Goal: Information Seeking & Learning: Learn about a topic

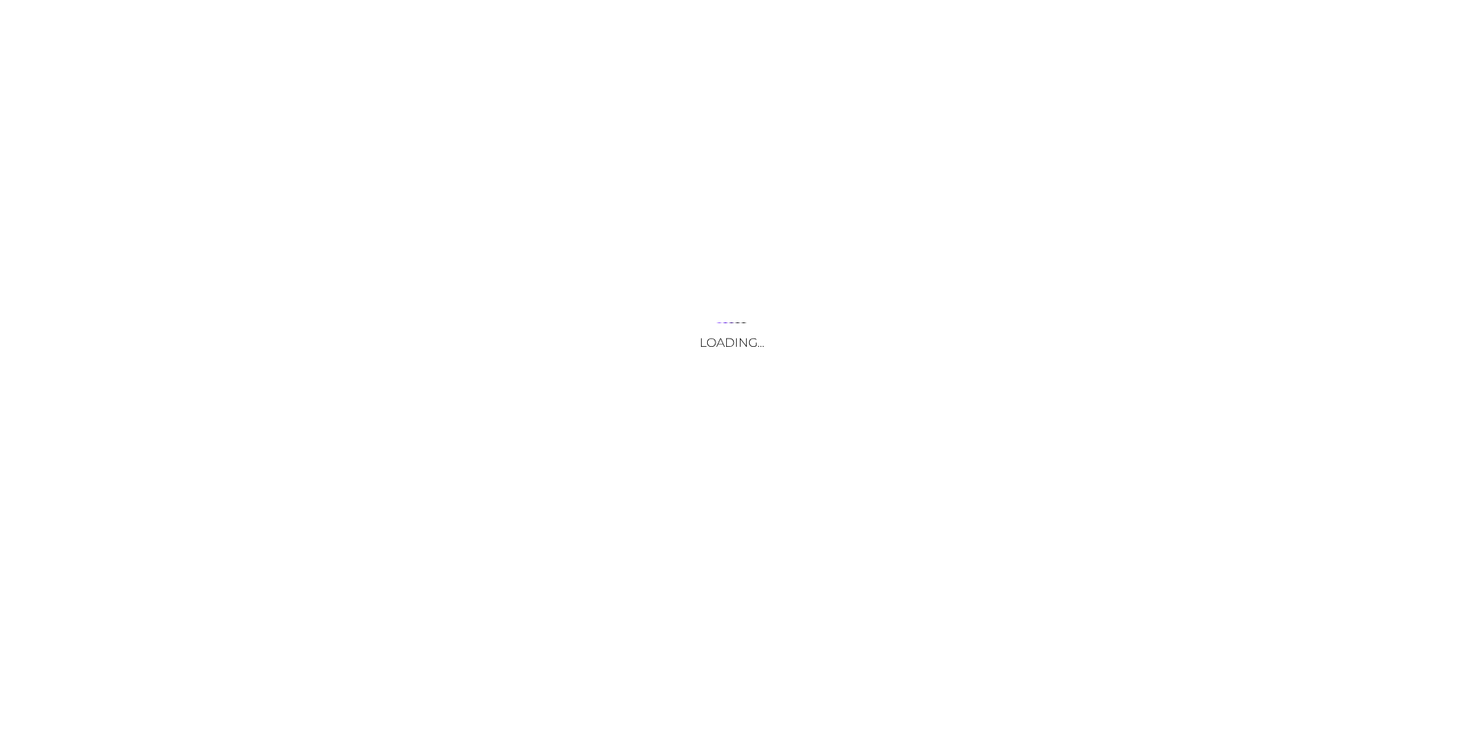
click at [386, 462] on div "Loading..." at bounding box center [731, 365] width 1463 height 731
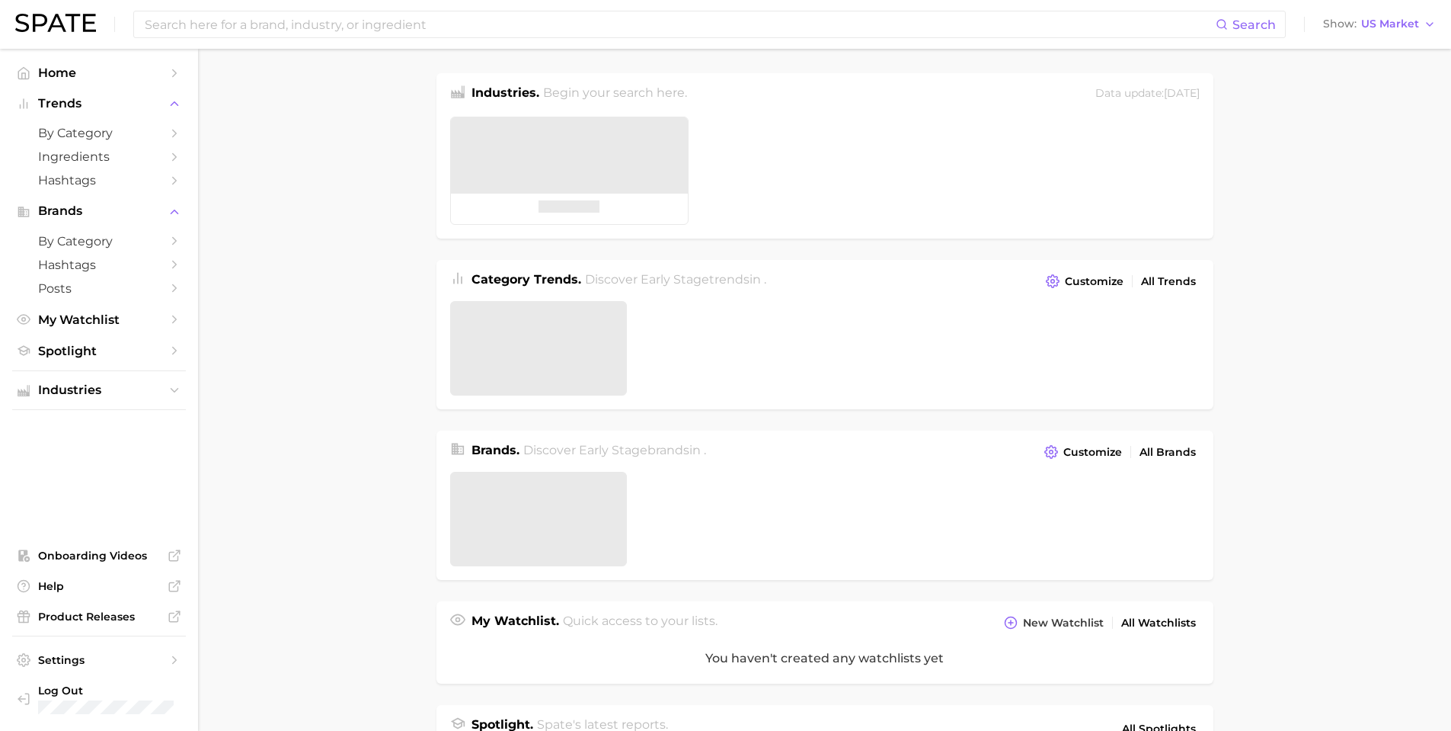
click at [311, 255] on main "Industries. Begin your search here. Data update: [DATE] Category Trends . Disco…" at bounding box center [824, 637] width 1253 height 1176
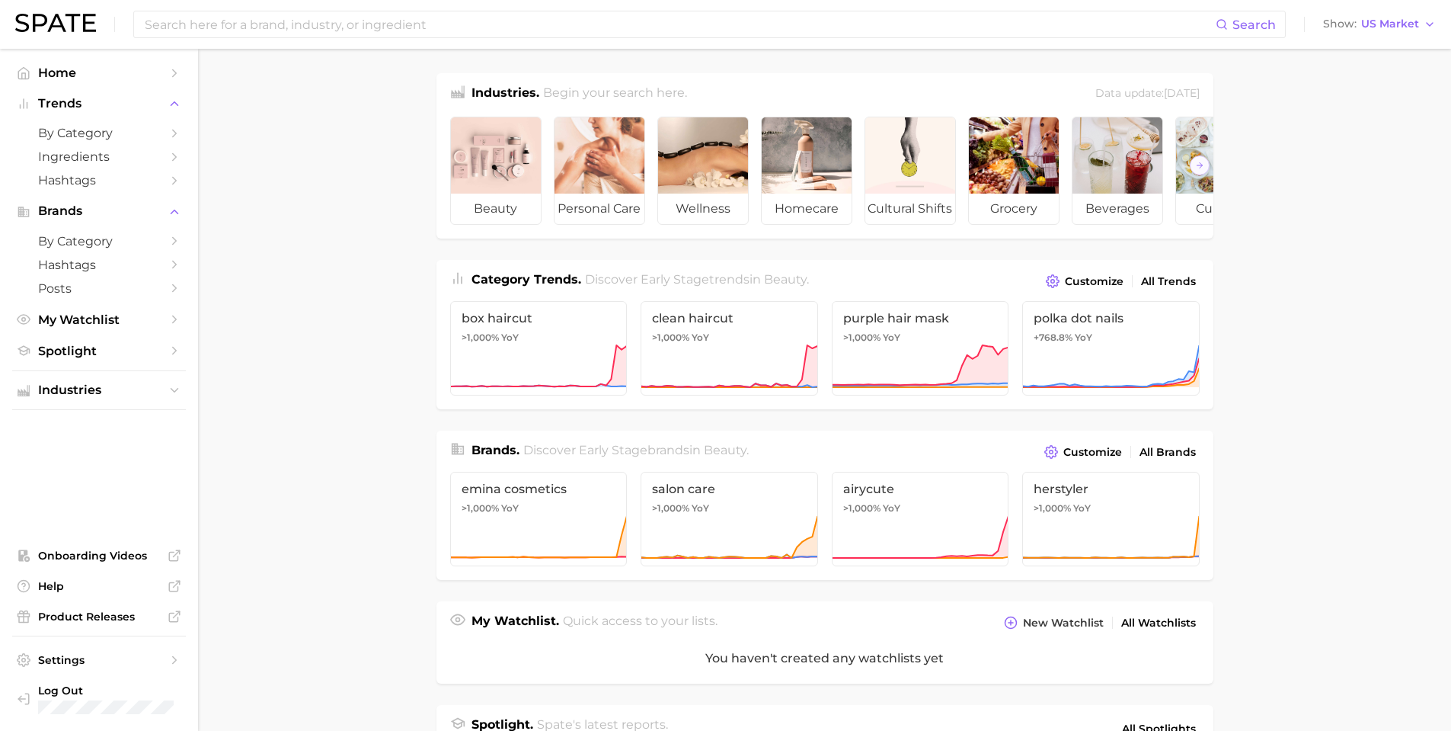
click at [312, 245] on main "Industries. Begin your search here. Data update: [DATE] beauty personal care we…" at bounding box center [824, 632] width 1253 height 1166
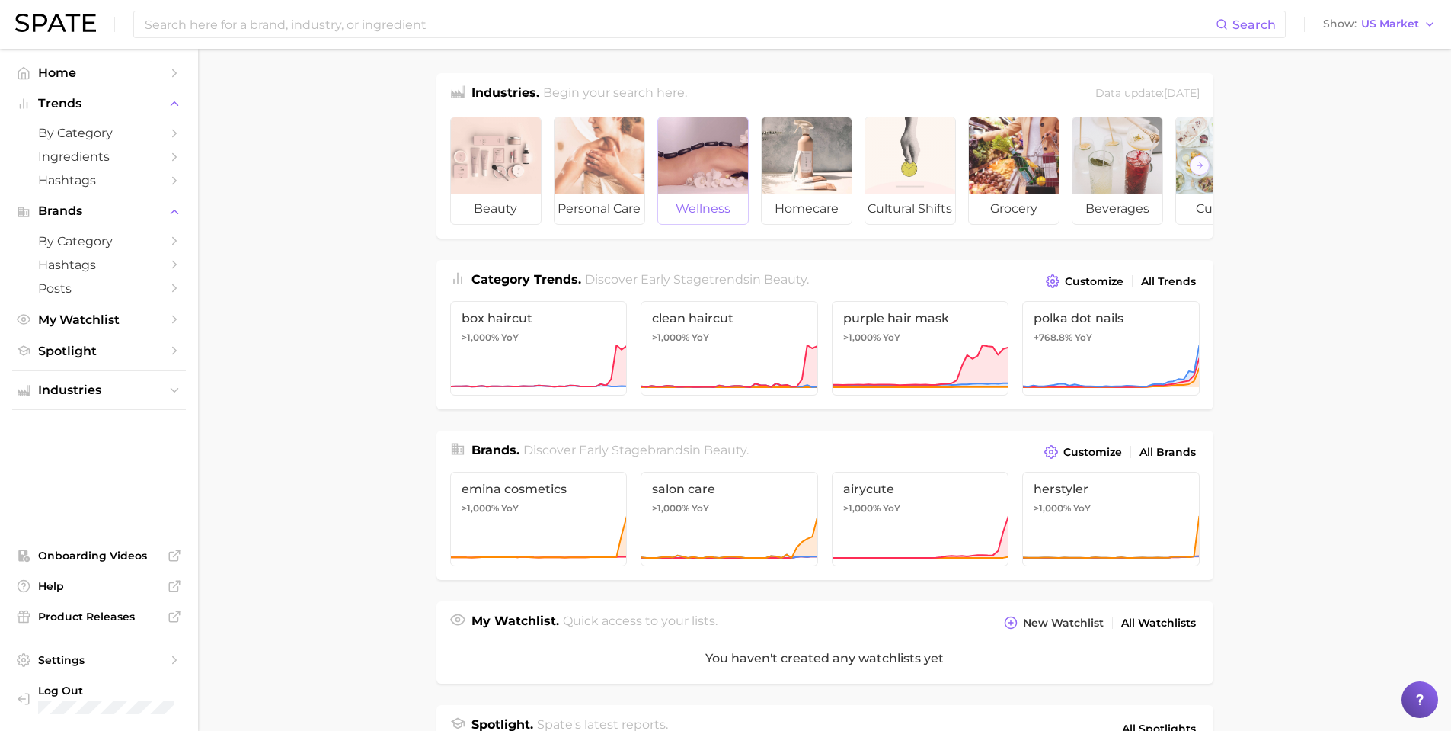
click at [683, 143] on div at bounding box center [703, 155] width 90 height 76
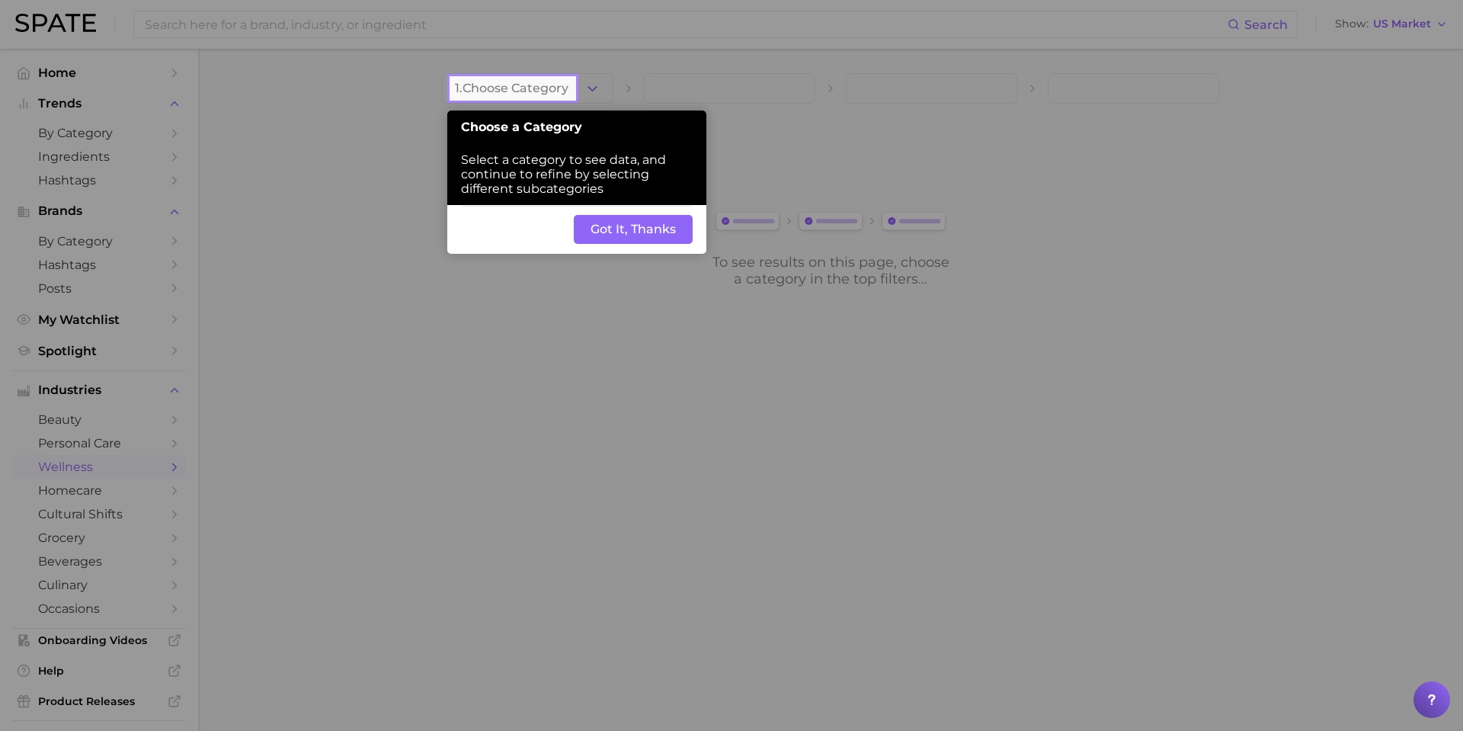
click at [603, 226] on button "Got It, Thanks" at bounding box center [633, 229] width 119 height 29
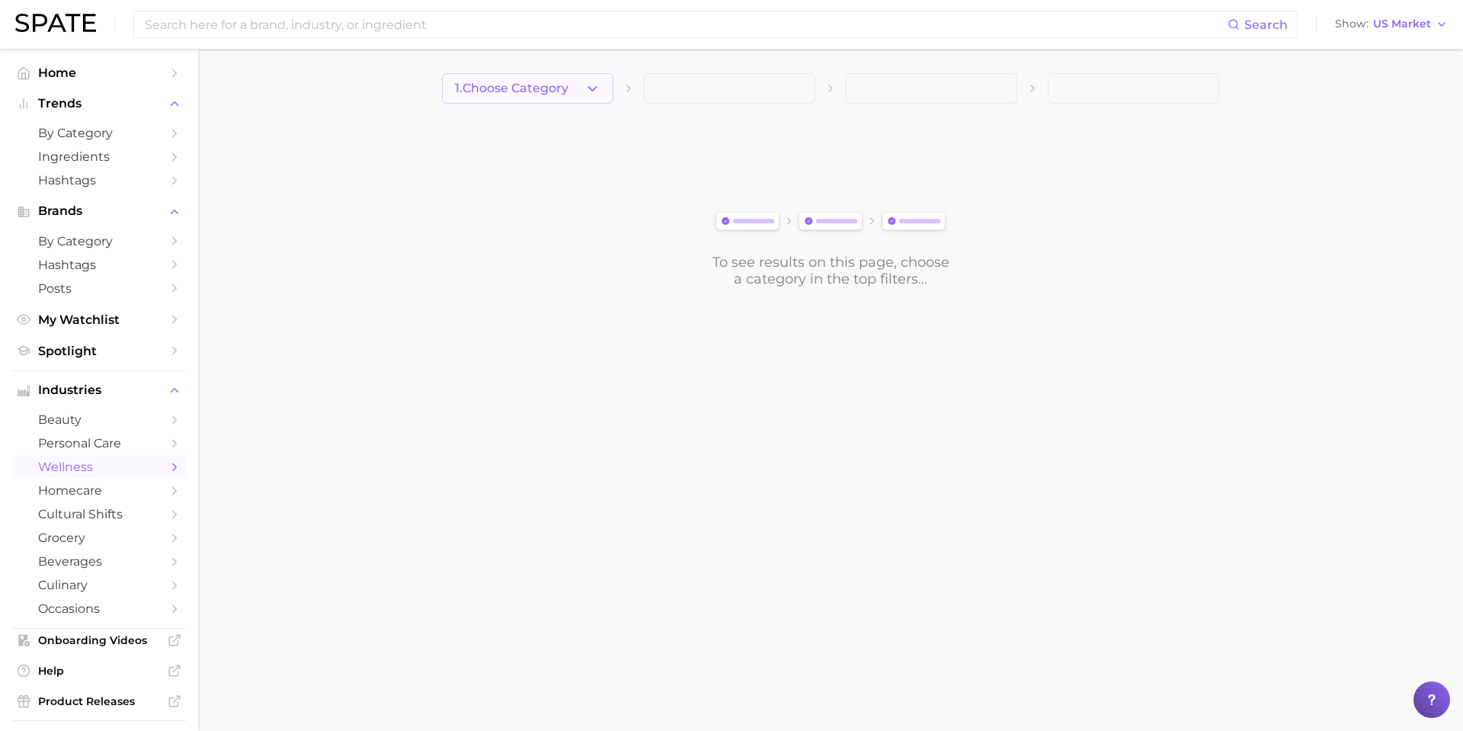
click at [593, 85] on icon "button" at bounding box center [592, 89] width 16 height 16
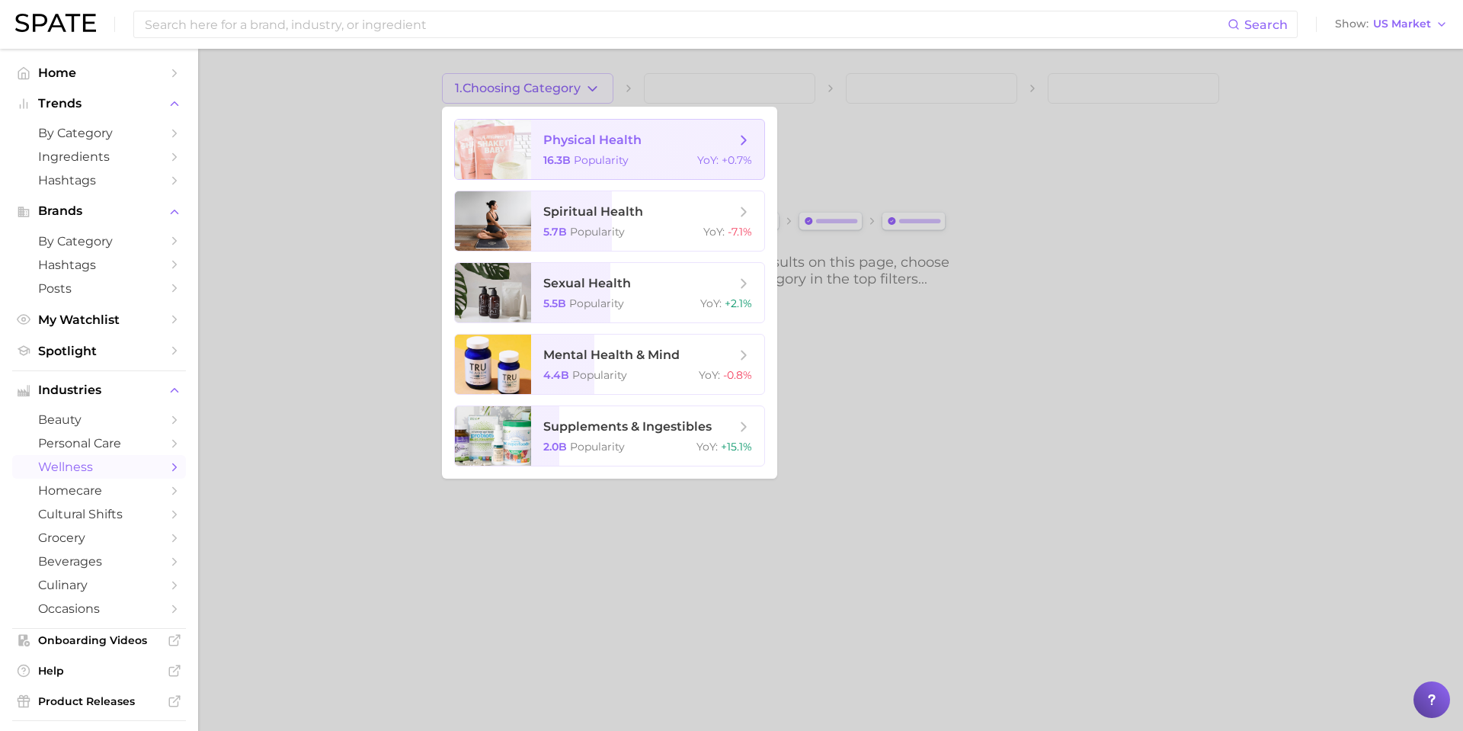
click at [599, 158] on span "Popularity" at bounding box center [601, 160] width 55 height 14
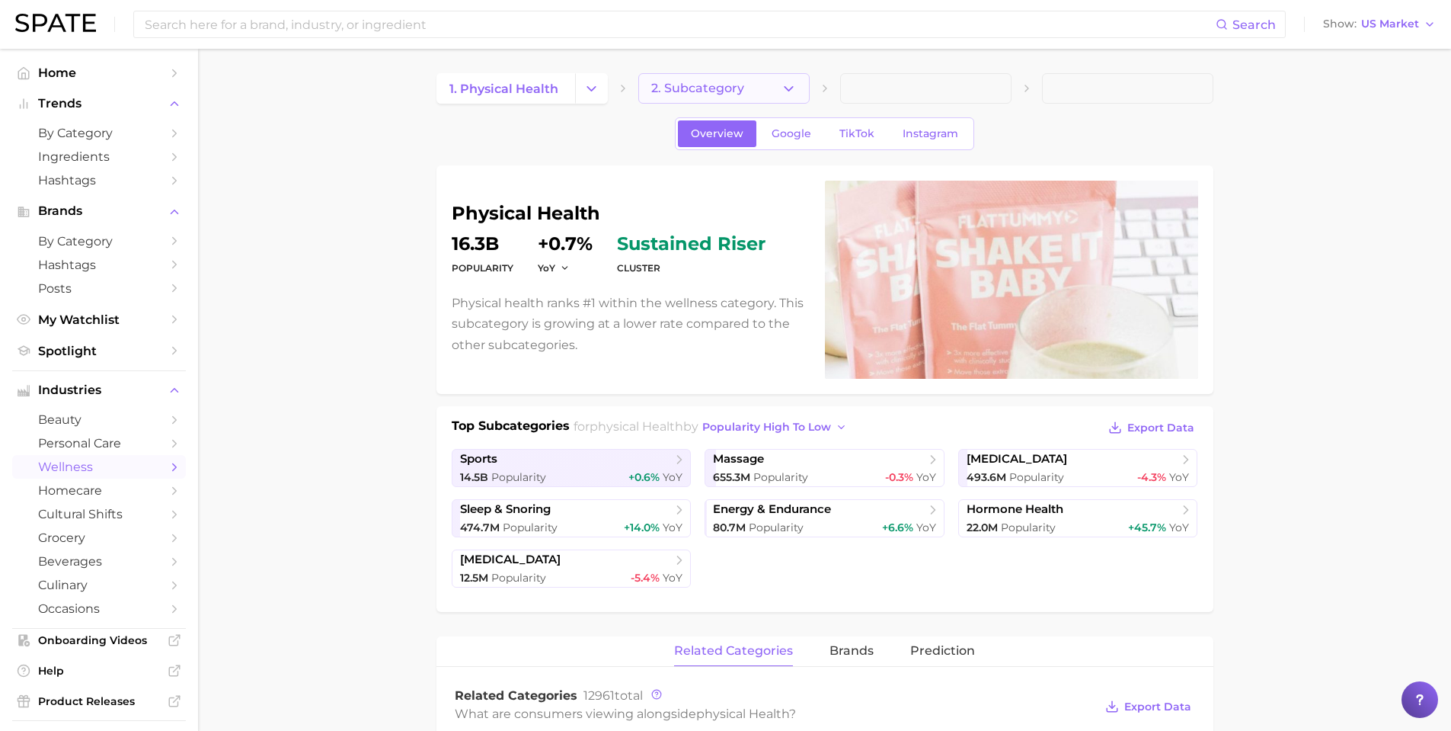
click at [782, 75] on button "2. Subcategory" at bounding box center [723, 88] width 171 height 30
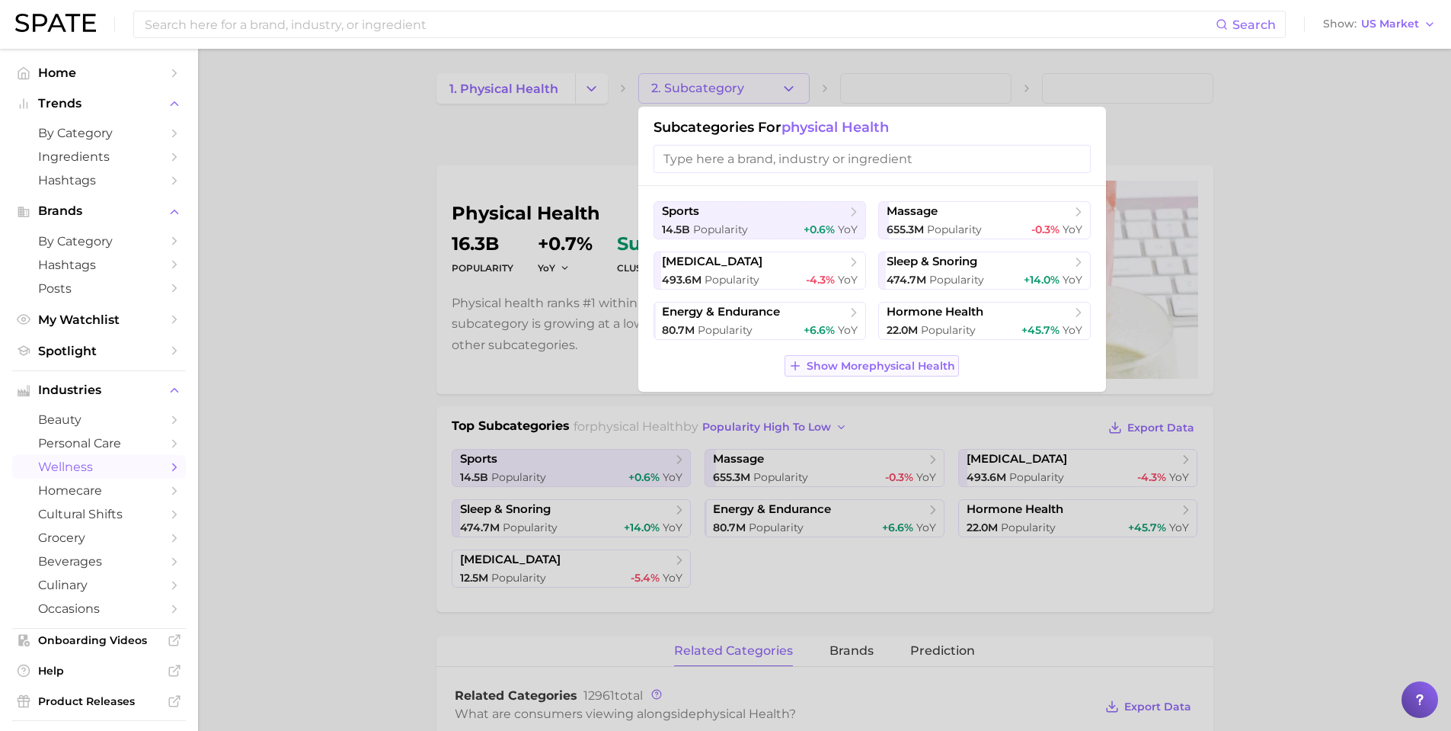
click at [933, 369] on span "Show More physical health" at bounding box center [881, 366] width 149 height 13
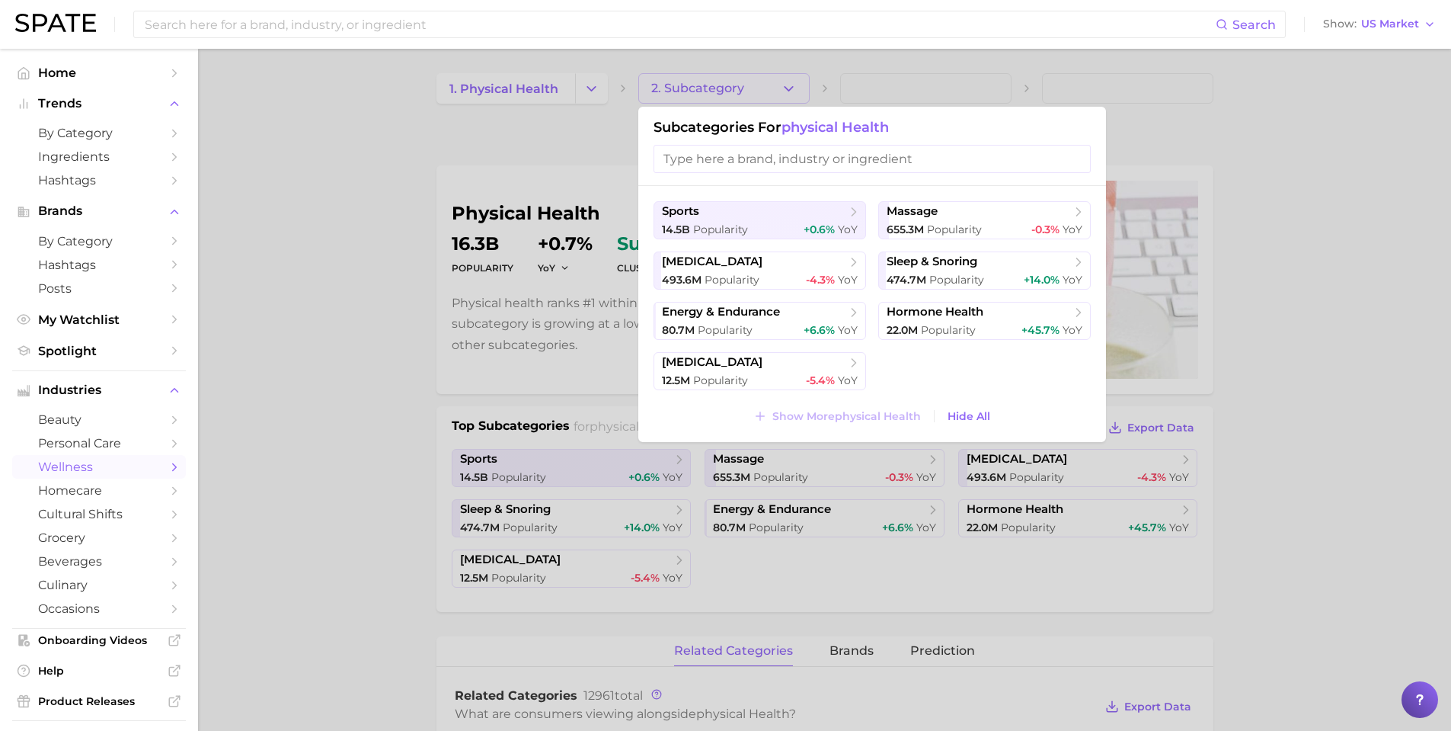
click at [932, 369] on ul "sports 14.5b Popularity +0.6% YoY massage 655.3m Popularity -0.3% YoY [MEDICAL_…" at bounding box center [872, 295] width 437 height 189
click at [1311, 291] on div at bounding box center [725, 365] width 1451 height 731
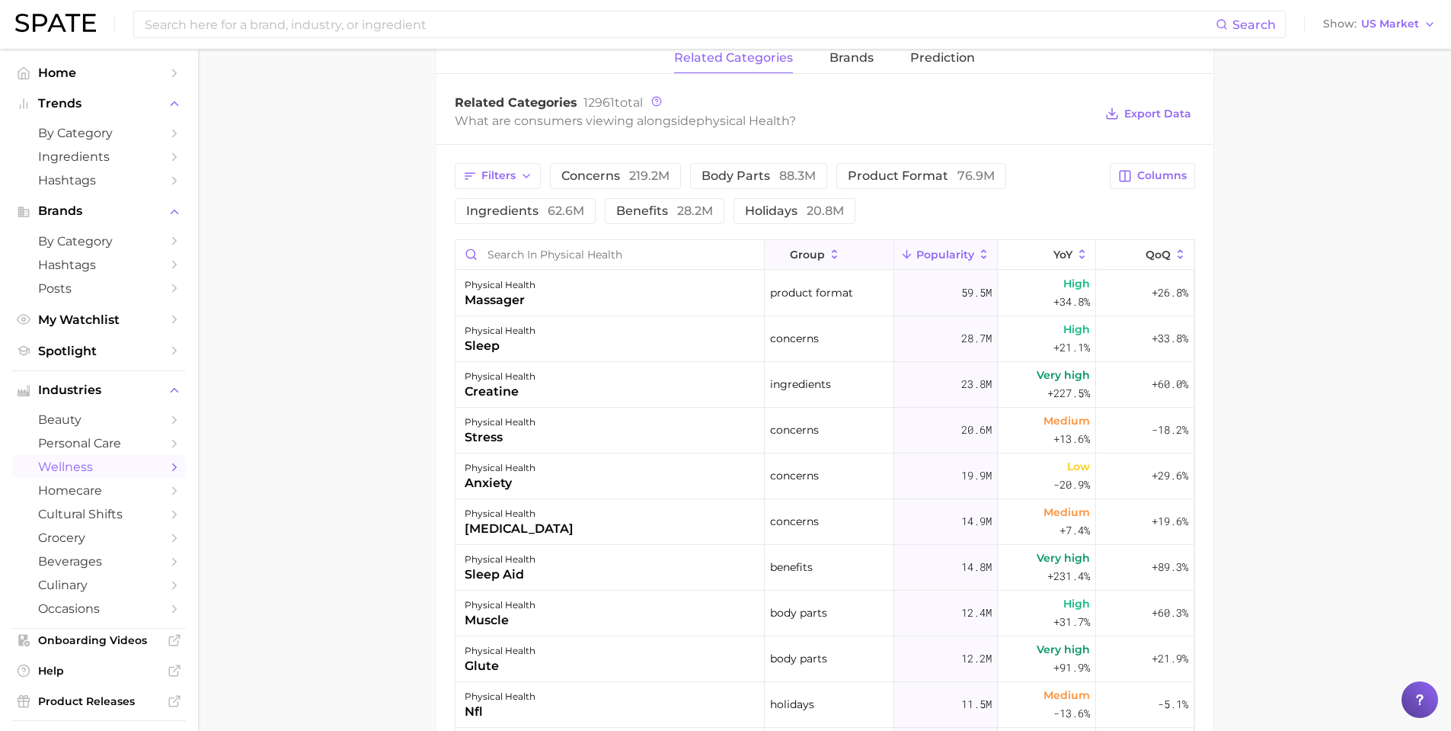
scroll to position [610, 0]
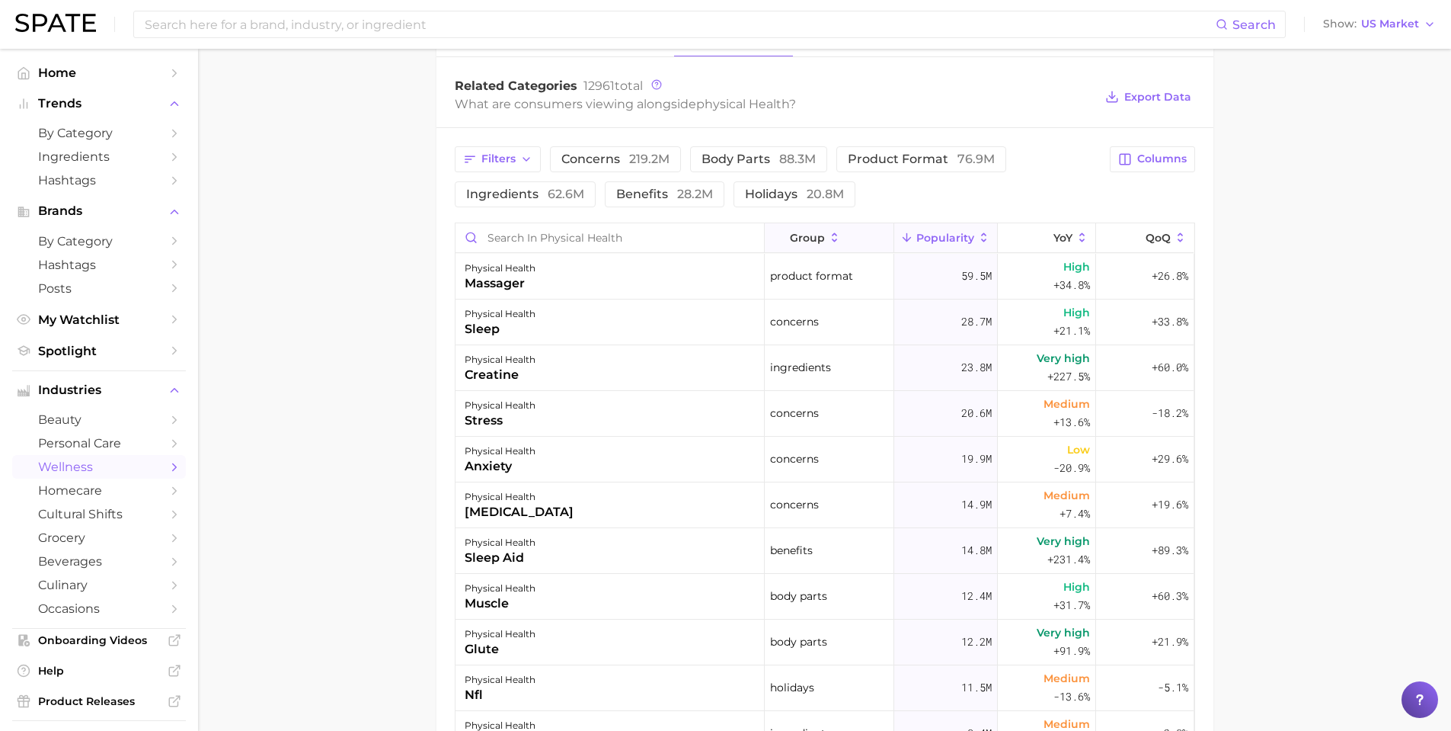
click at [814, 226] on button "group" at bounding box center [830, 238] width 130 height 30
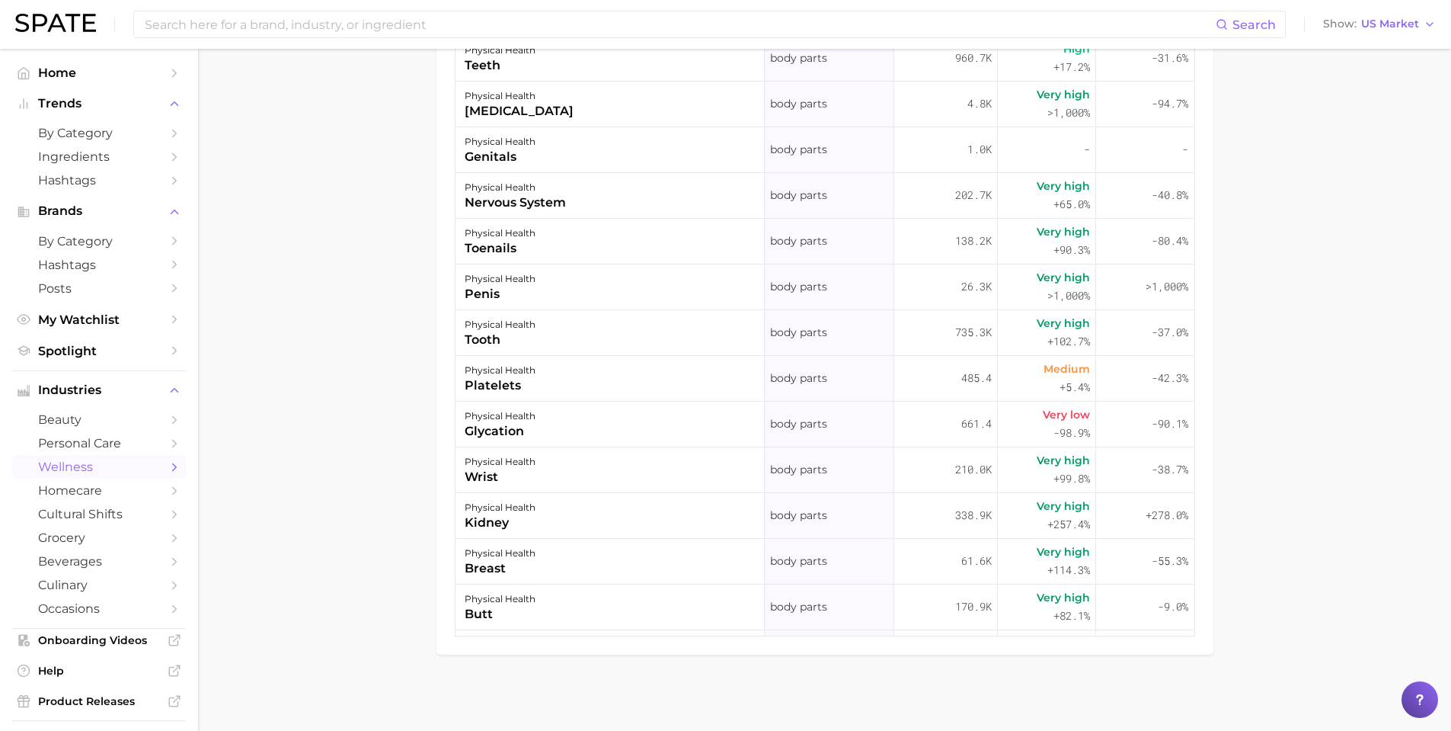
scroll to position [45061, 0]
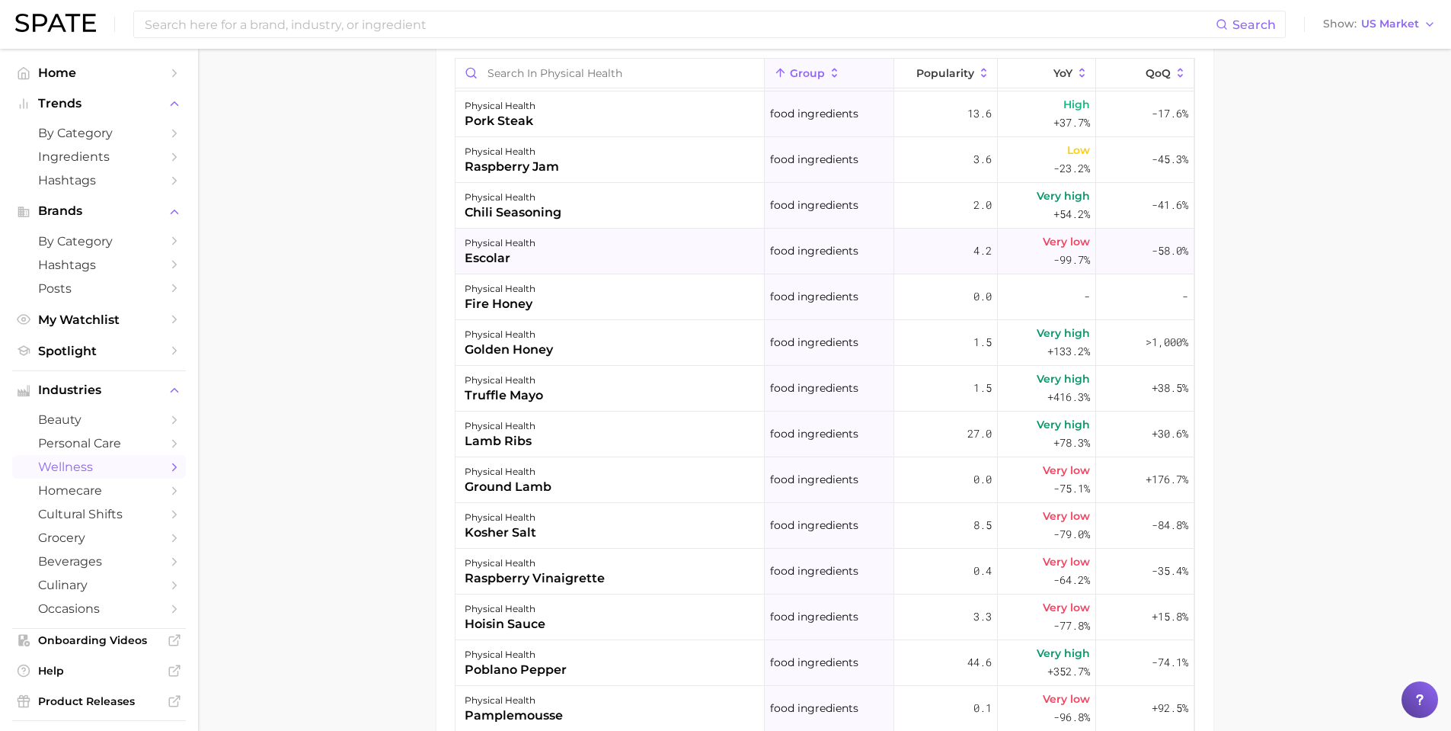
scroll to position [177235, 0]
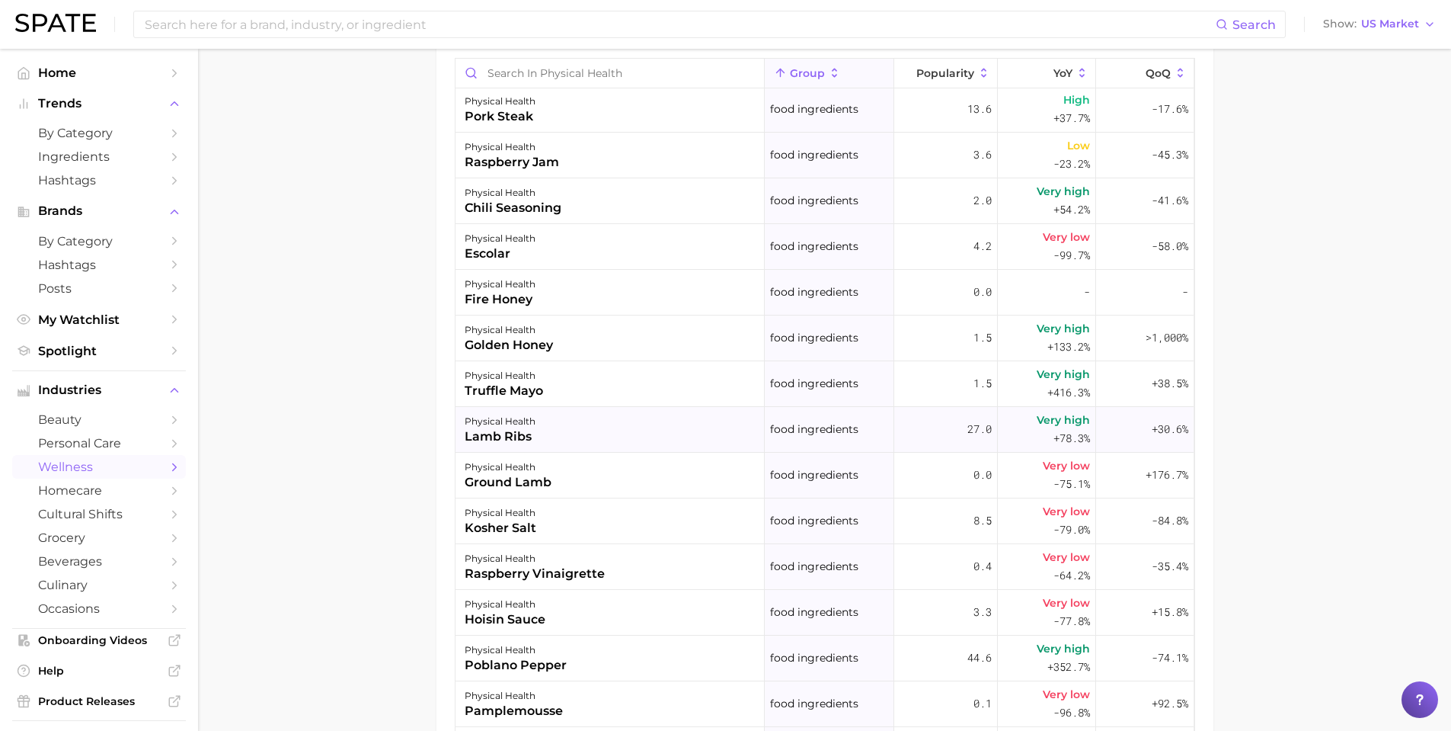
drag, startPoint x: 980, startPoint y: 424, endPoint x: 987, endPoint y: 429, distance: 8.9
drag, startPoint x: 987, startPoint y: 429, endPoint x: 1354, endPoint y: 469, distance: 368.7
click at [1354, 469] on main "1. physical health 2. Subcategory Overview Google TikTok Instagram physical hea…" at bounding box center [824, 79] width 1253 height 1608
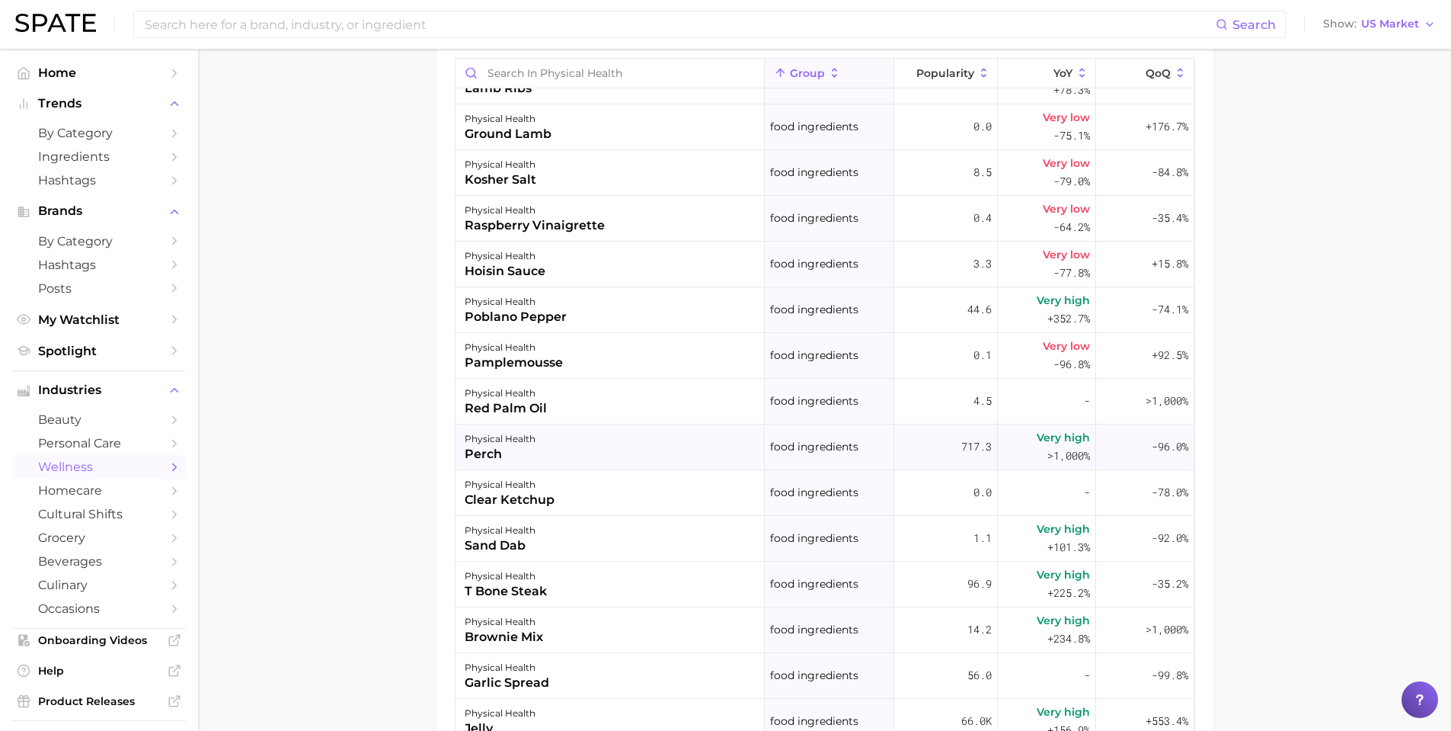
scroll to position [177616, 0]
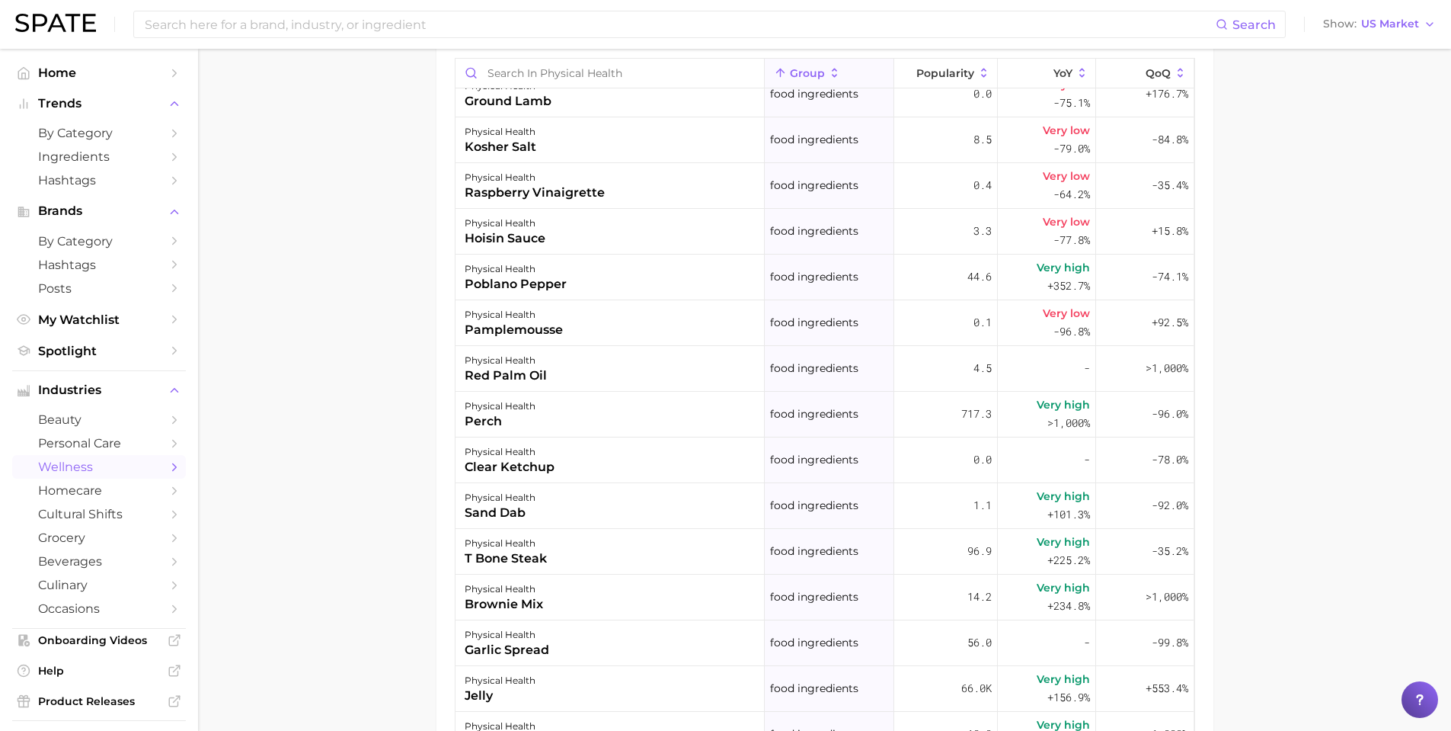
click at [56, 27] on img at bounding box center [55, 23] width 81 height 18
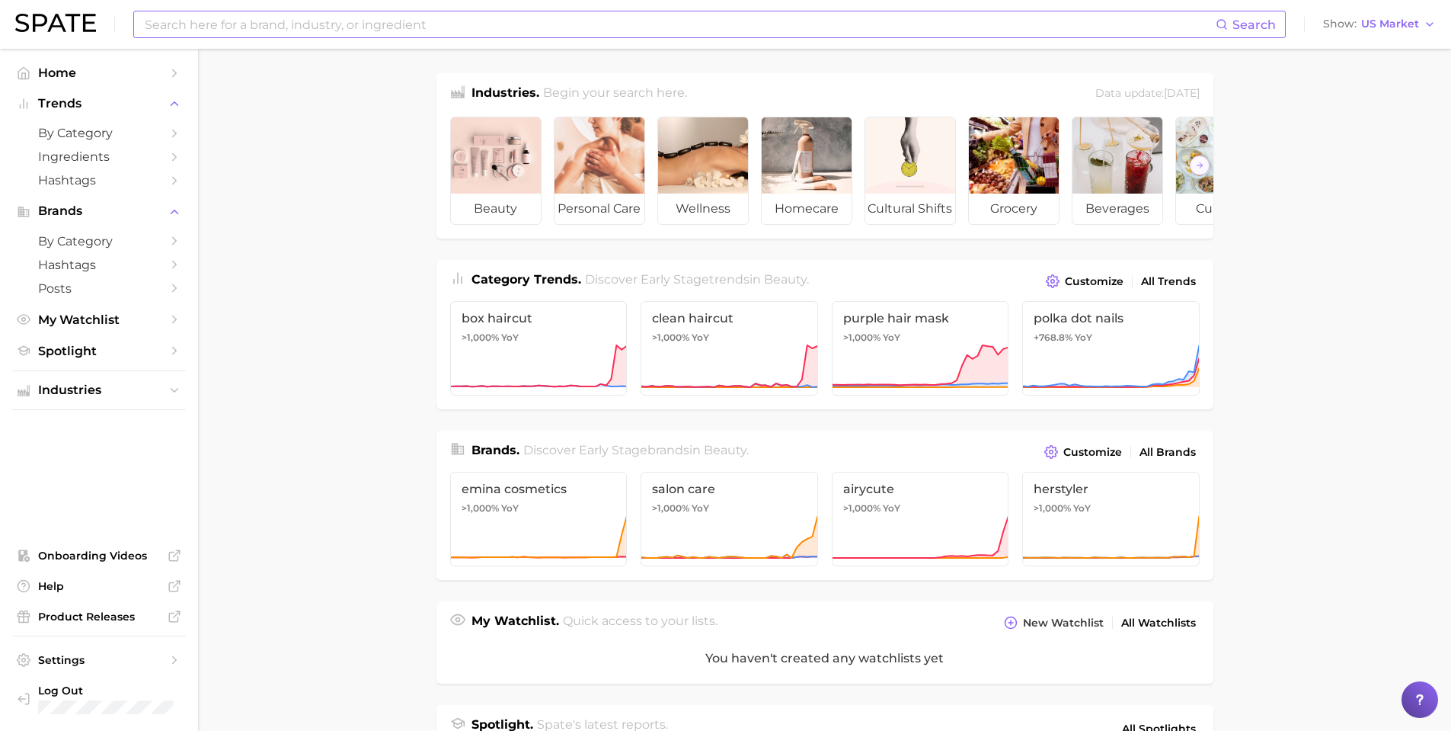
click at [232, 21] on input at bounding box center [679, 24] width 1073 height 26
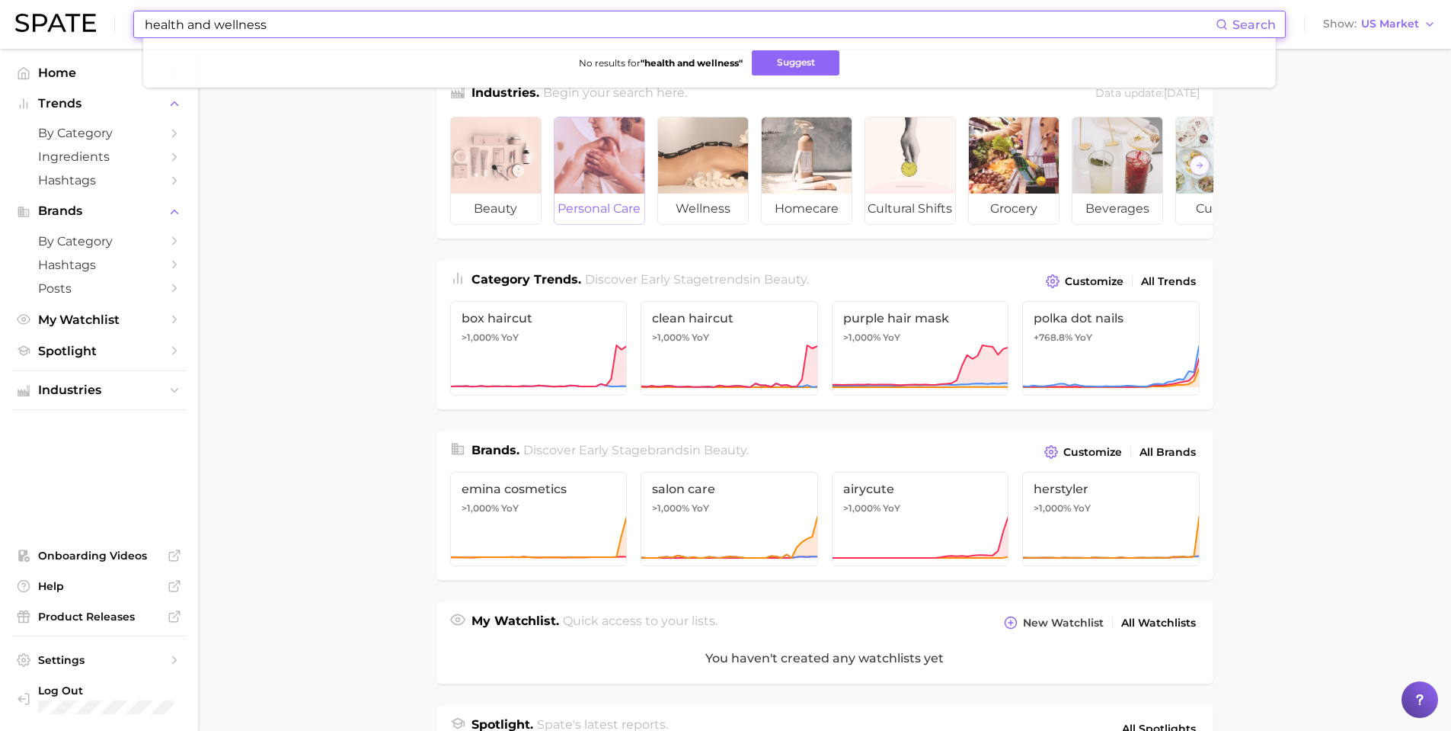
type input "health and wellness"
click at [586, 170] on div at bounding box center [600, 155] width 90 height 76
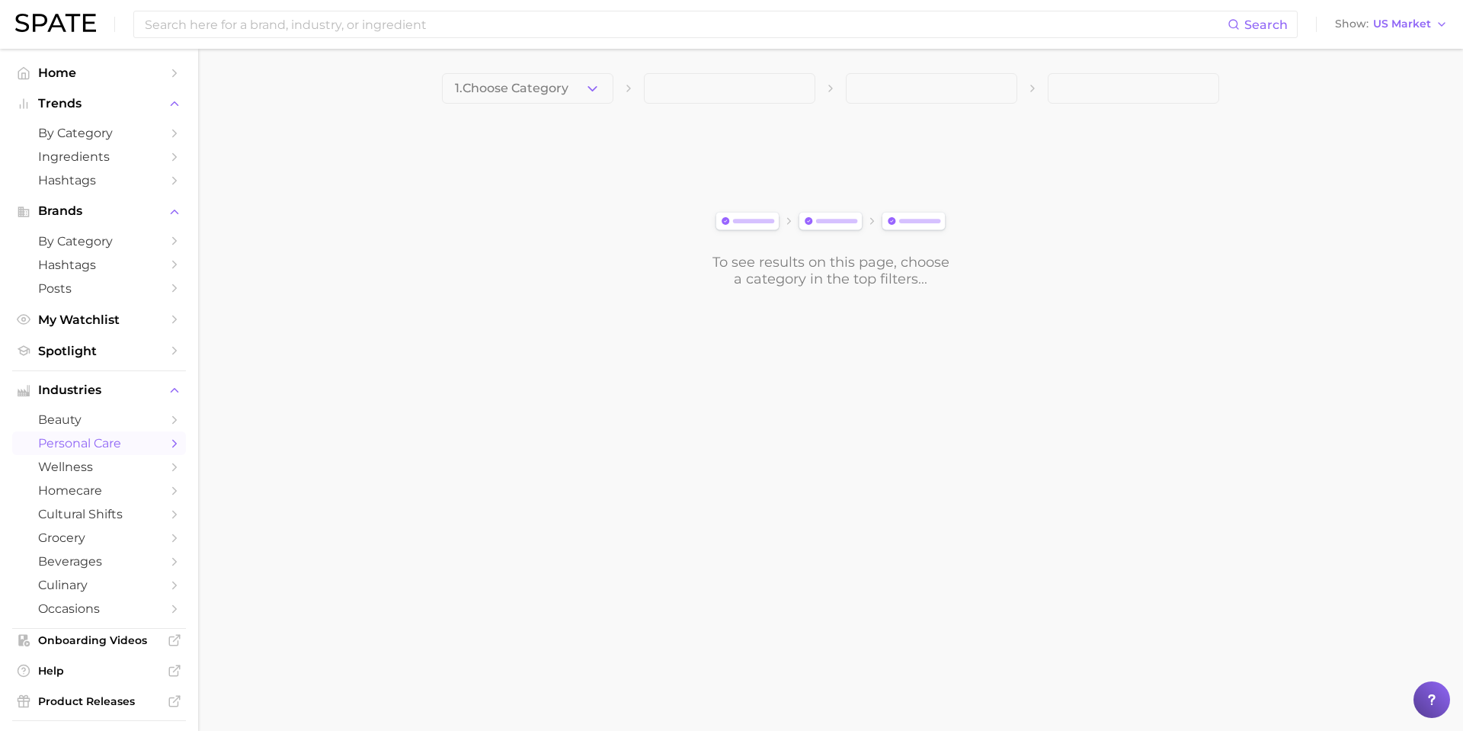
click at [591, 89] on polyline "button" at bounding box center [592, 88] width 8 height 4
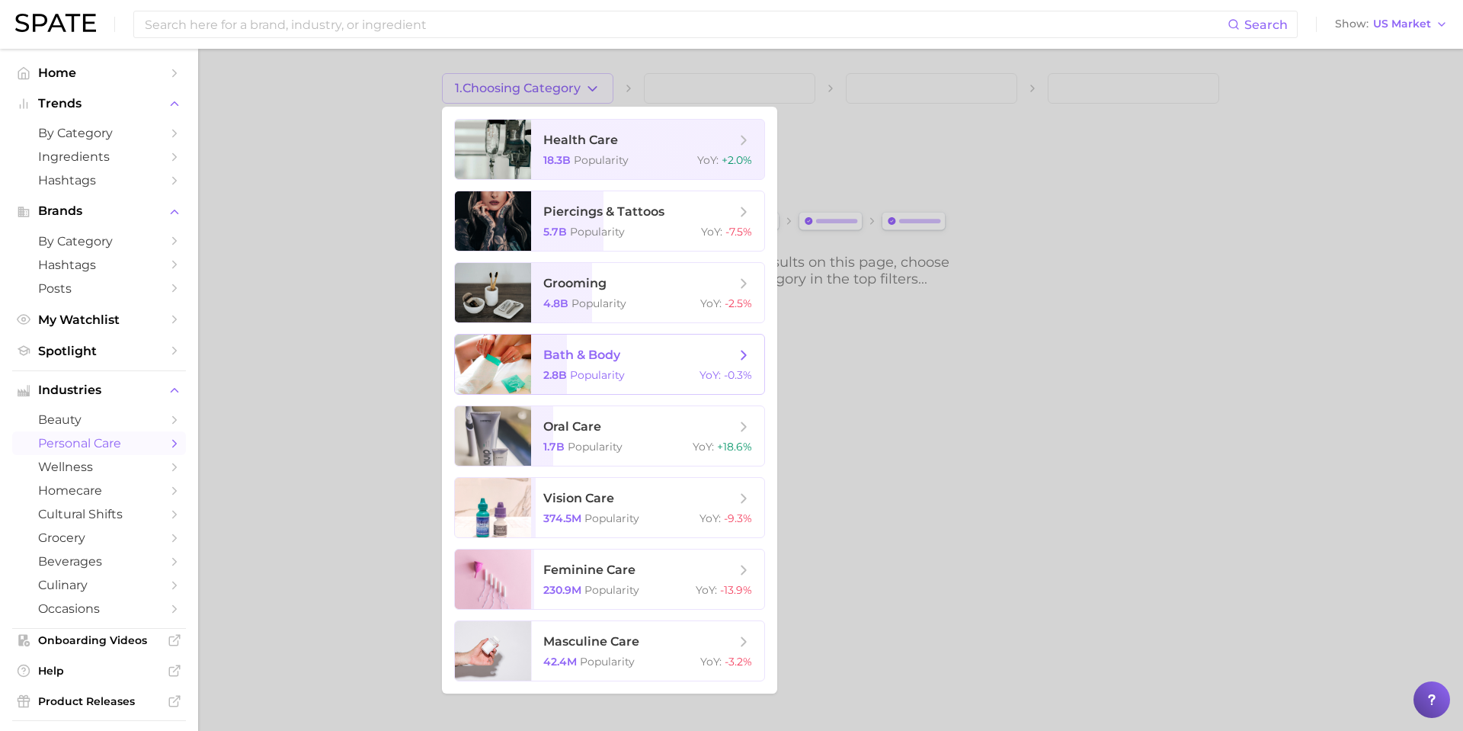
click at [670, 345] on span "bath & body 2.8b Popularity YoY : -0.3%" at bounding box center [647, 363] width 233 height 59
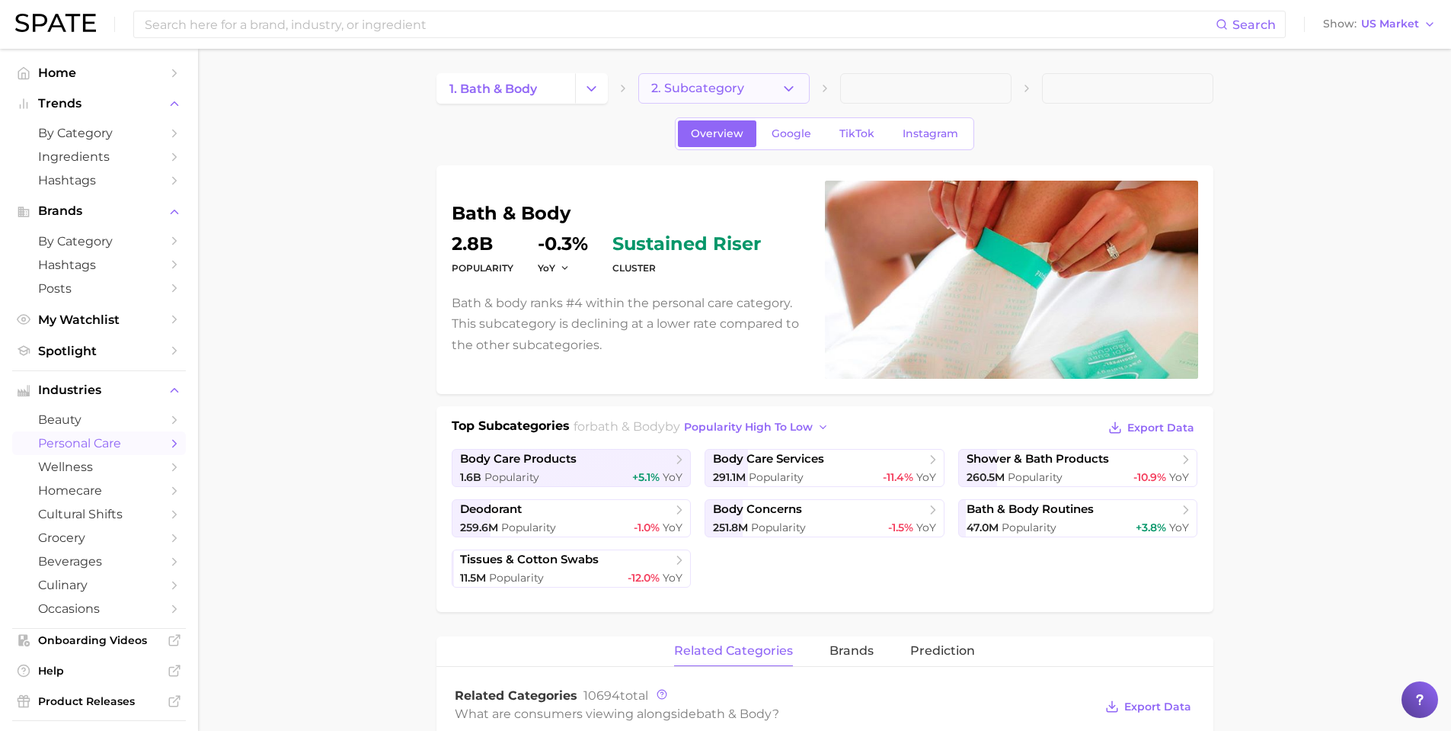
click at [786, 86] on icon "button" at bounding box center [789, 89] width 16 height 16
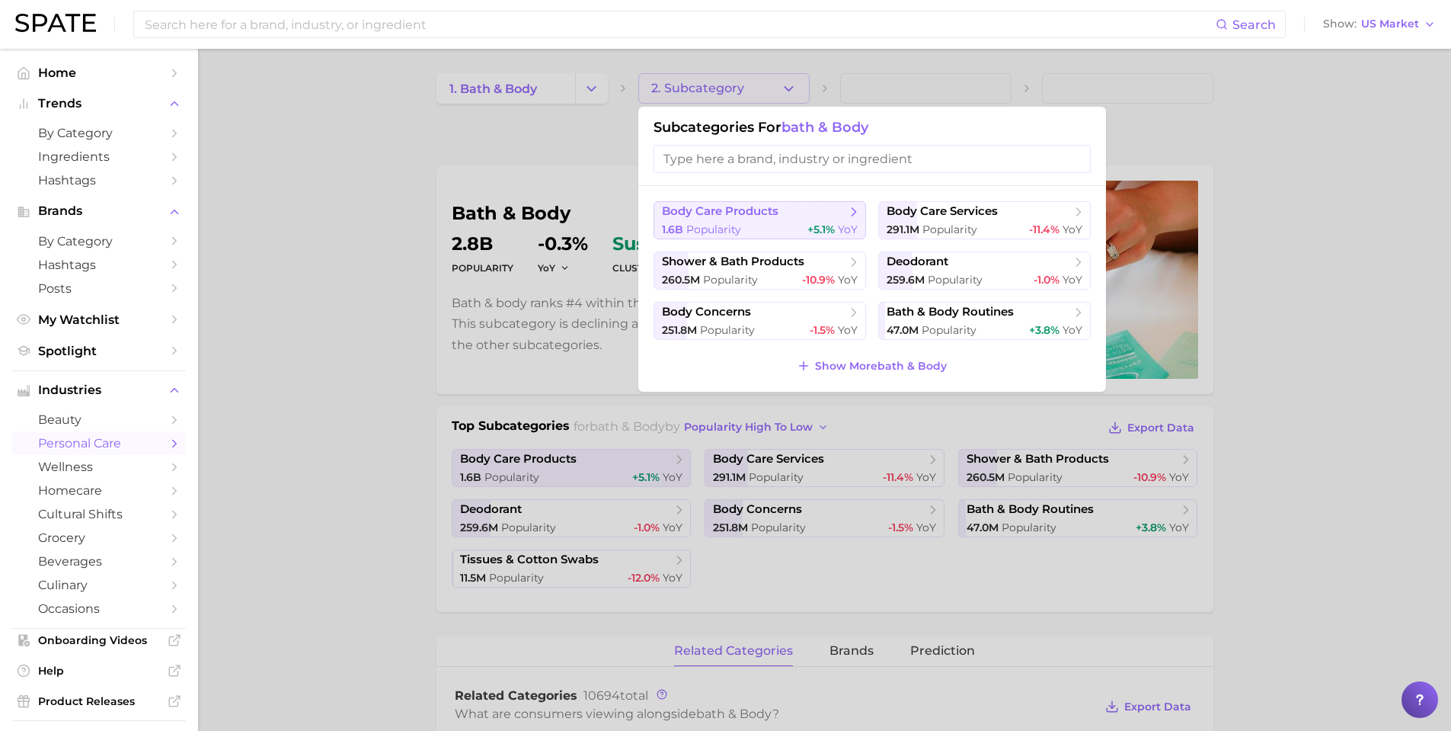
click at [753, 211] on span "body care products" at bounding box center [720, 211] width 117 height 14
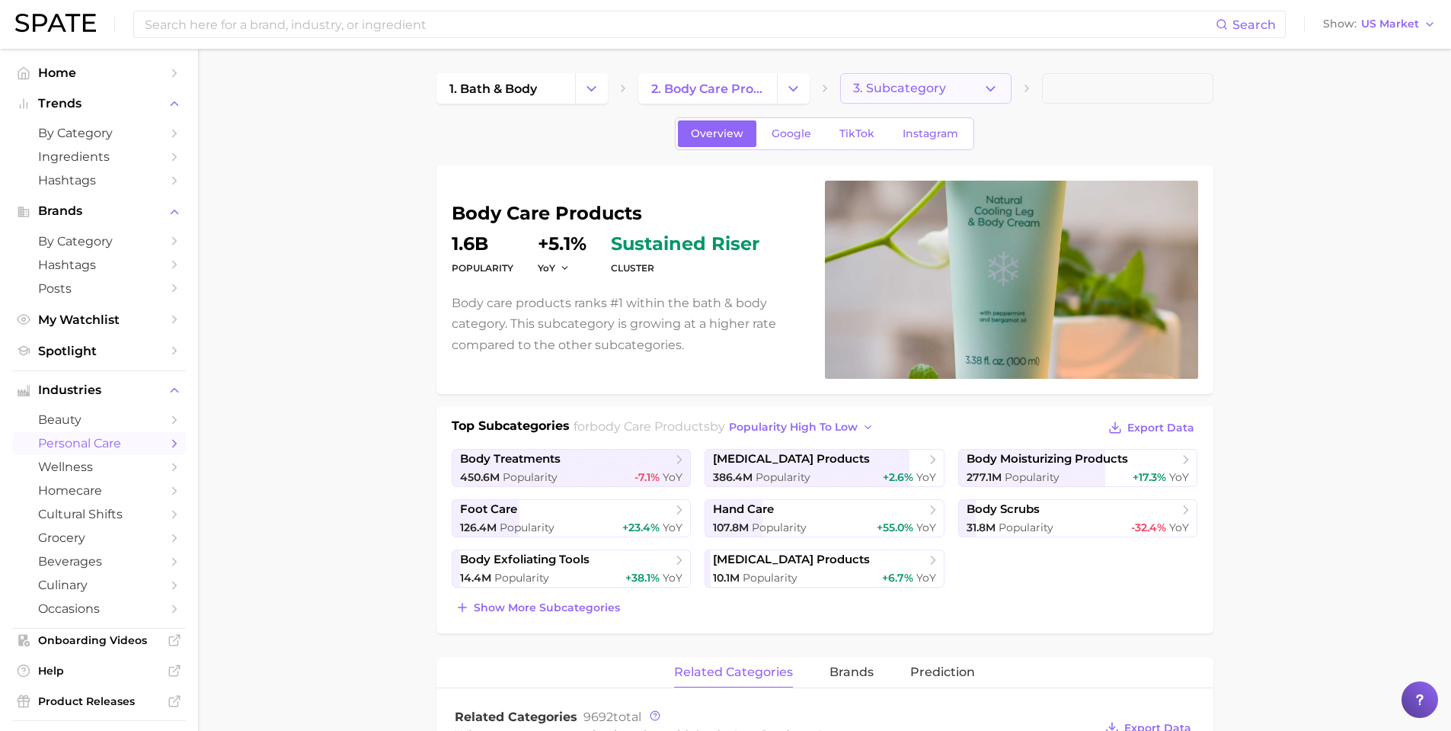
click at [960, 91] on button "3. Subcategory" at bounding box center [925, 88] width 171 height 30
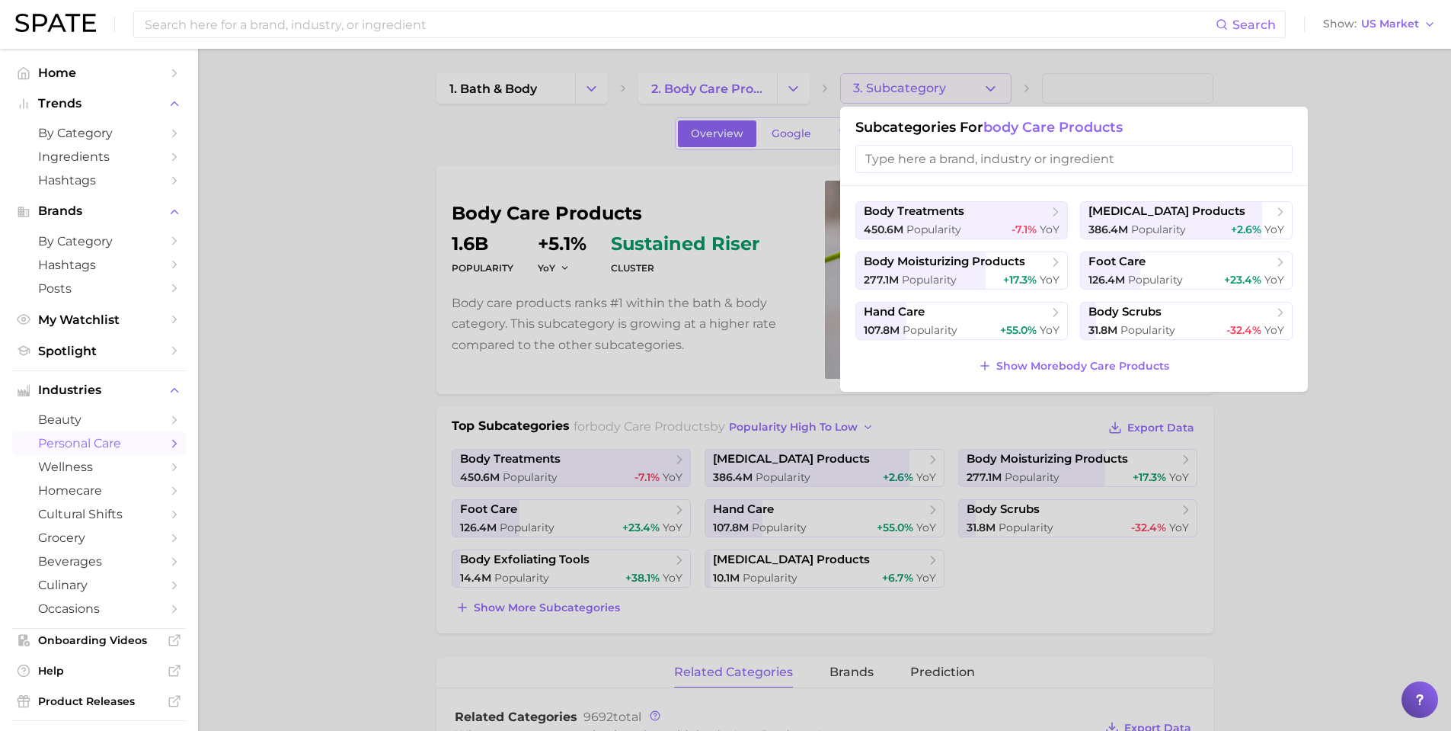
click at [425, 210] on div at bounding box center [725, 365] width 1451 height 731
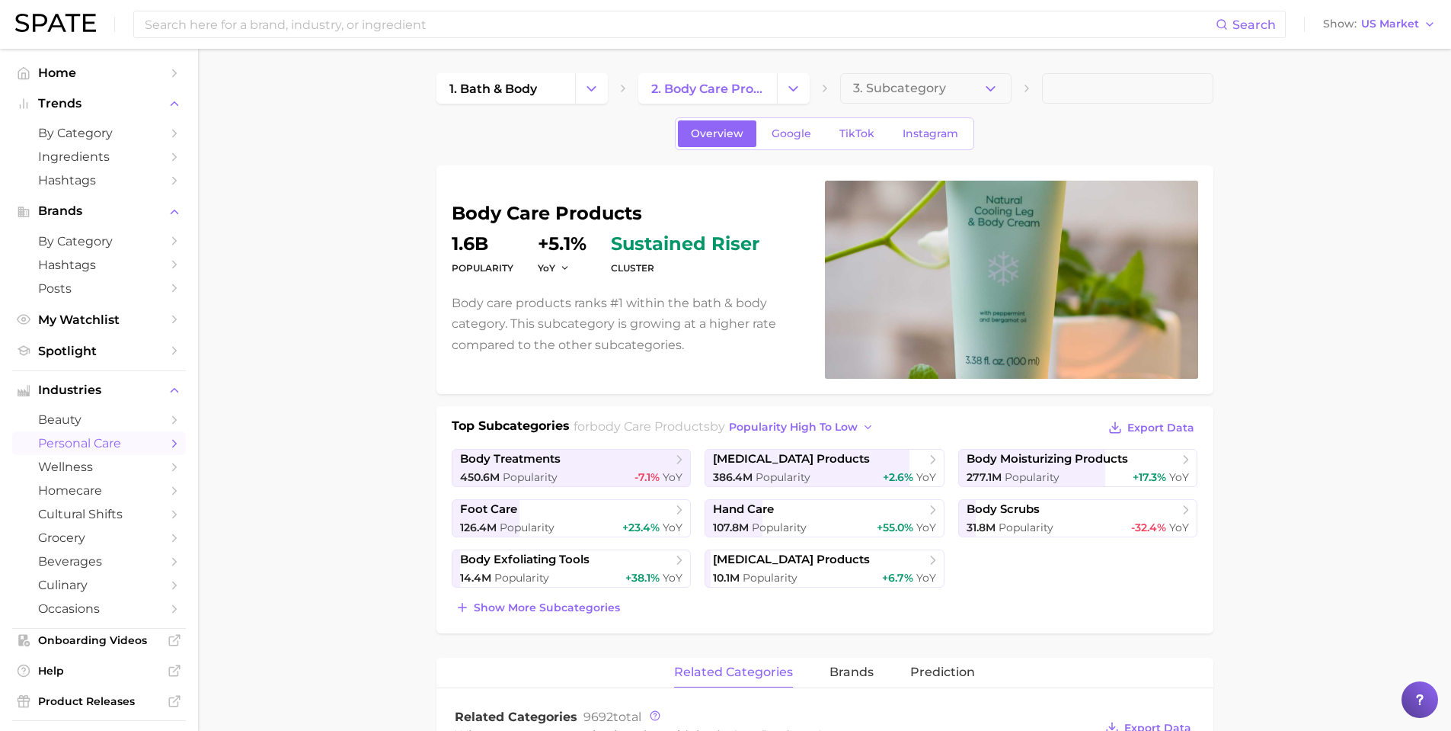
click at [63, 13] on div "Search Show US Market" at bounding box center [725, 24] width 1421 height 49
click at [62, 24] on img at bounding box center [55, 23] width 81 height 18
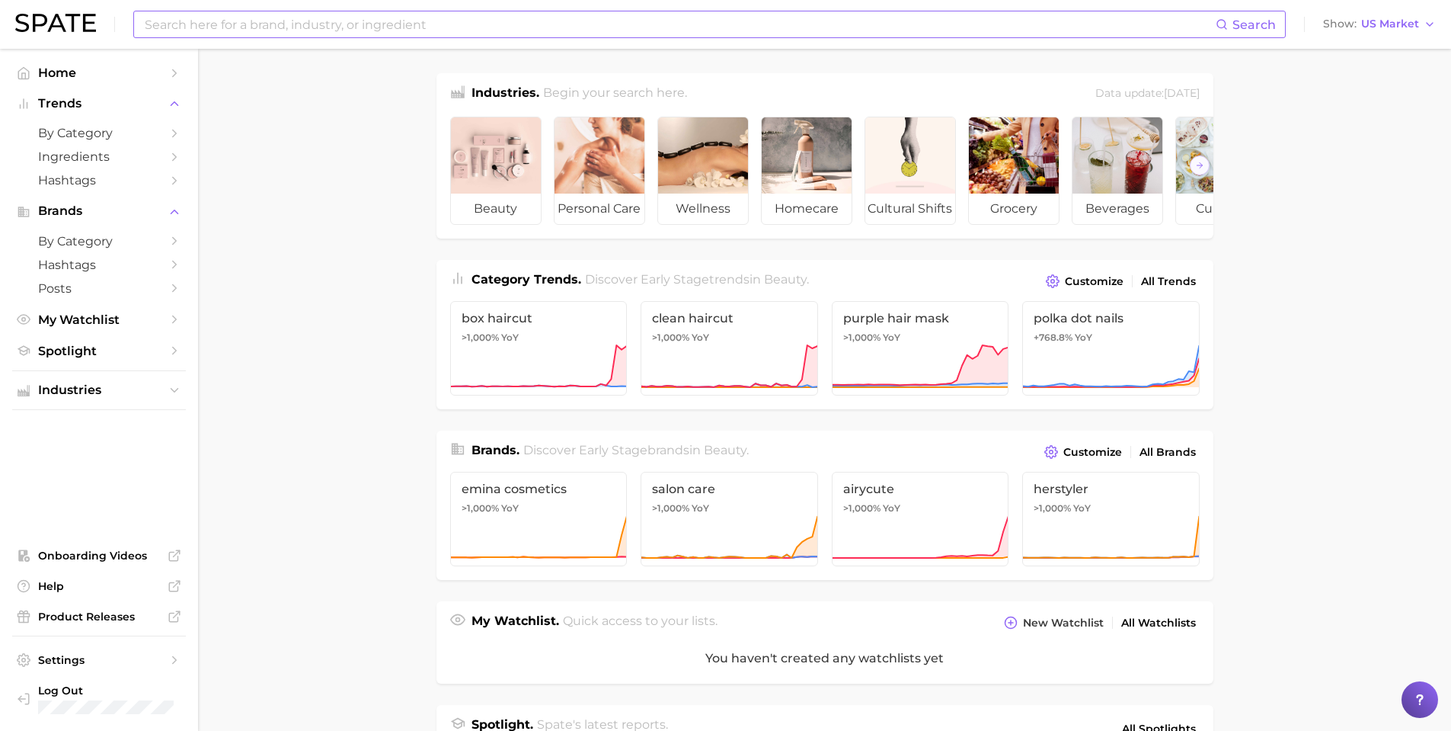
click at [372, 23] on input at bounding box center [679, 24] width 1073 height 26
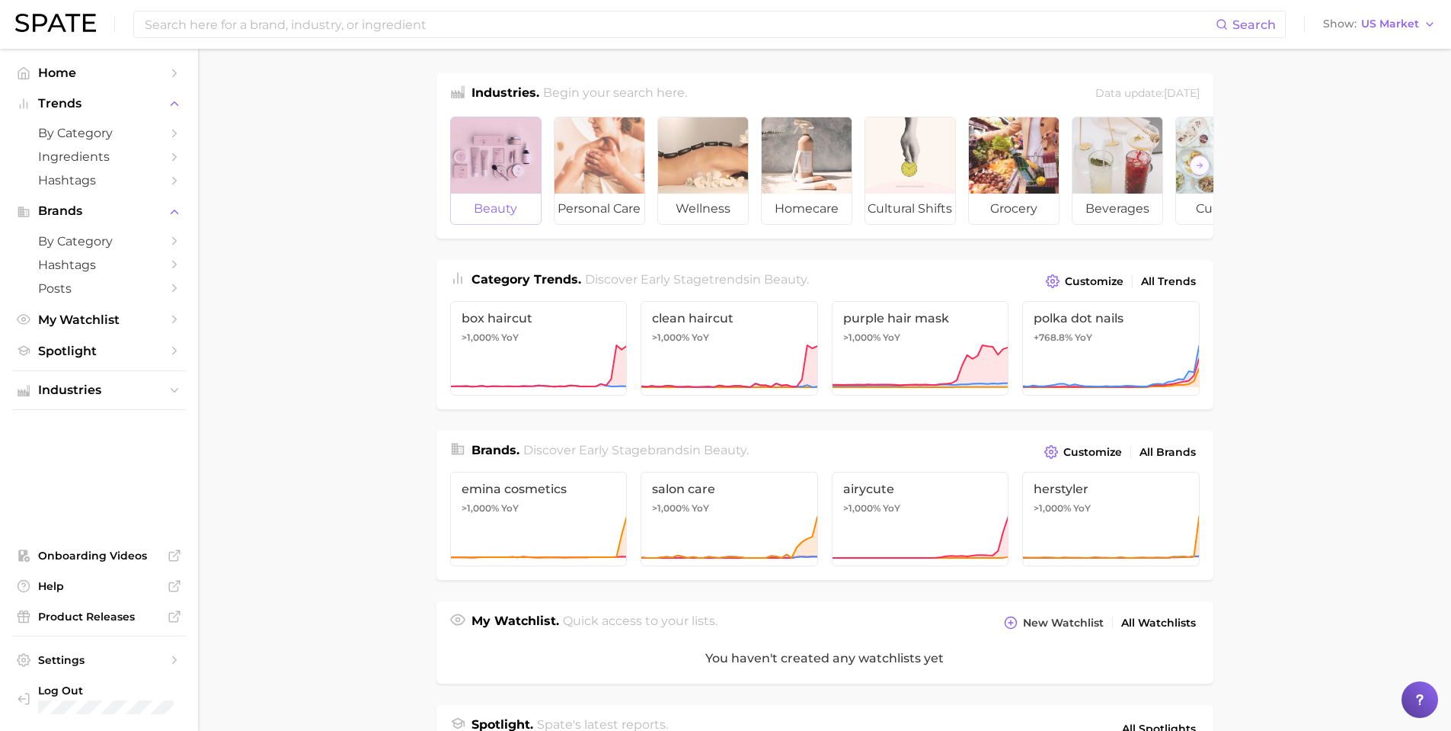
click at [503, 132] on div at bounding box center [496, 155] width 90 height 76
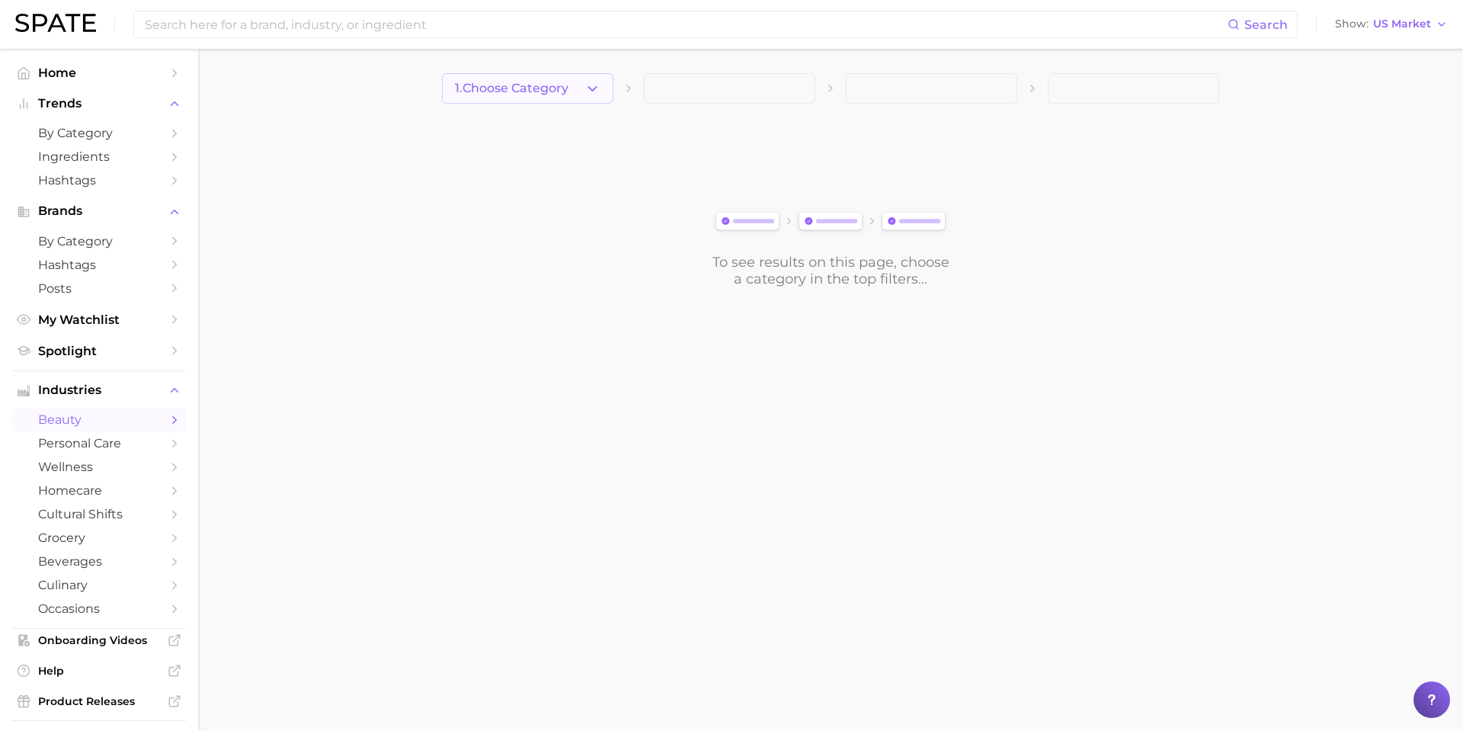
click at [595, 85] on icon "button" at bounding box center [592, 89] width 16 height 16
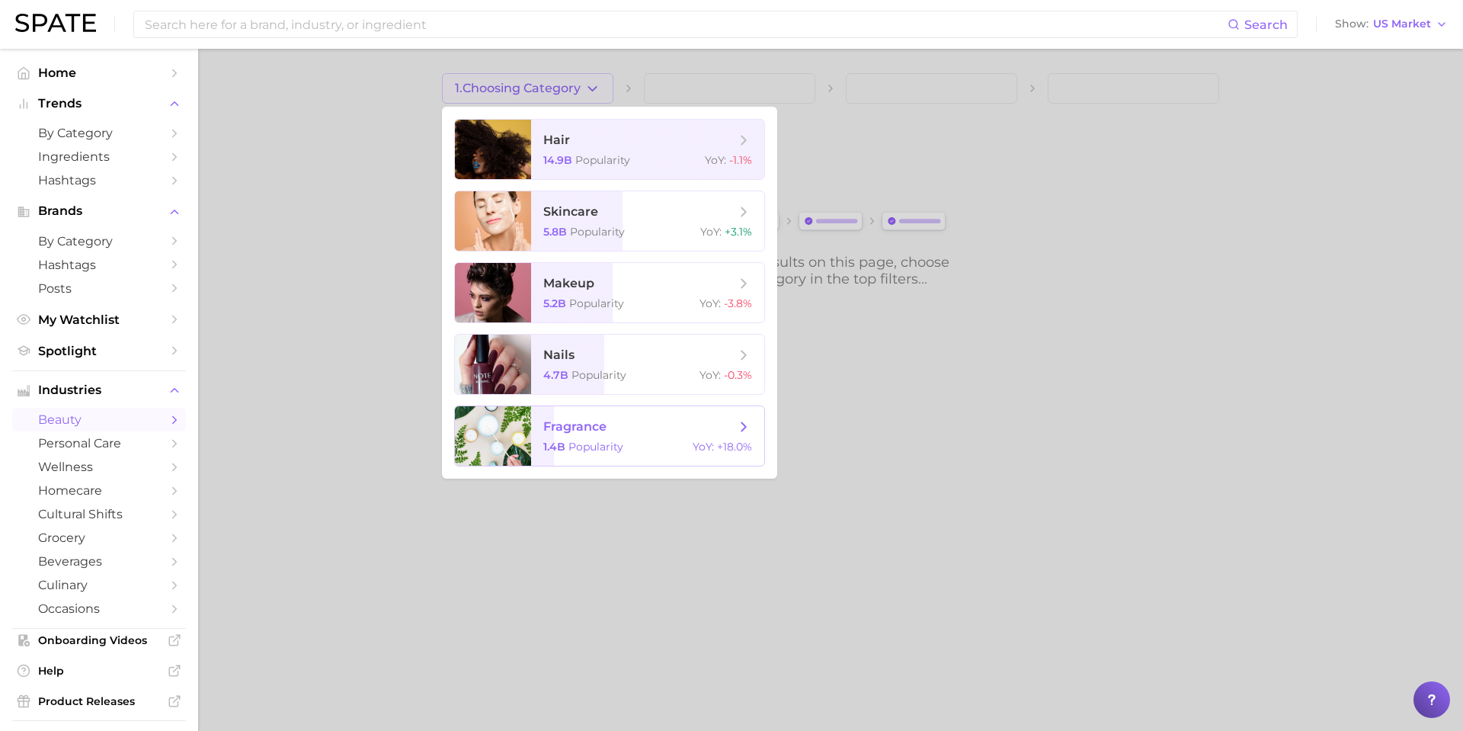
click at [579, 418] on span "fragrance" at bounding box center [639, 426] width 192 height 17
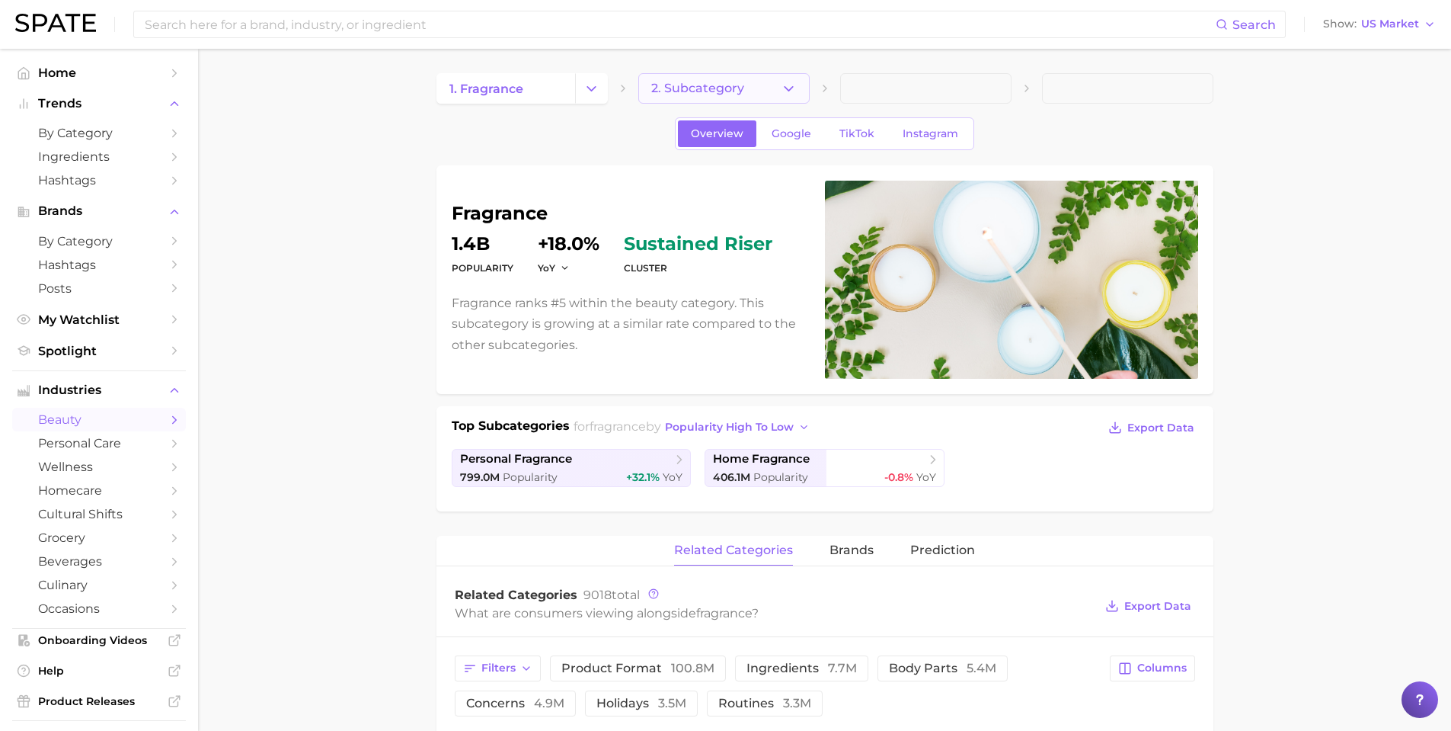
click at [792, 90] on icon "button" at bounding box center [789, 89] width 16 height 16
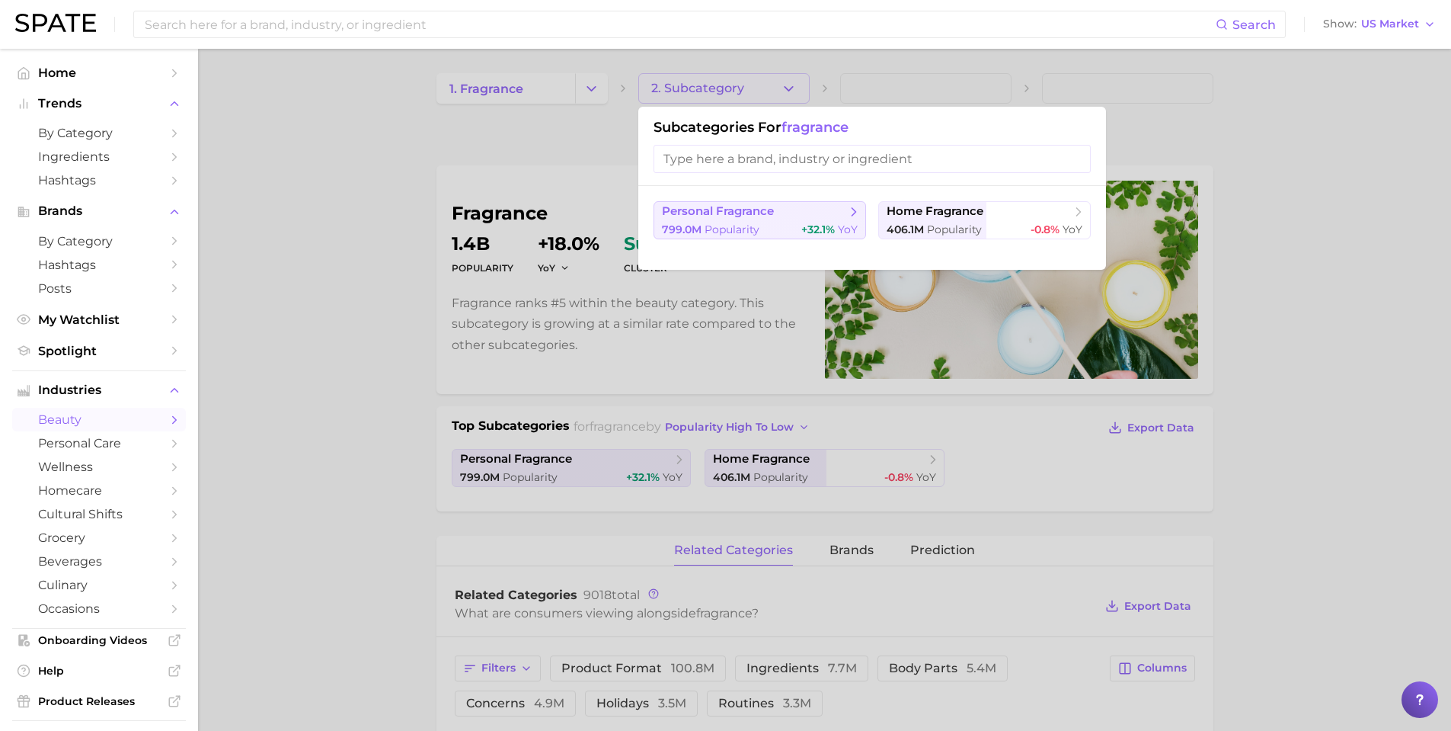
click at [741, 226] on span "Popularity" at bounding box center [732, 229] width 55 height 14
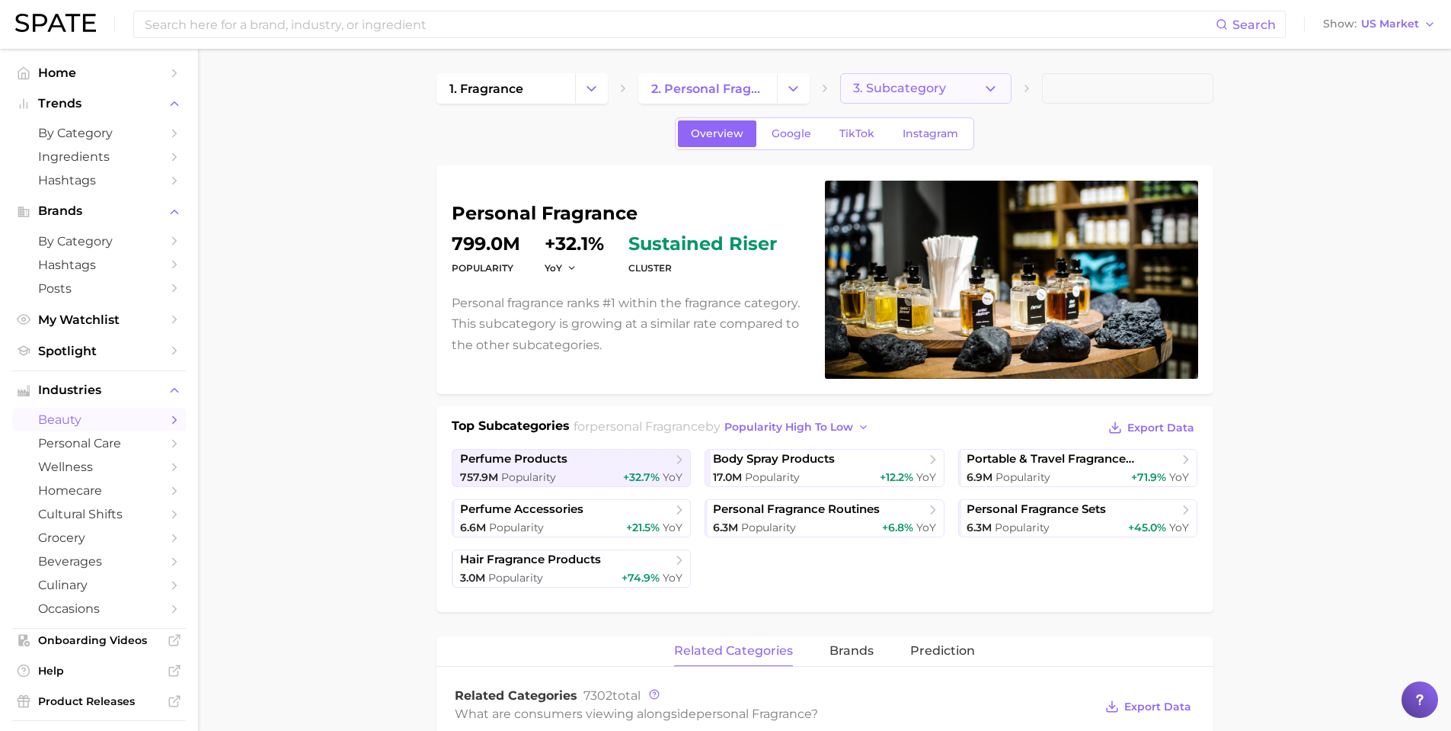
click at [986, 88] on icon "button" at bounding box center [991, 89] width 16 height 16
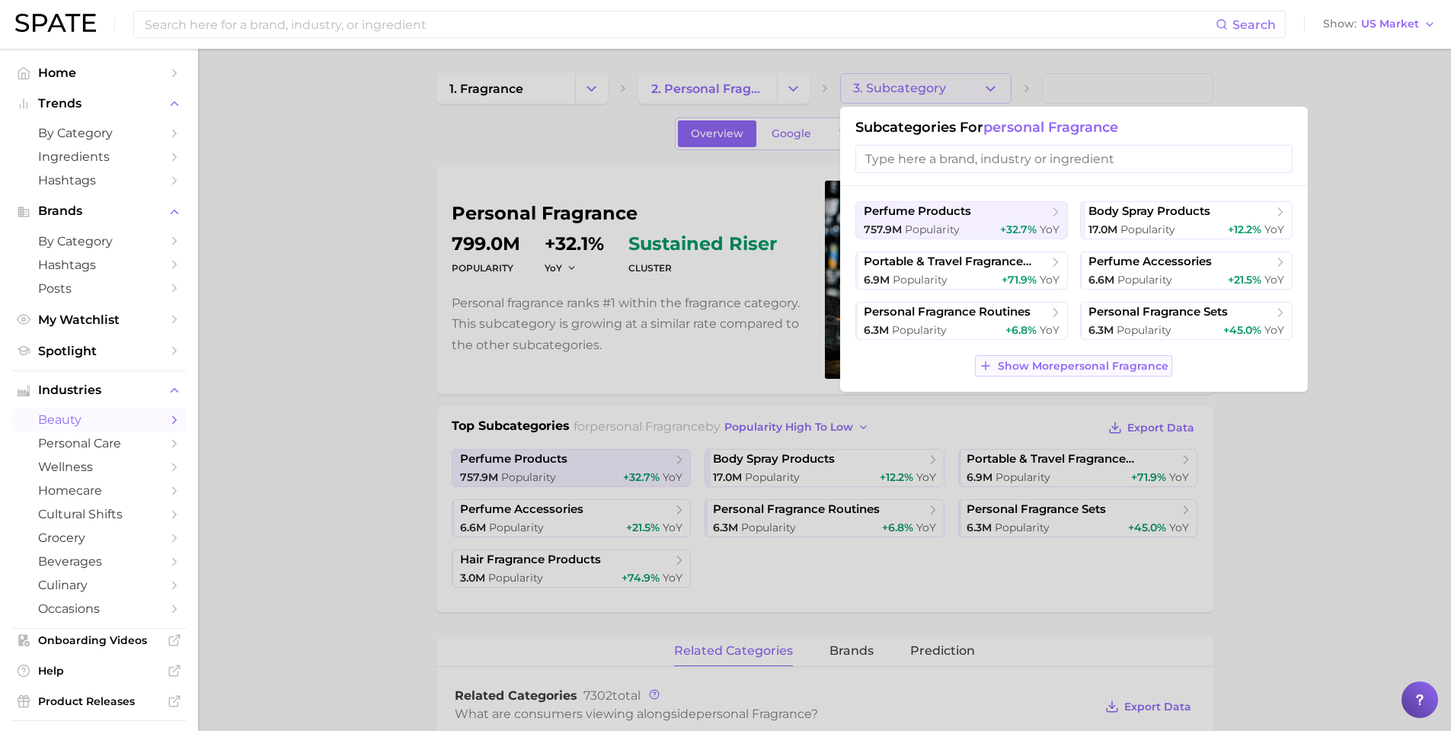
click at [1060, 360] on span "Show More personal fragrance" at bounding box center [1083, 366] width 171 height 13
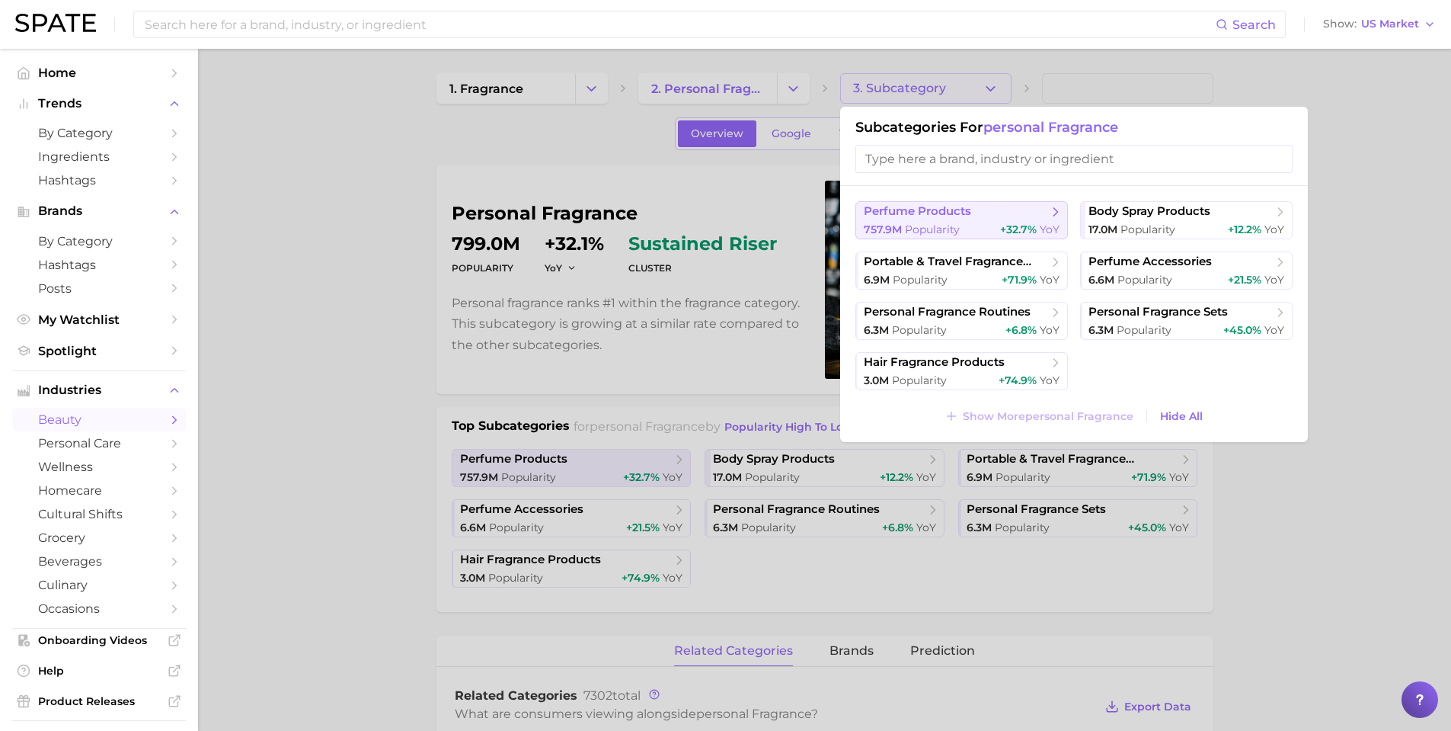
click at [978, 223] on div "757.9m Popularity +32.7% YoY" at bounding box center [962, 229] width 196 height 14
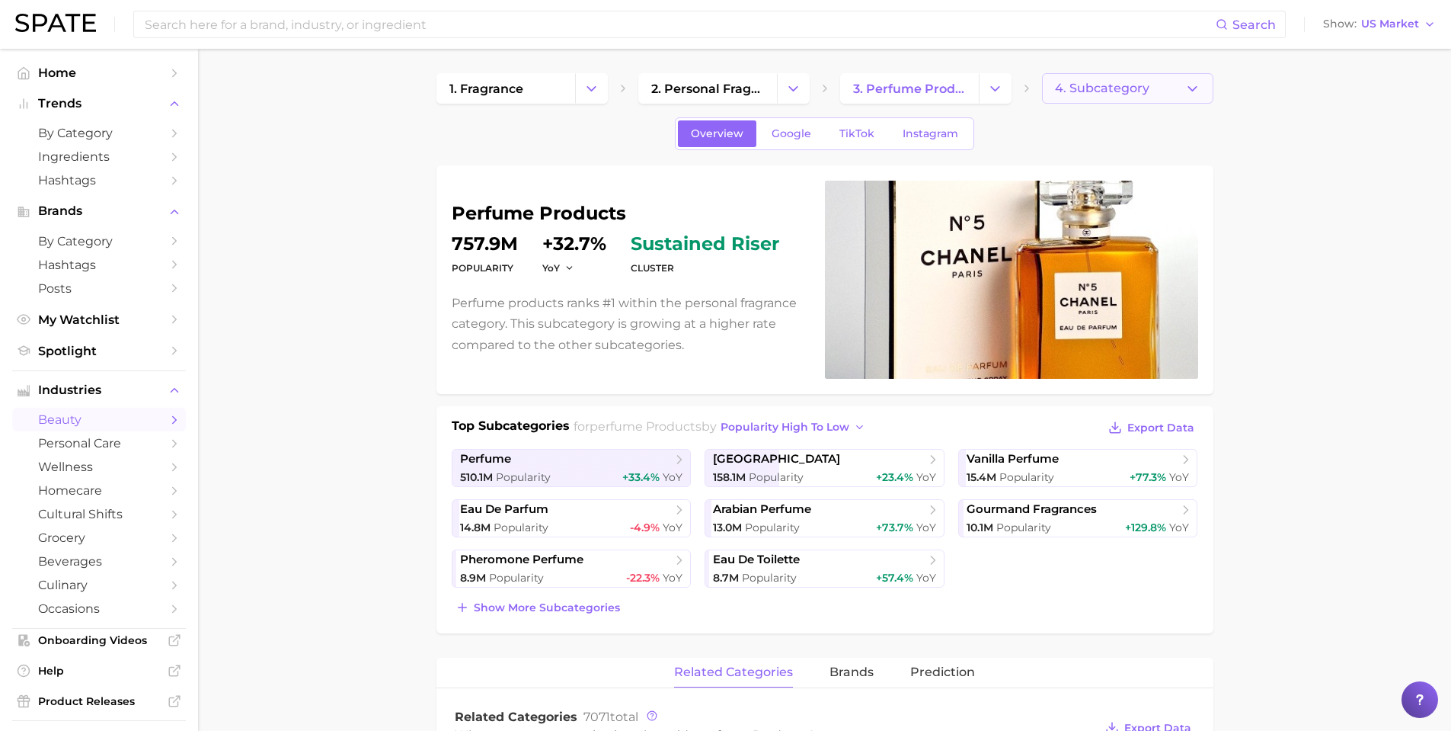
click at [1166, 91] on button "4. Subcategory" at bounding box center [1127, 88] width 171 height 30
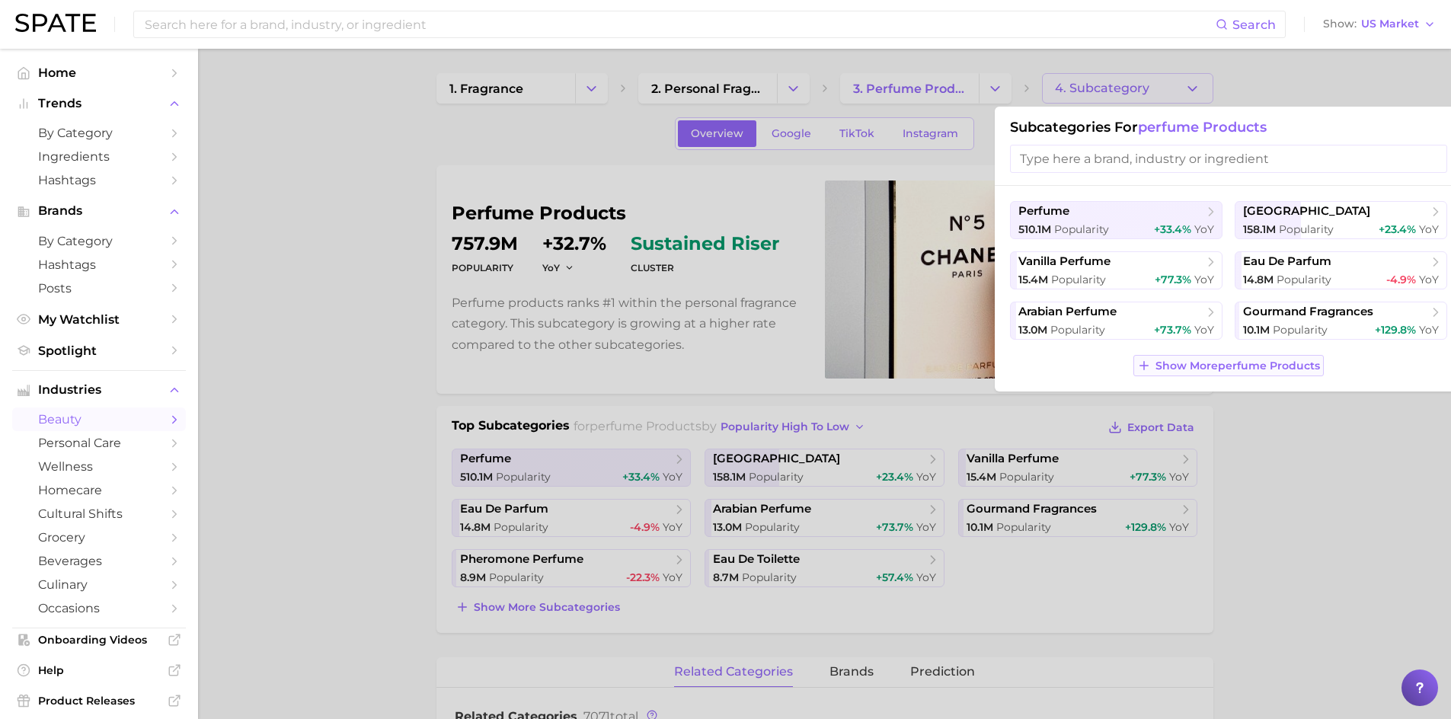
click at [1199, 357] on button "Show More perfume products" at bounding box center [1229, 365] width 190 height 21
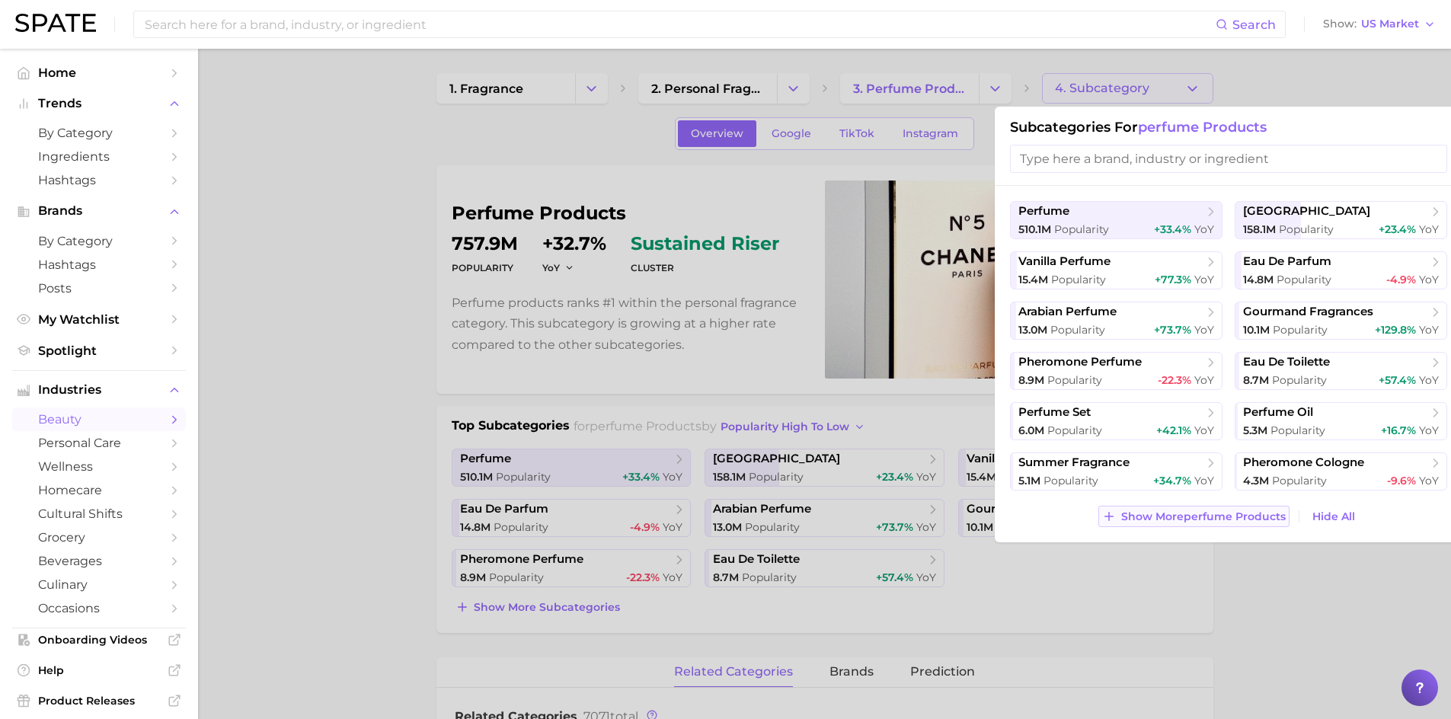
click at [1218, 520] on span "Show More perfume products" at bounding box center [1204, 516] width 165 height 13
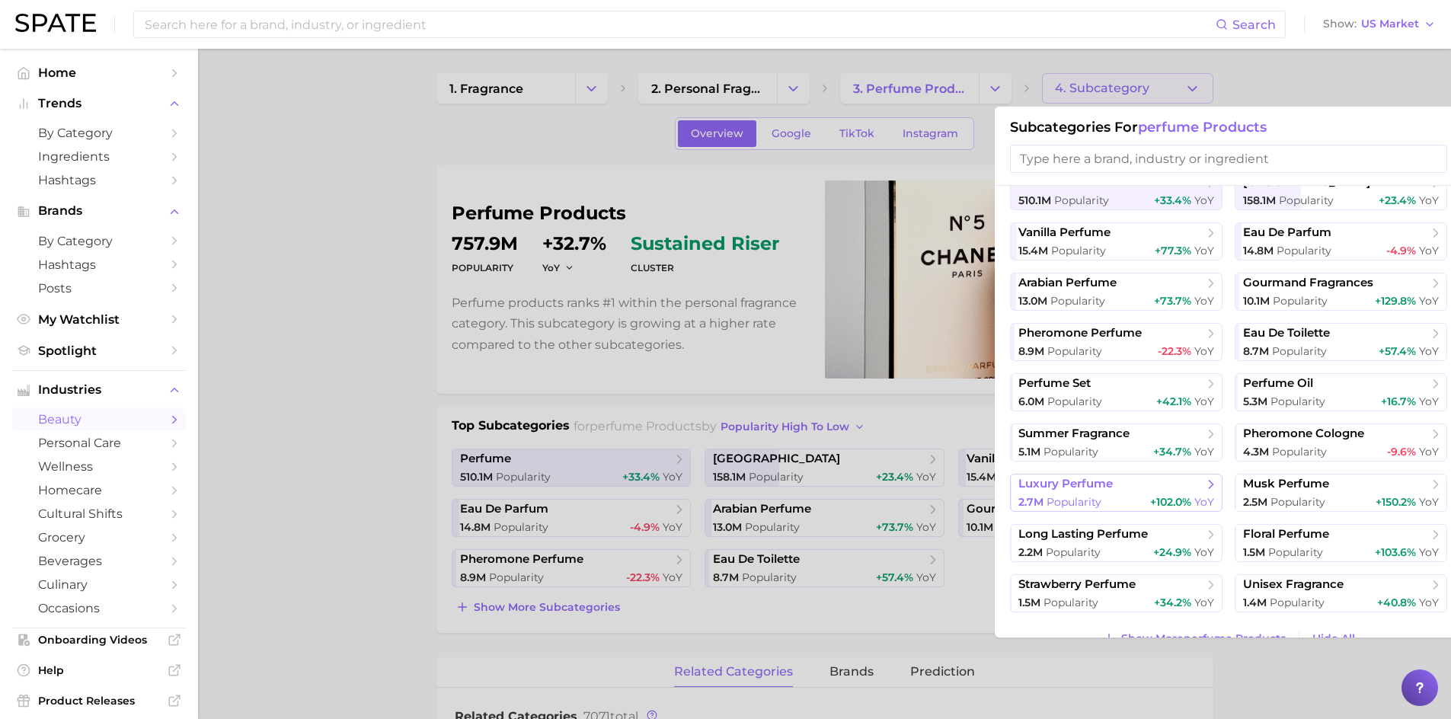
scroll to position [56, 0]
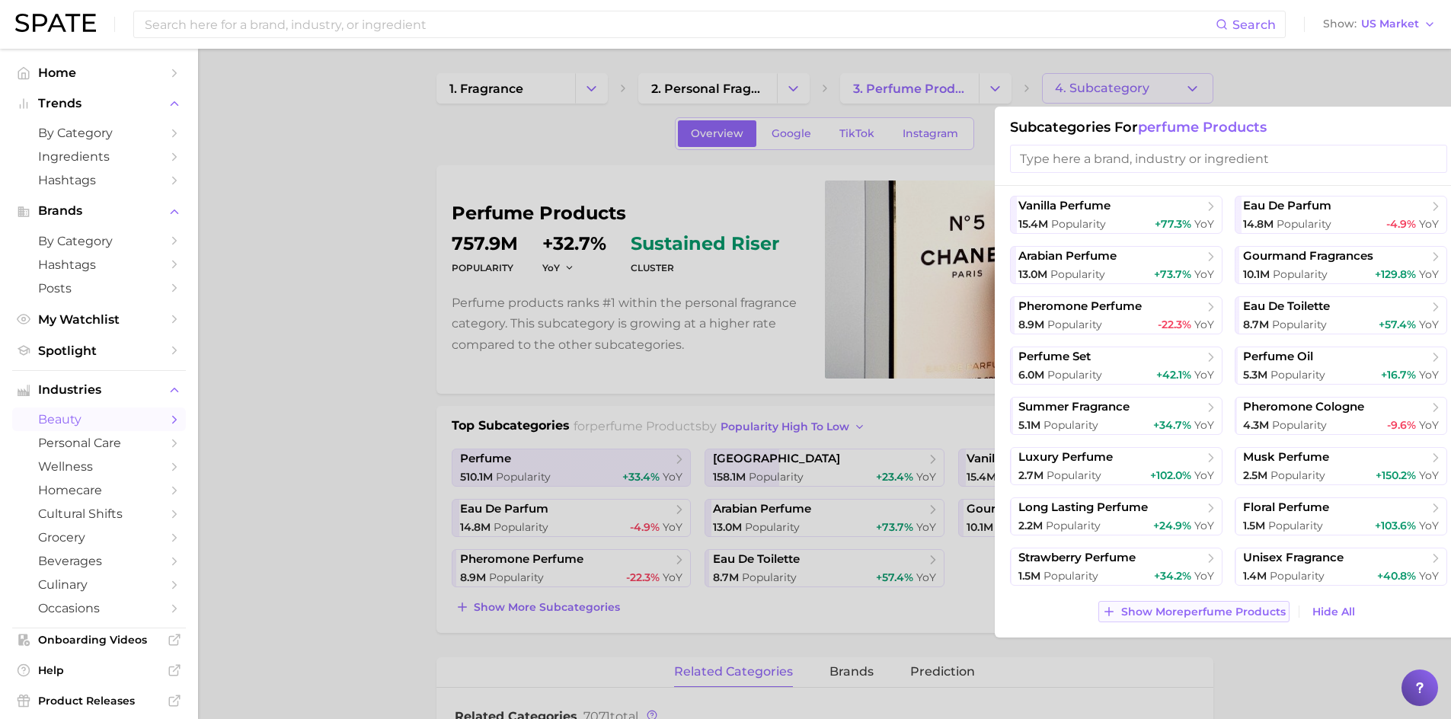
click at [1214, 606] on span "Show More perfume products" at bounding box center [1204, 612] width 165 height 13
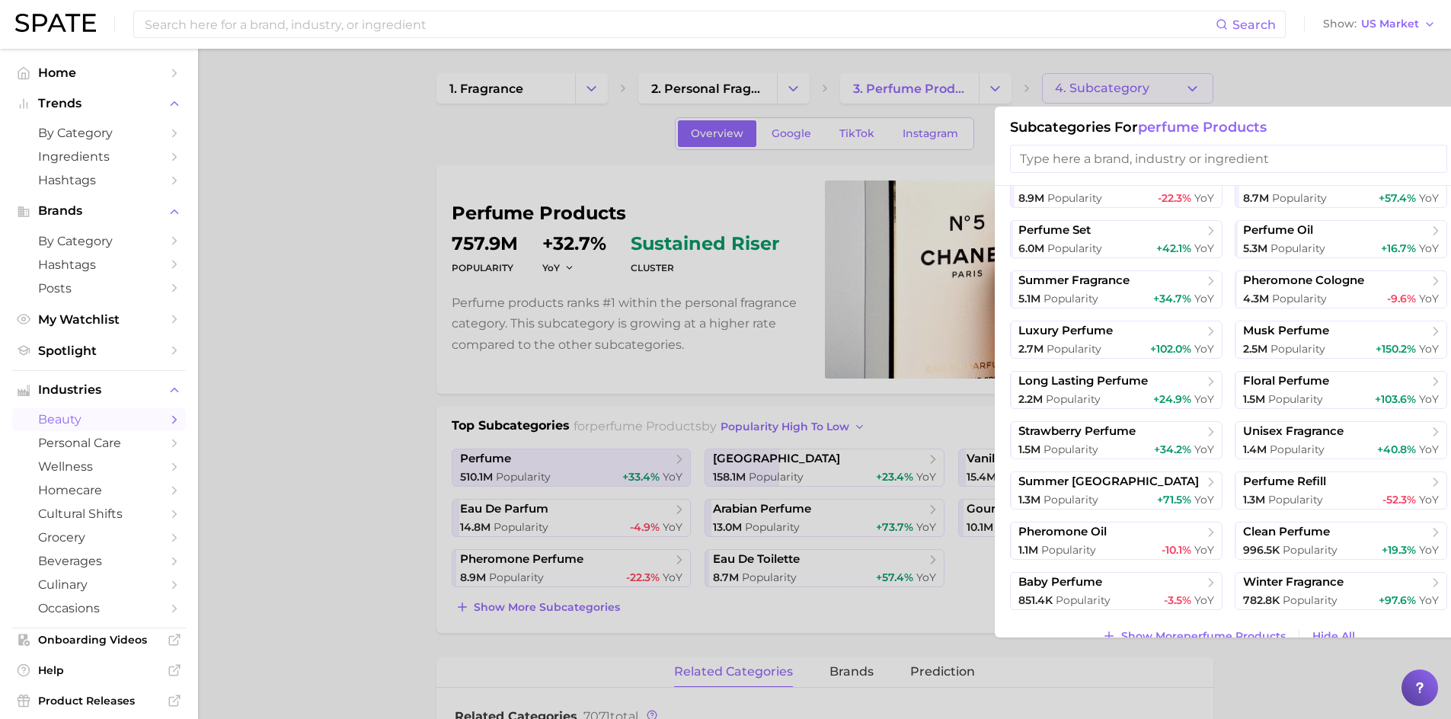
scroll to position [206, 0]
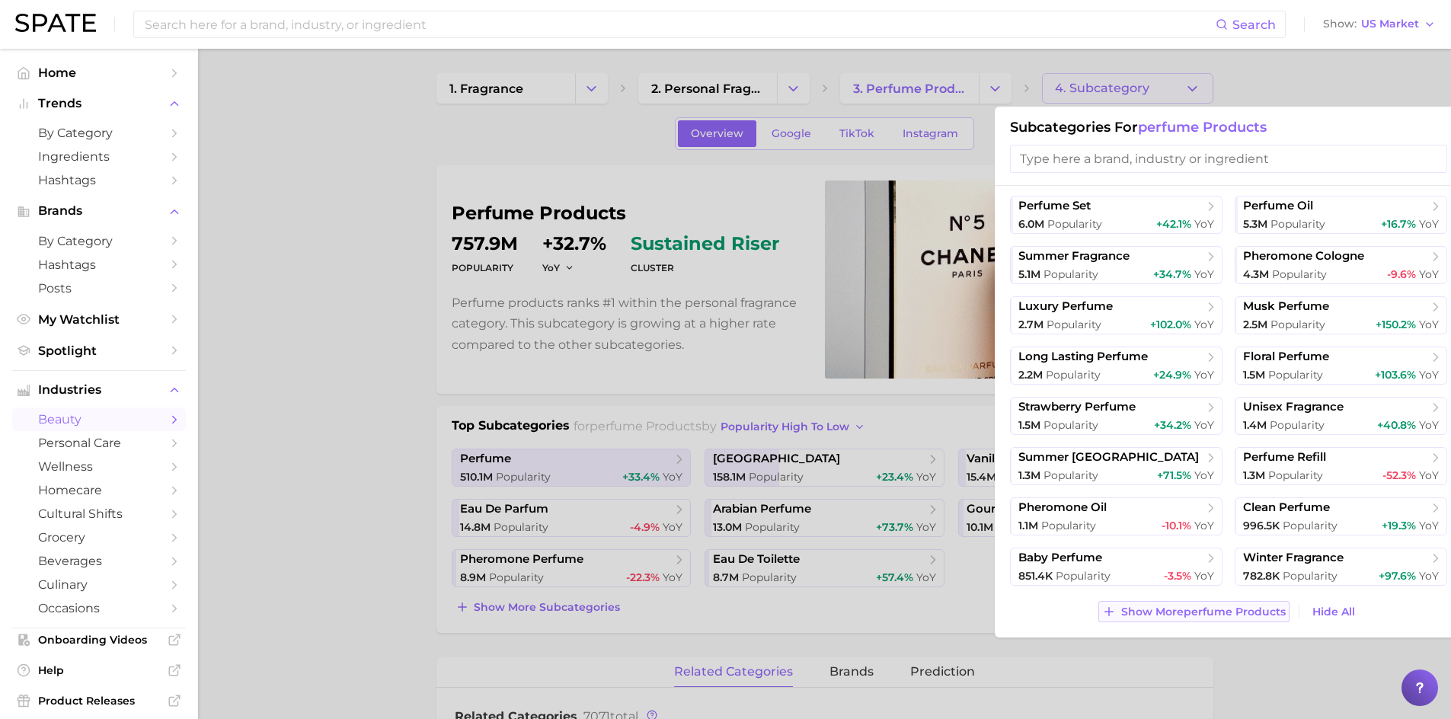
click at [1223, 608] on span "Show More perfume products" at bounding box center [1204, 612] width 165 height 13
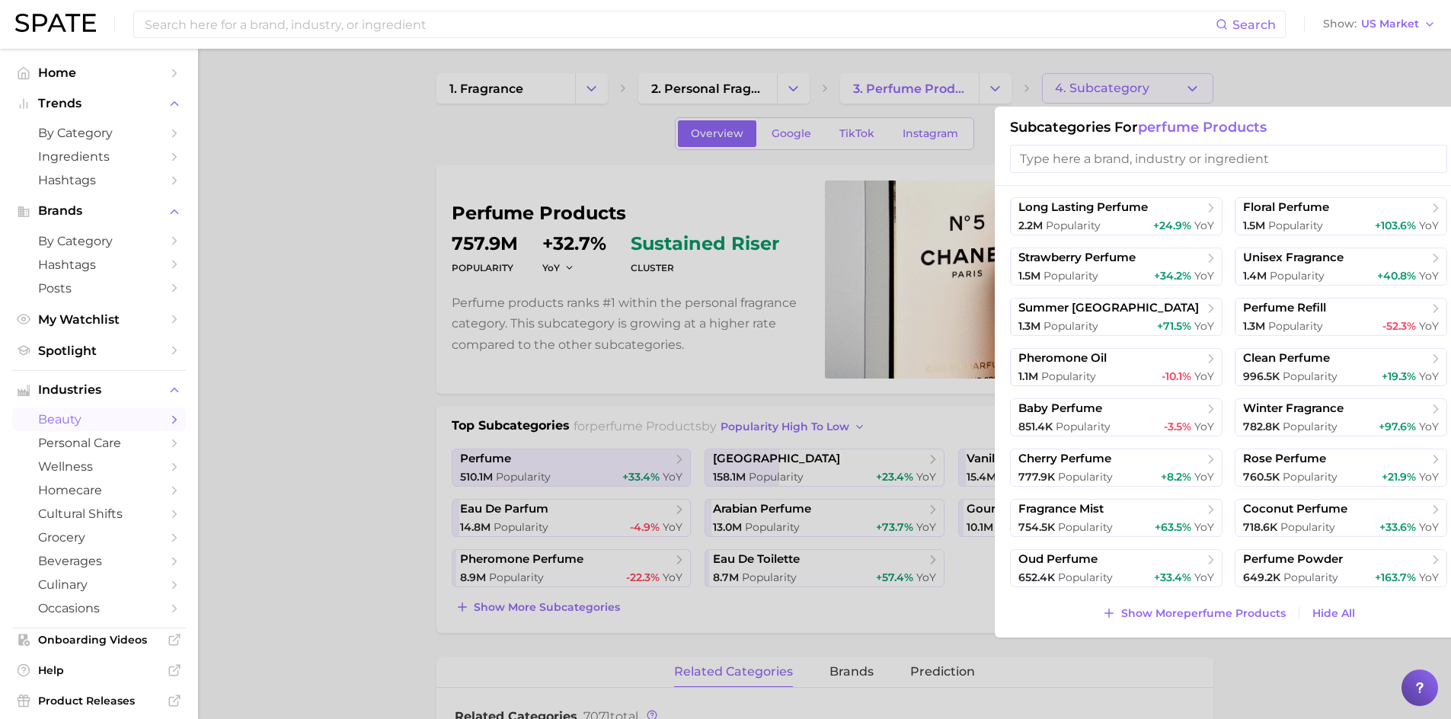
scroll to position [357, 0]
click at [1224, 609] on span "Show More perfume products" at bounding box center [1204, 612] width 165 height 13
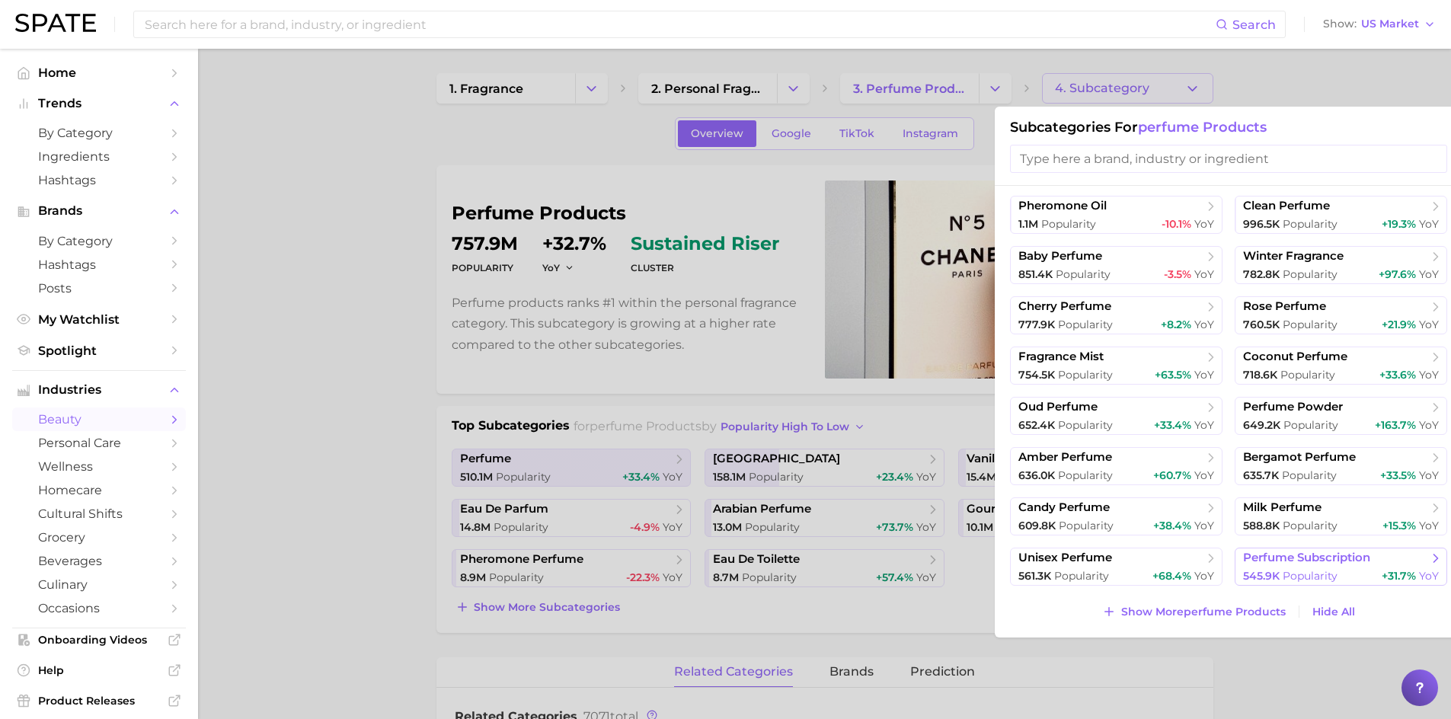
scroll to position [76, 0]
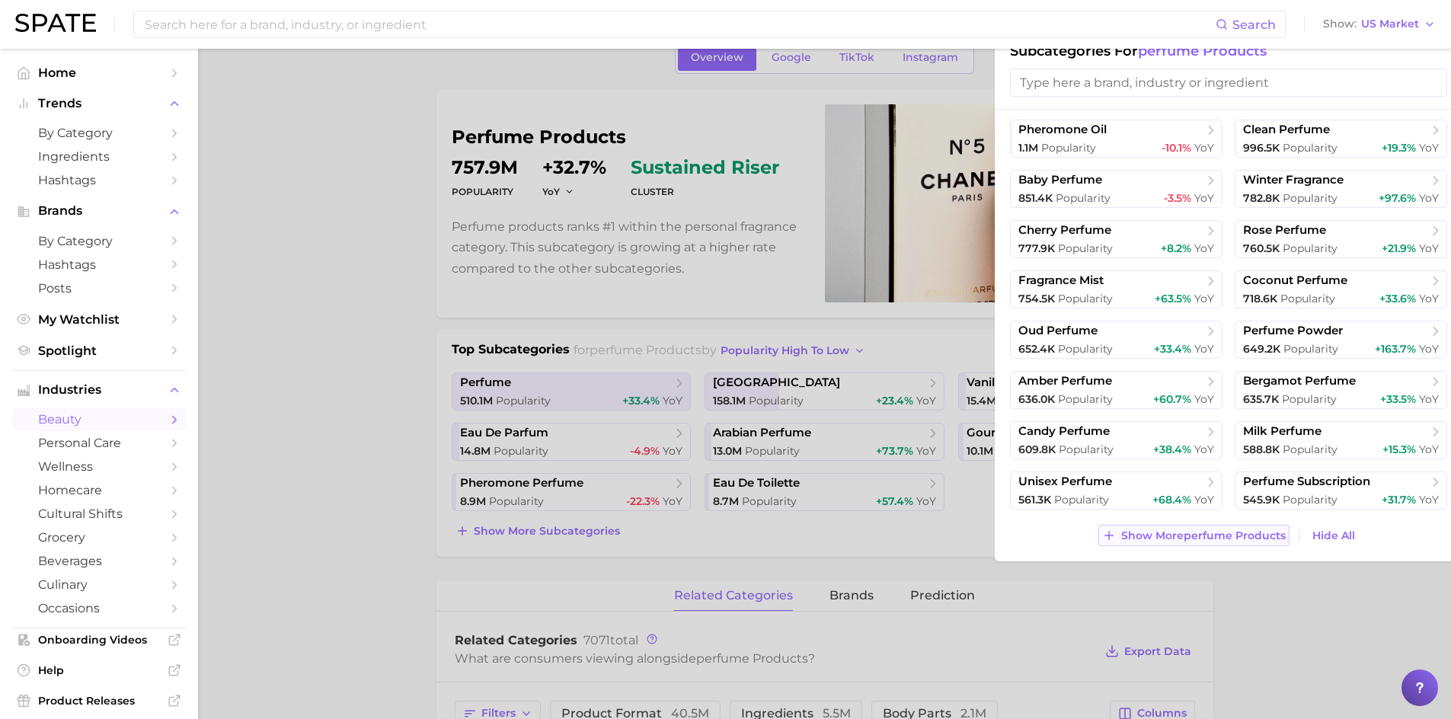
click at [1227, 533] on span "Show More perfume products" at bounding box center [1204, 536] width 165 height 13
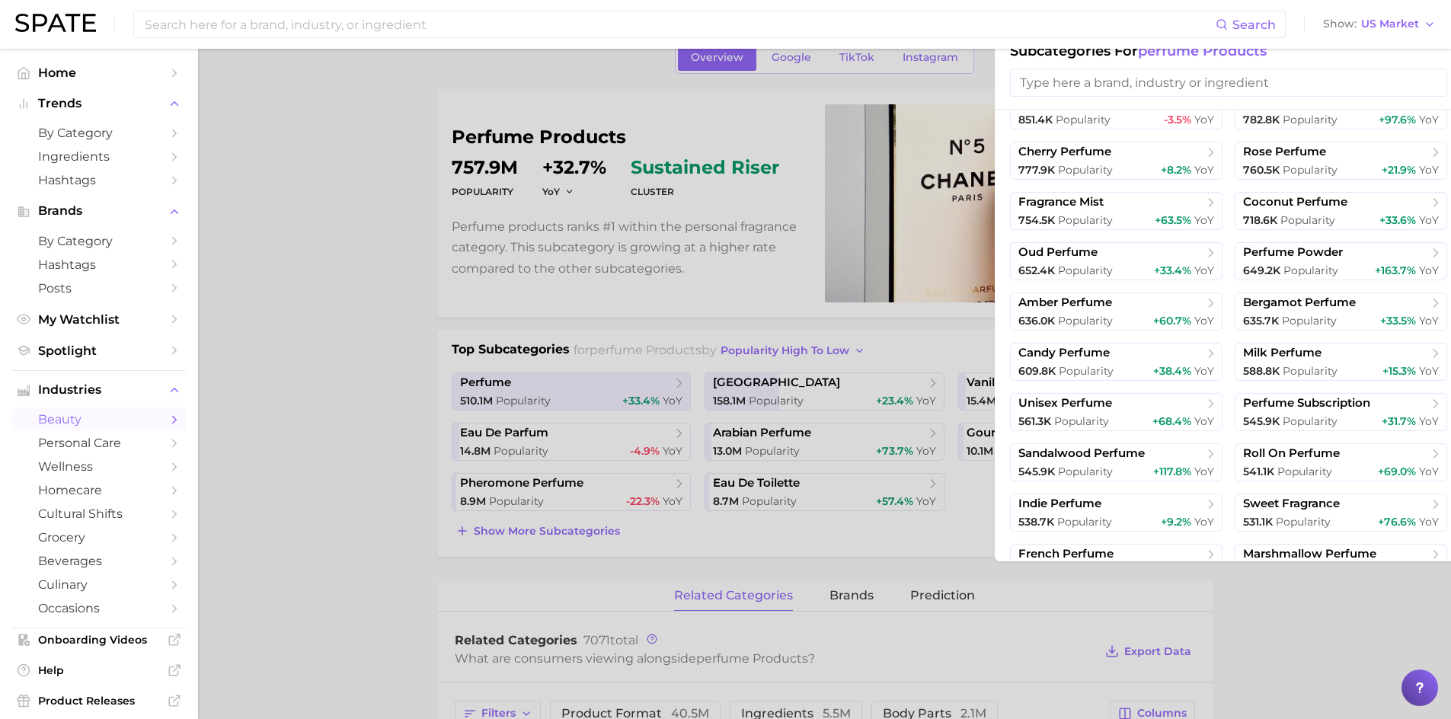
scroll to position [659, 0]
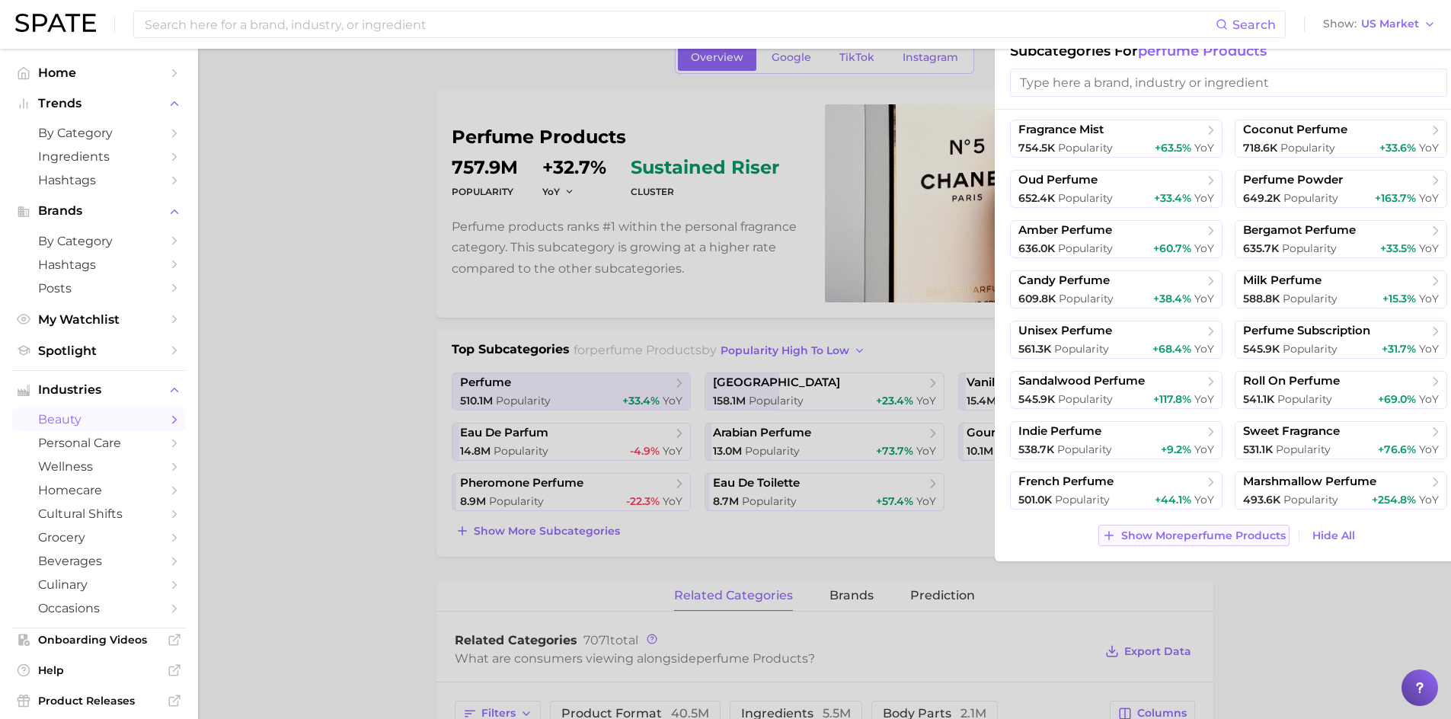
click at [1227, 531] on span "Show More perfume products" at bounding box center [1204, 536] width 165 height 13
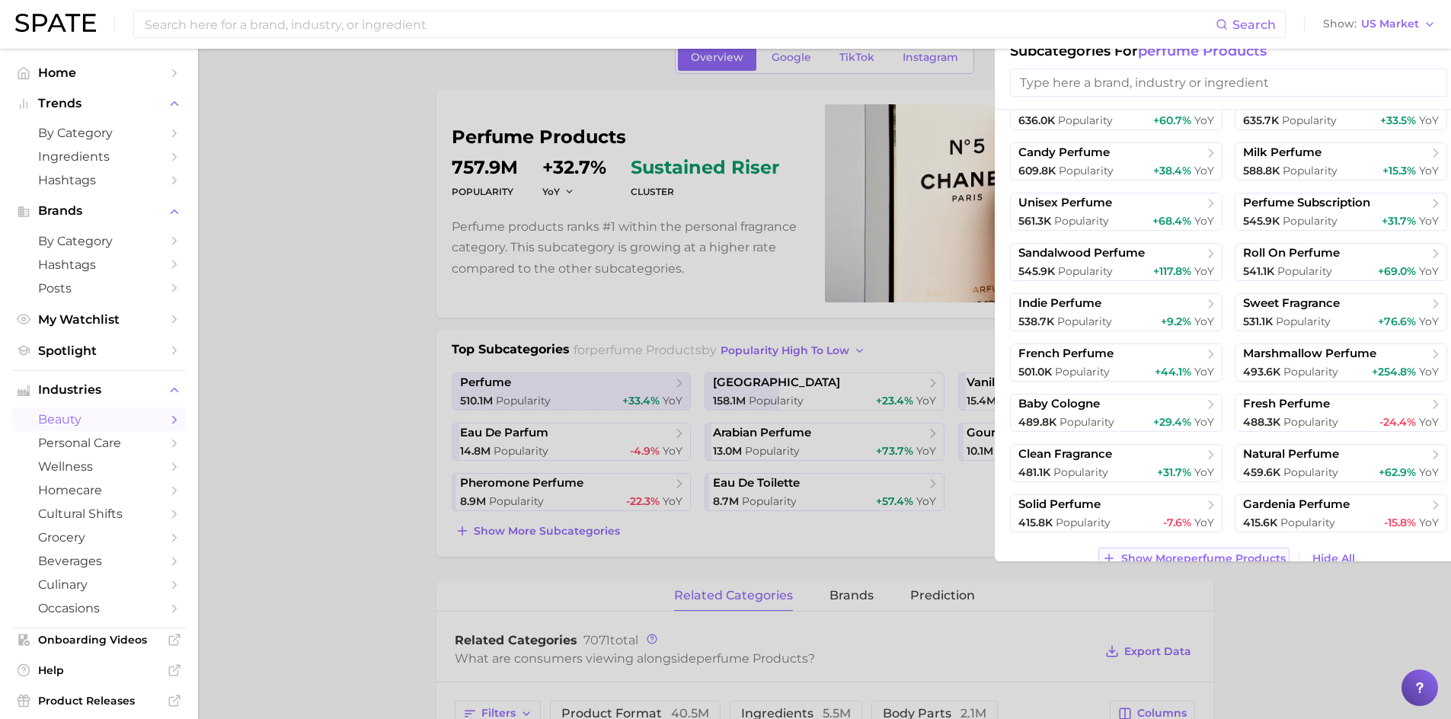
scroll to position [810, 0]
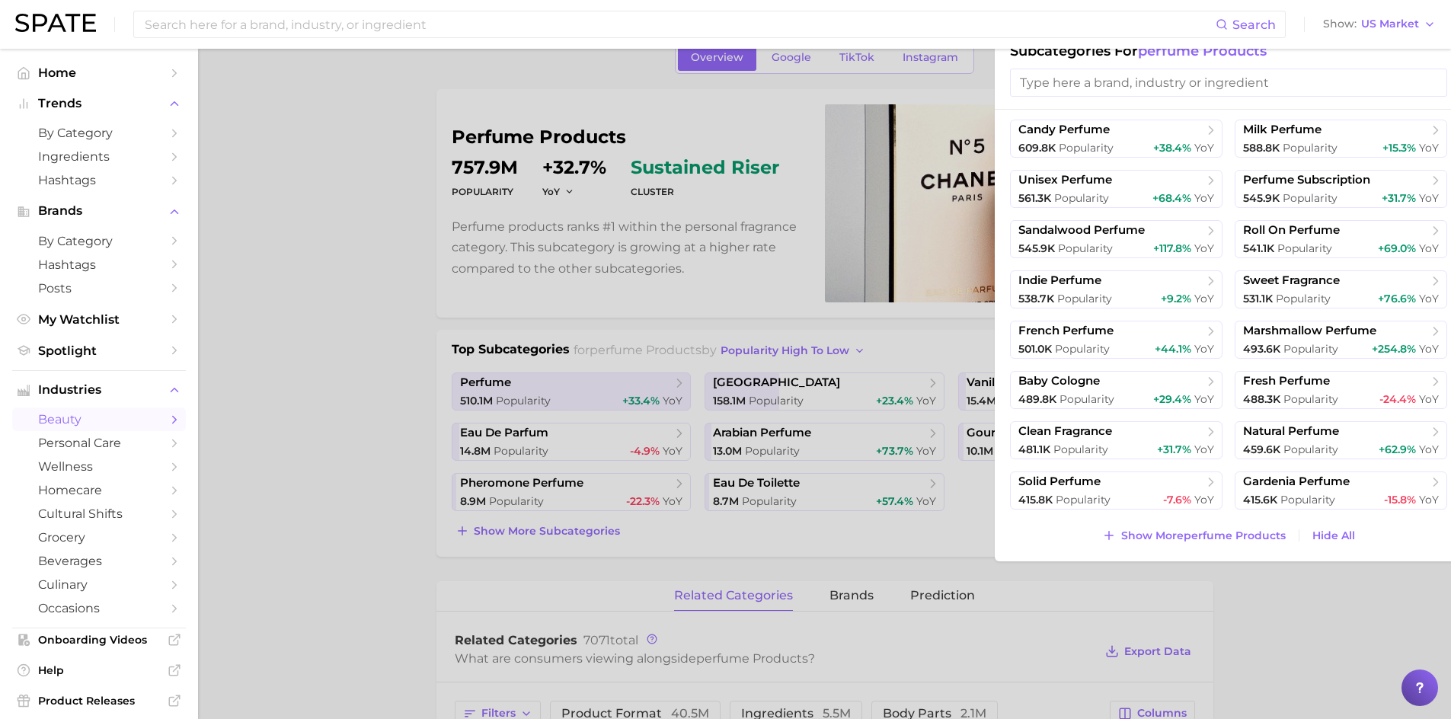
click at [1262, 611] on div at bounding box center [725, 359] width 1451 height 719
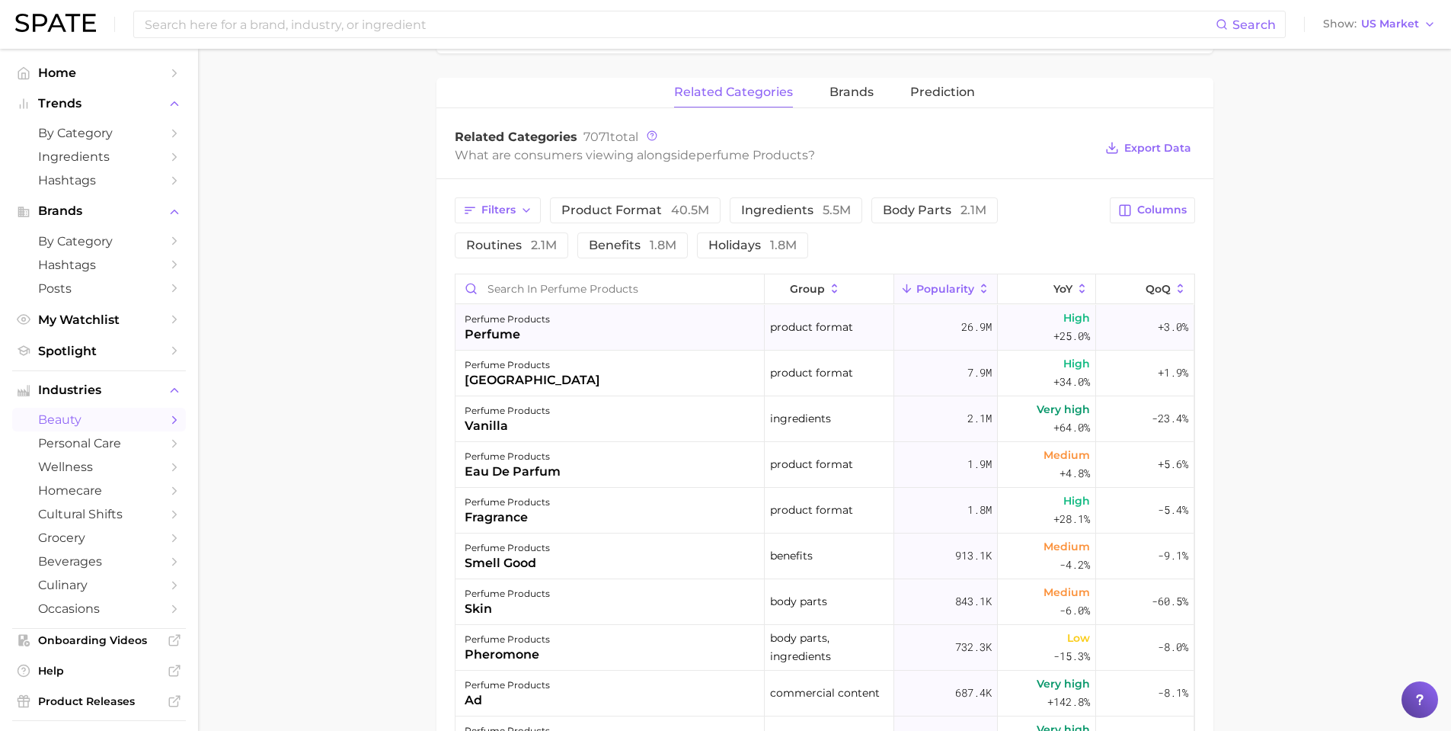
scroll to position [606, 0]
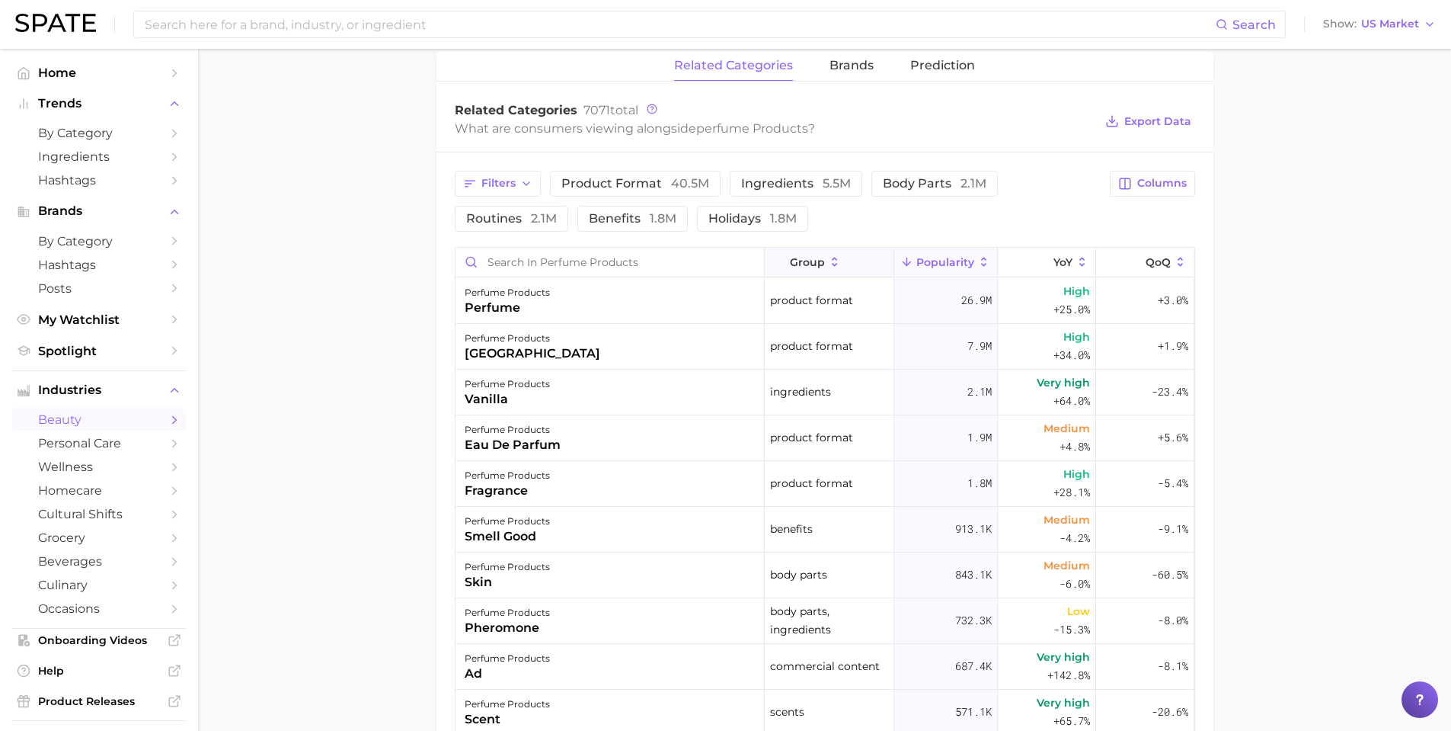
click at [840, 272] on button "group" at bounding box center [830, 263] width 130 height 30
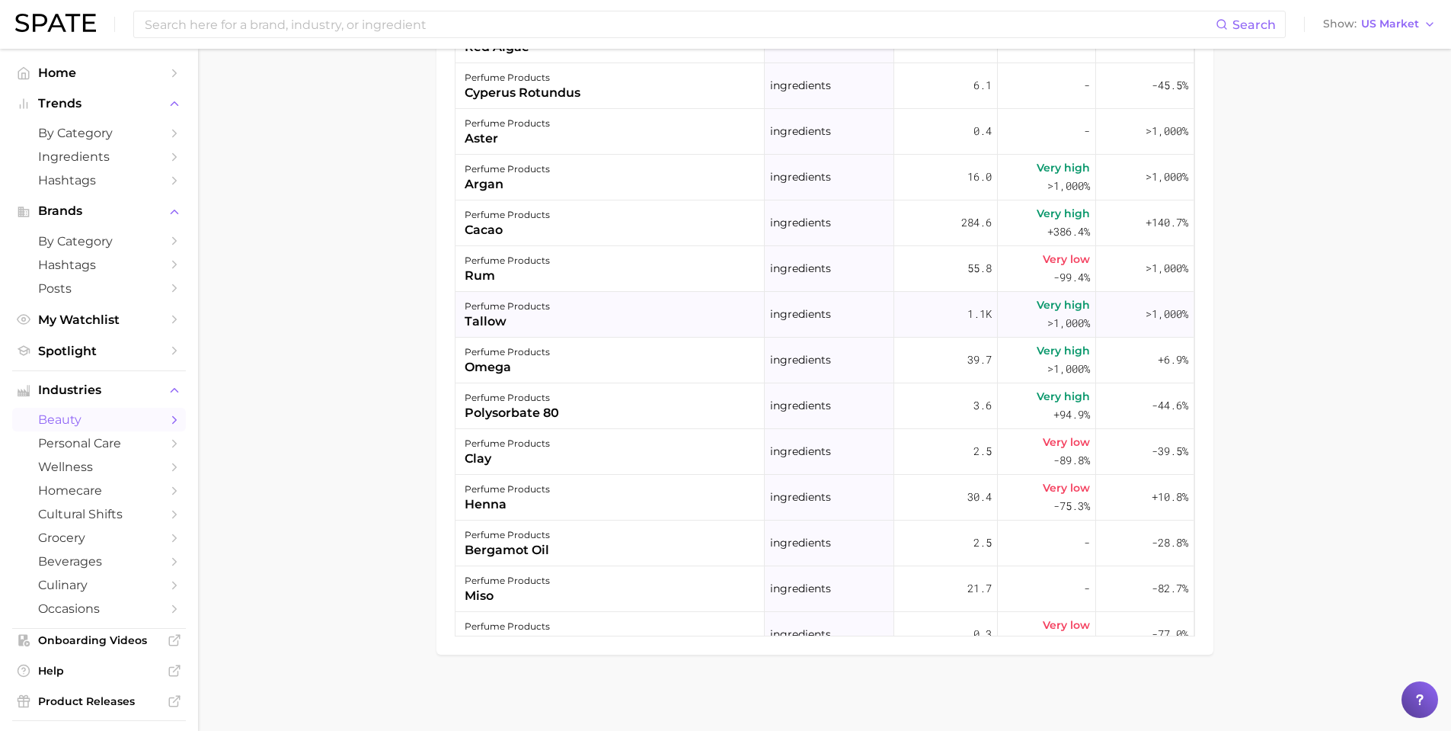
scroll to position [212132, 0]
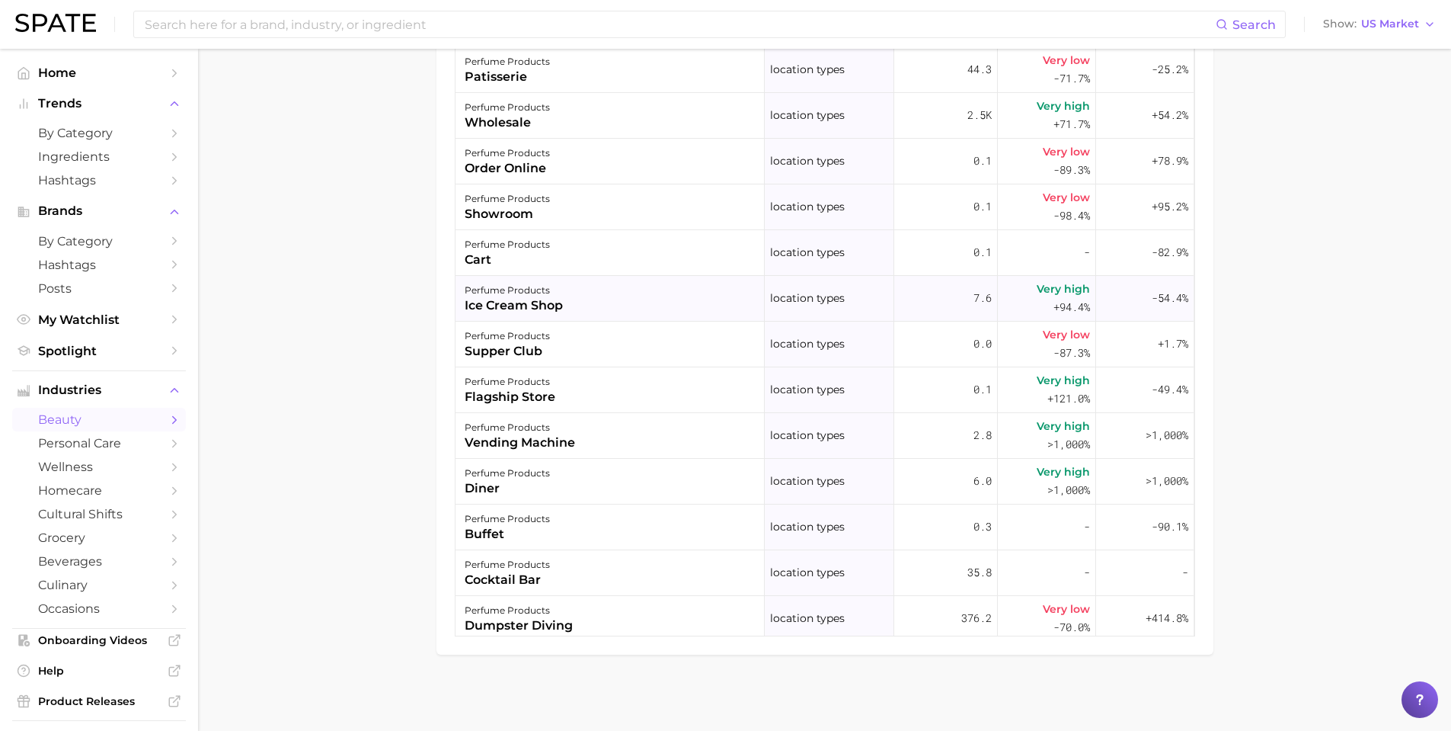
scroll to position [213656, 0]
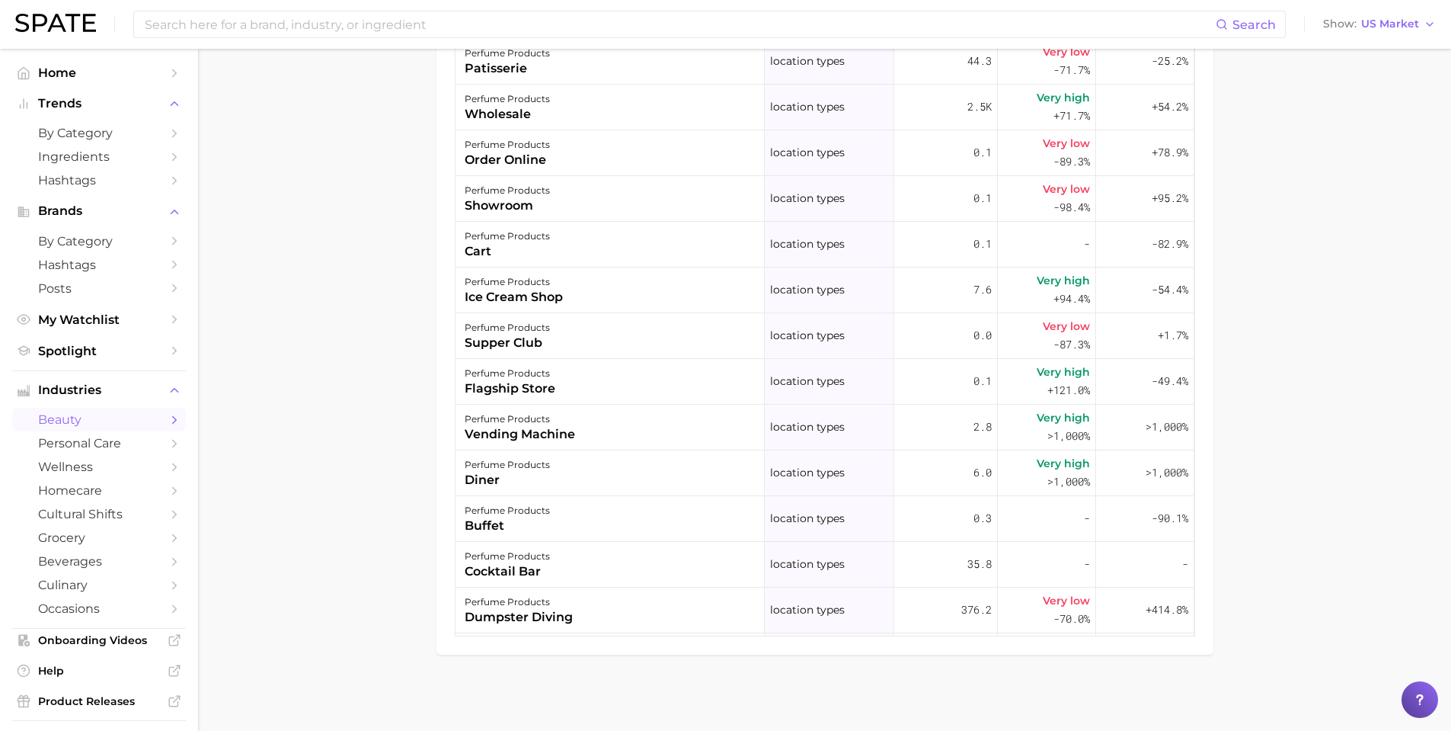
click at [110, 101] on span "Trends" at bounding box center [99, 104] width 122 height 14
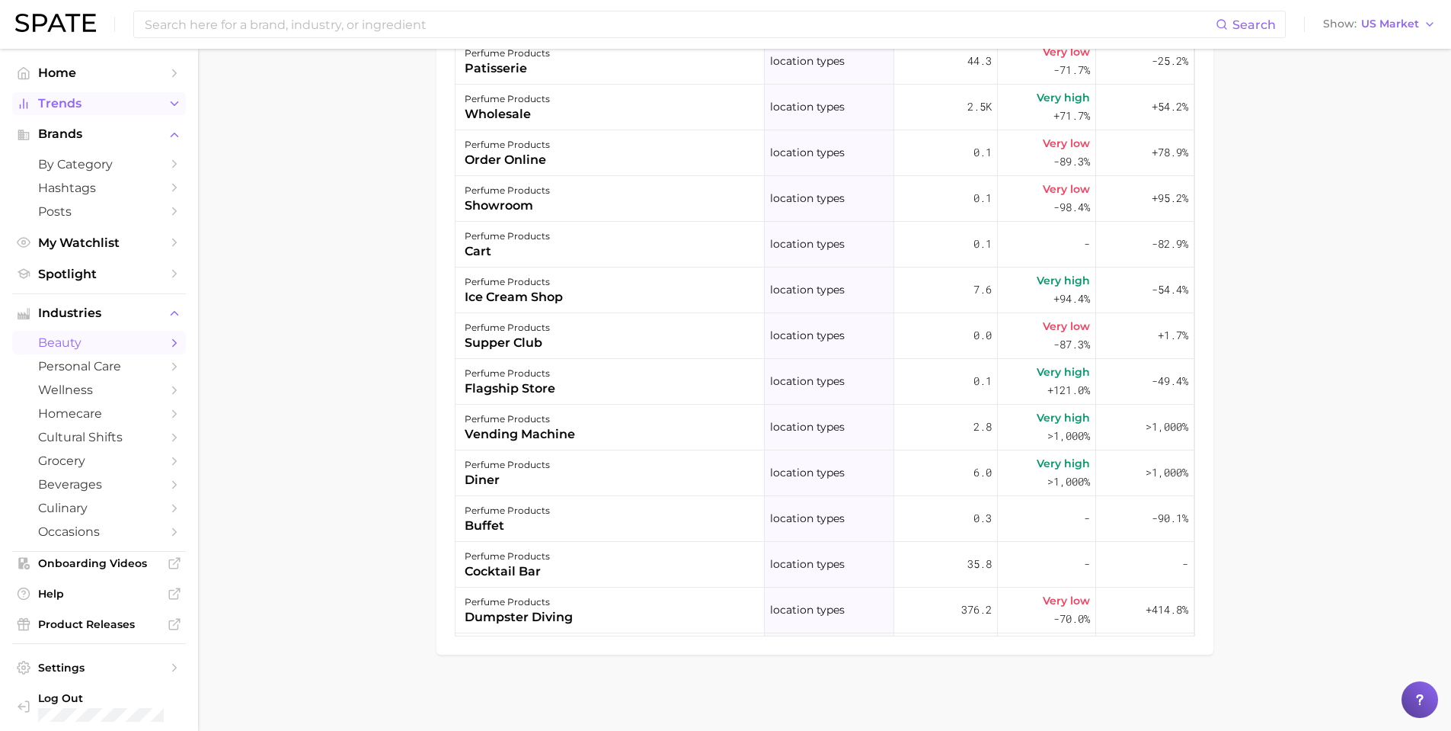
click at [98, 109] on span "Trends" at bounding box center [99, 104] width 122 height 14
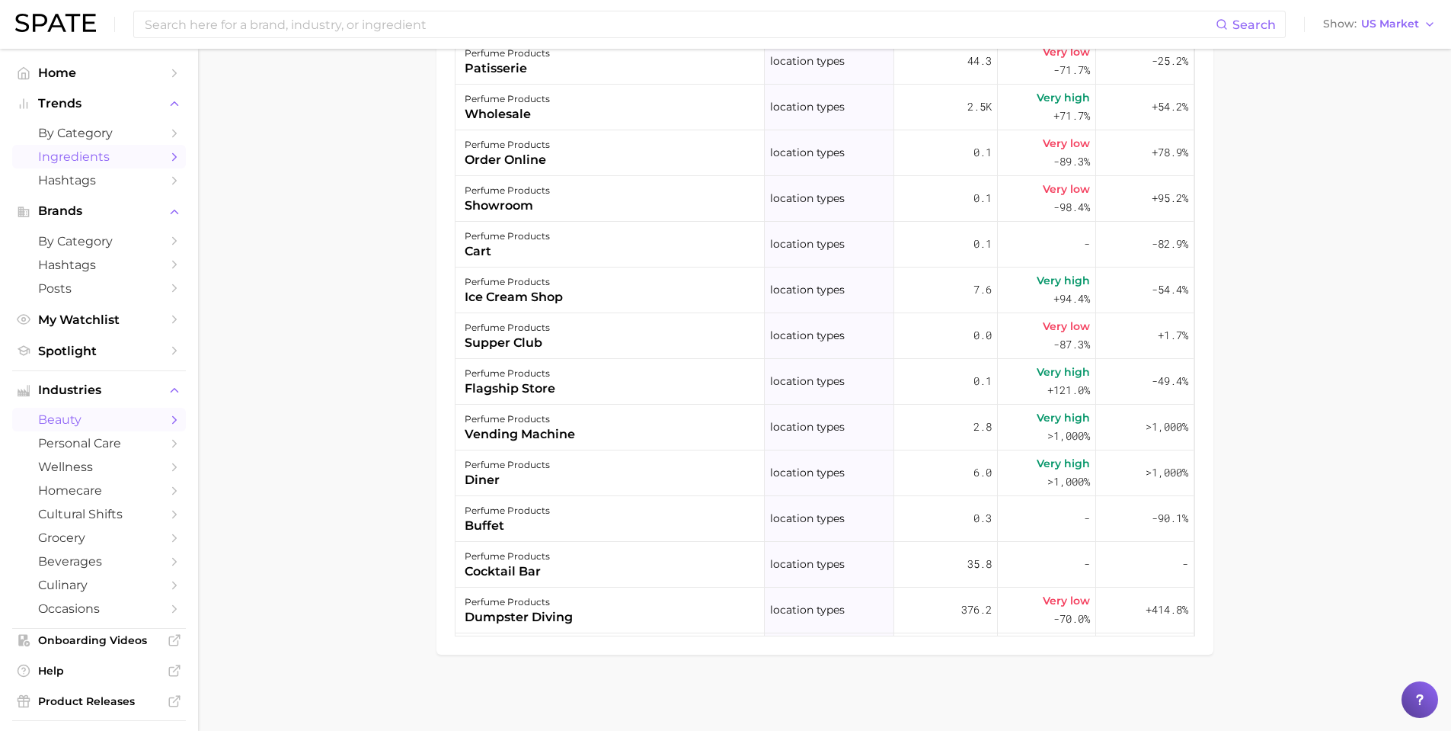
click at [94, 150] on span "Ingredients" at bounding box center [99, 156] width 122 height 14
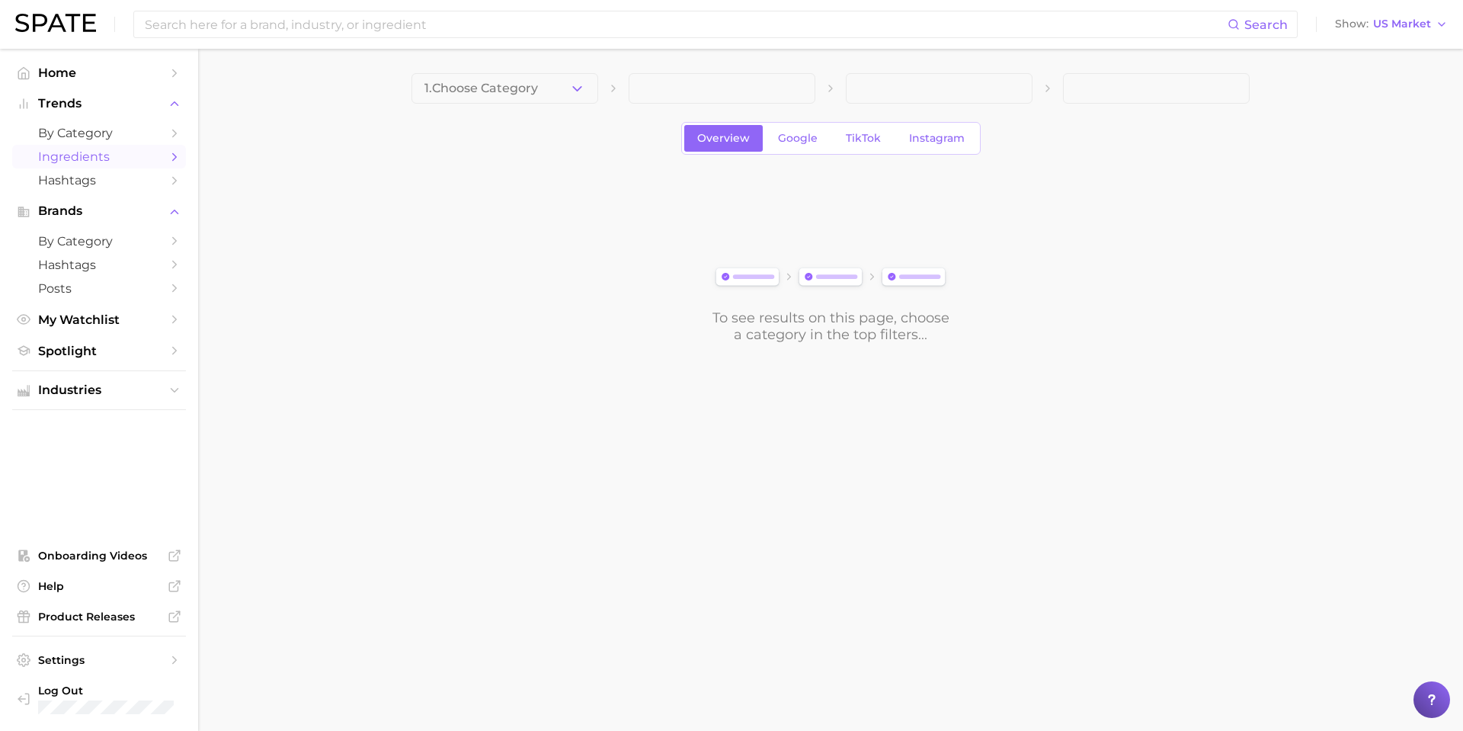
click at [563, 90] on button "1. Choose Category" at bounding box center [504, 88] width 187 height 30
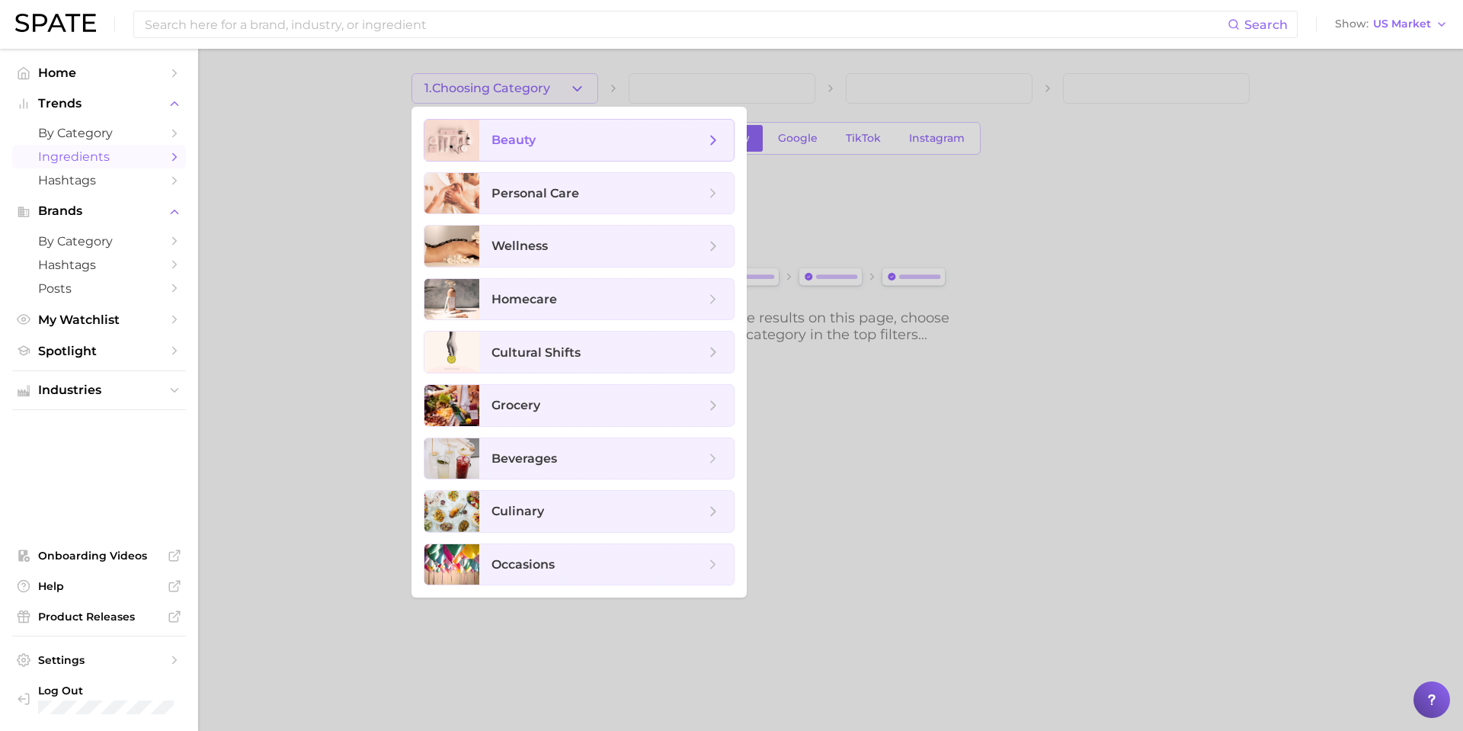
click at [558, 129] on span "beauty" at bounding box center [606, 140] width 254 height 41
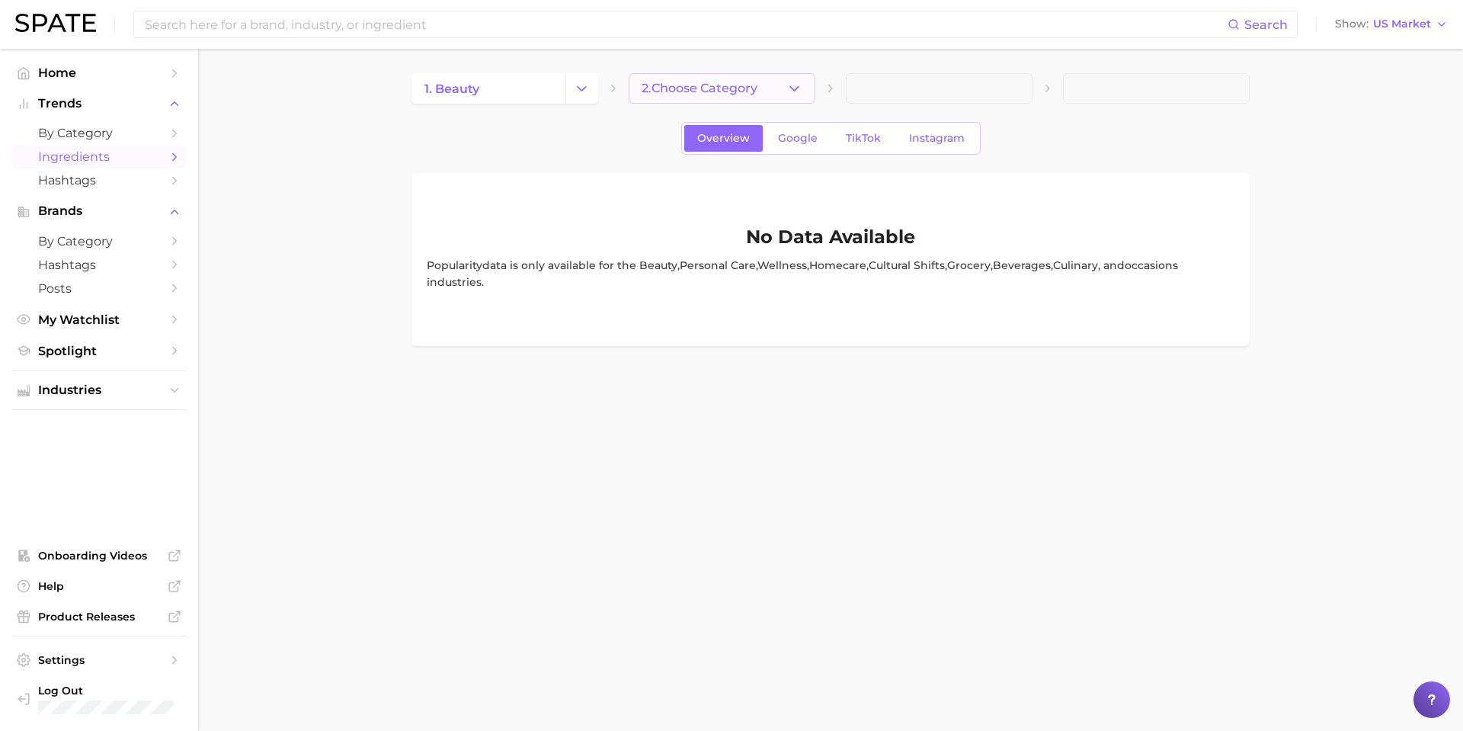
click at [776, 82] on button "2. Choose Category" at bounding box center [722, 88] width 187 height 30
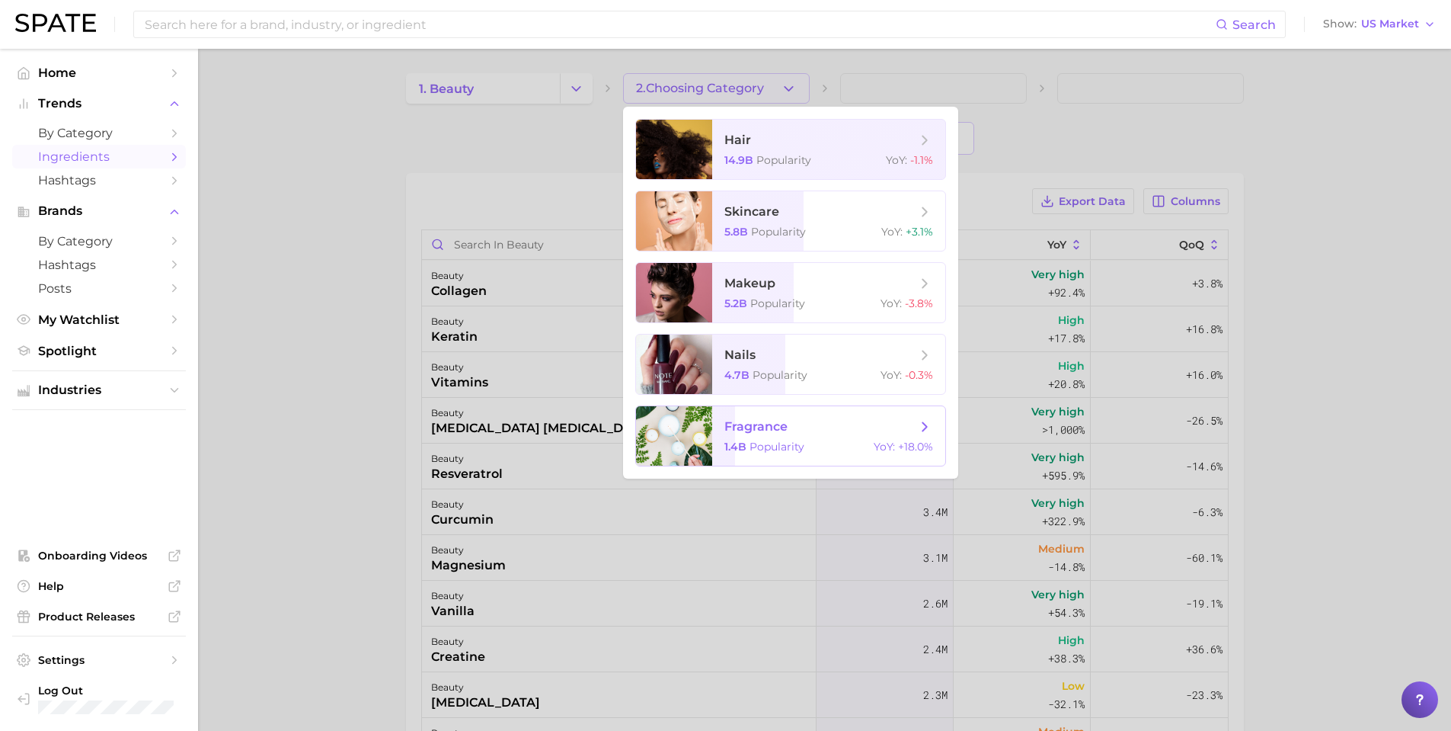
click at [762, 424] on span "fragrance" at bounding box center [756, 426] width 63 height 14
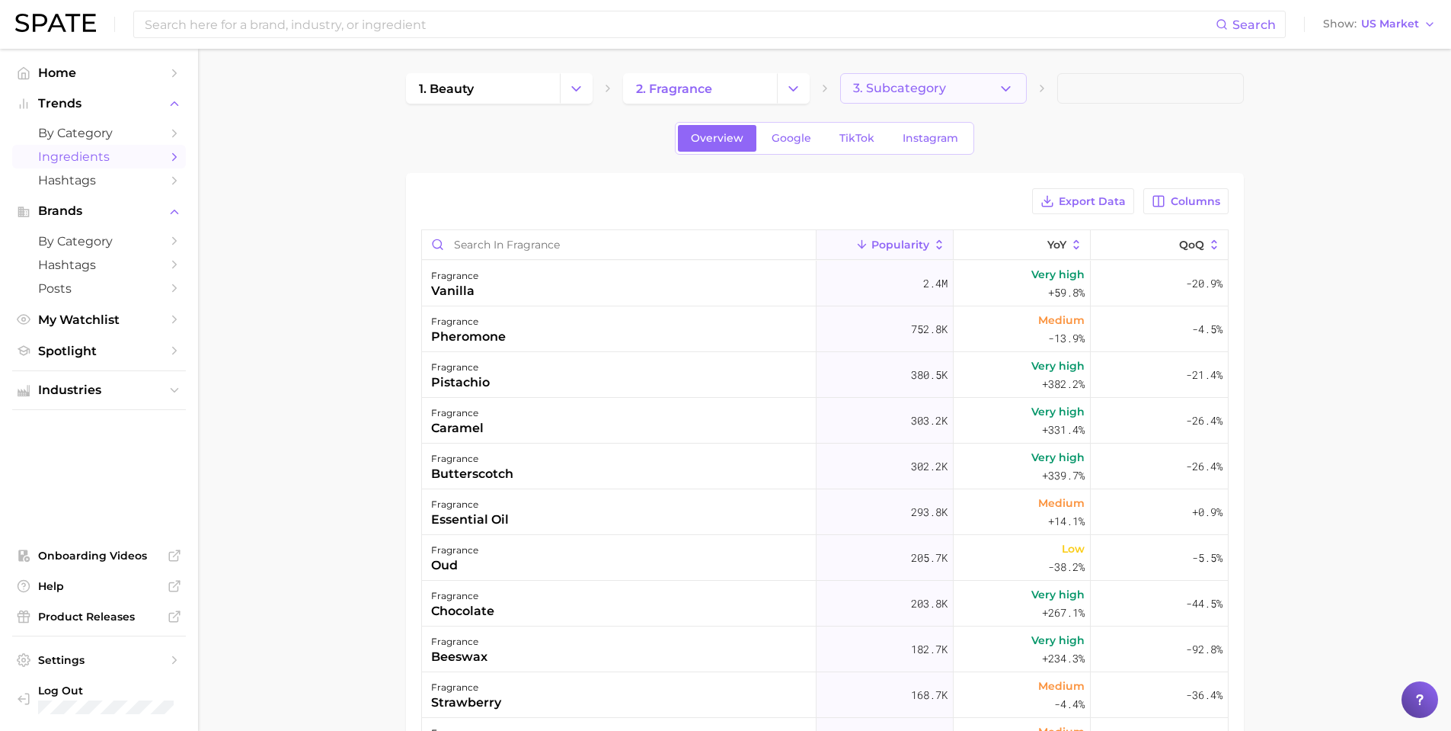
click at [994, 85] on button "3. Subcategory" at bounding box center [933, 88] width 187 height 30
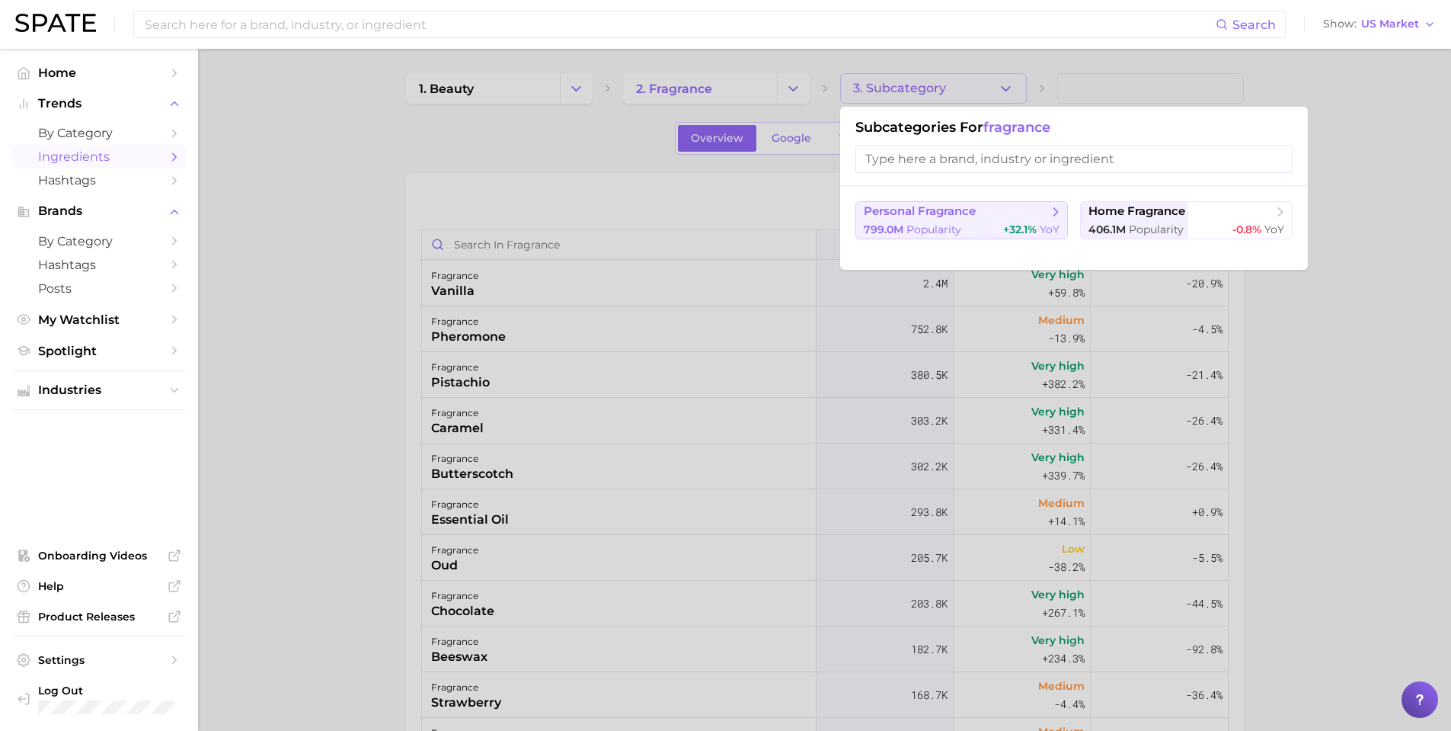
click at [956, 218] on span "personal fragrance" at bounding box center [920, 211] width 112 height 14
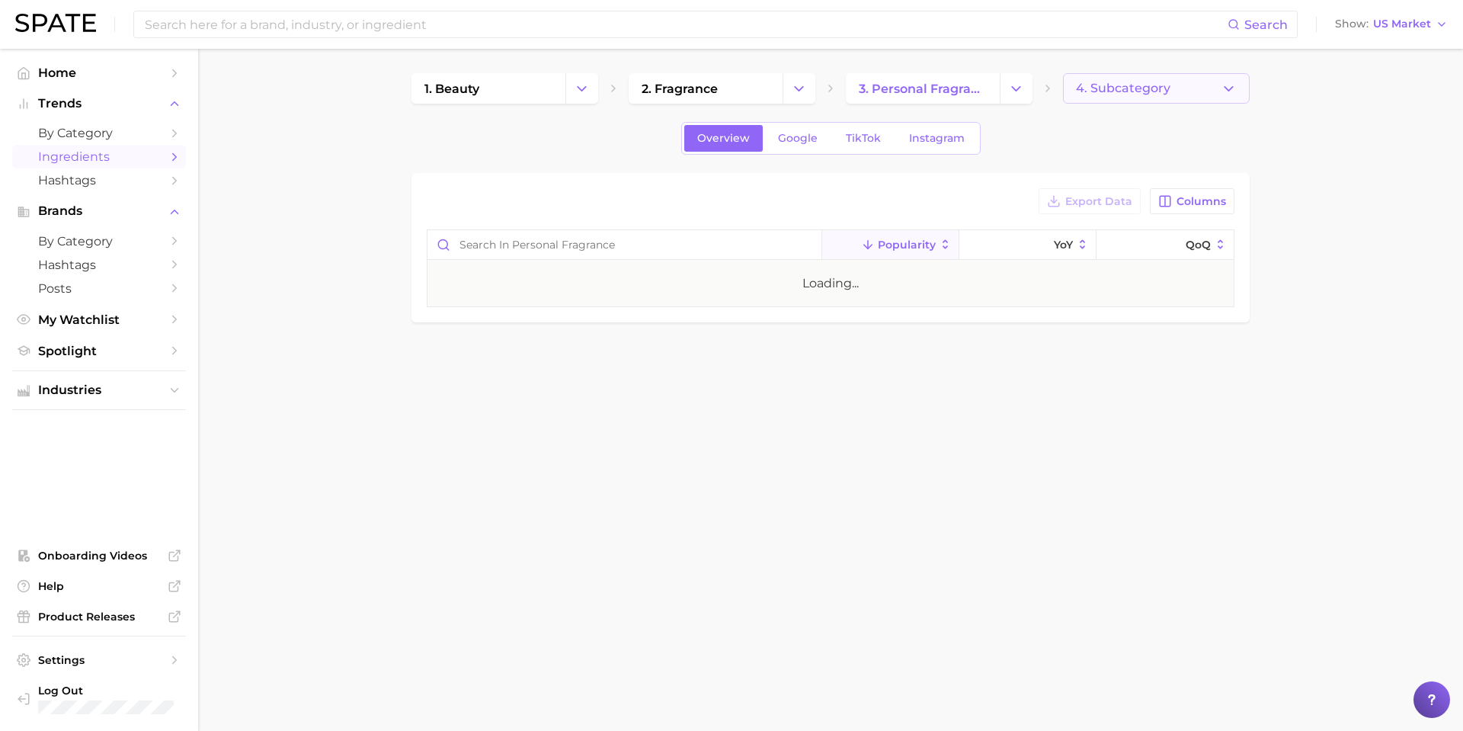
click at [1162, 91] on span "4. Subcategory" at bounding box center [1123, 89] width 94 height 14
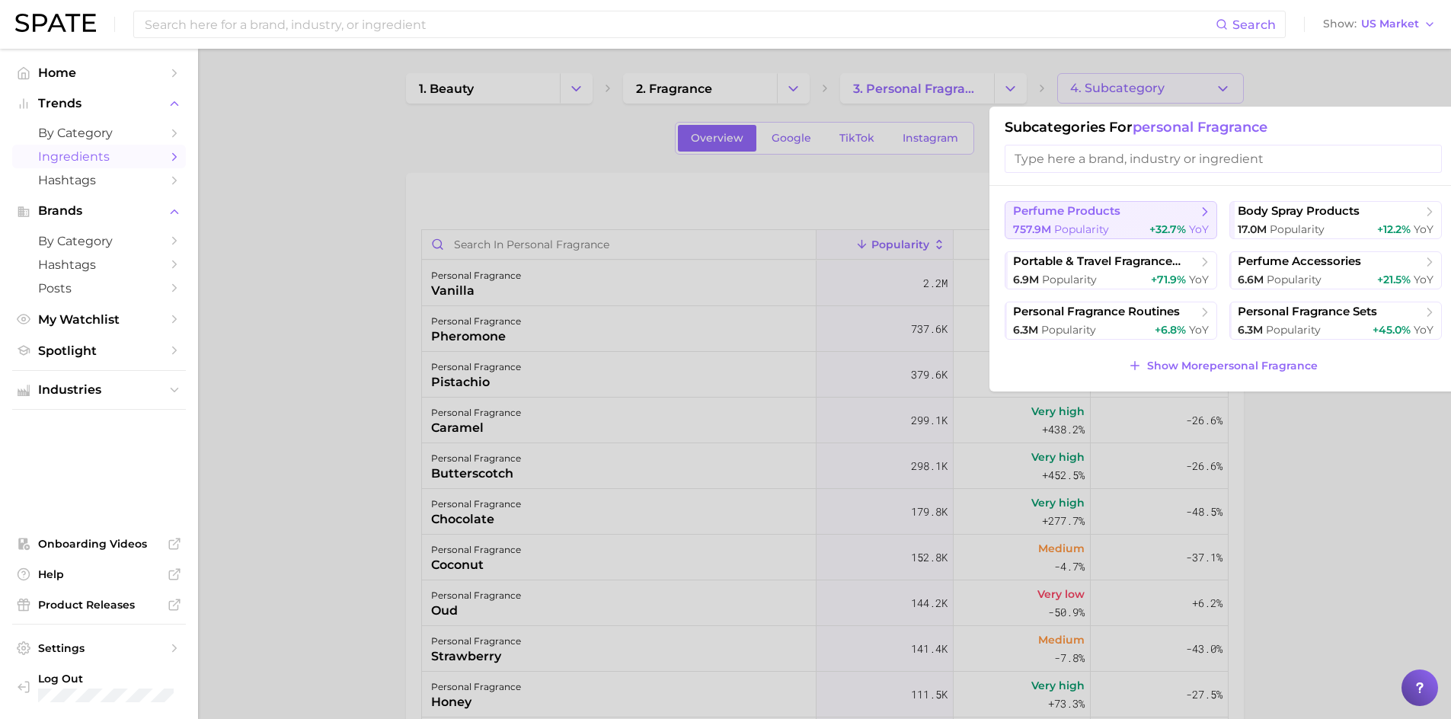
click at [1169, 217] on span "perfume products" at bounding box center [1105, 211] width 185 height 15
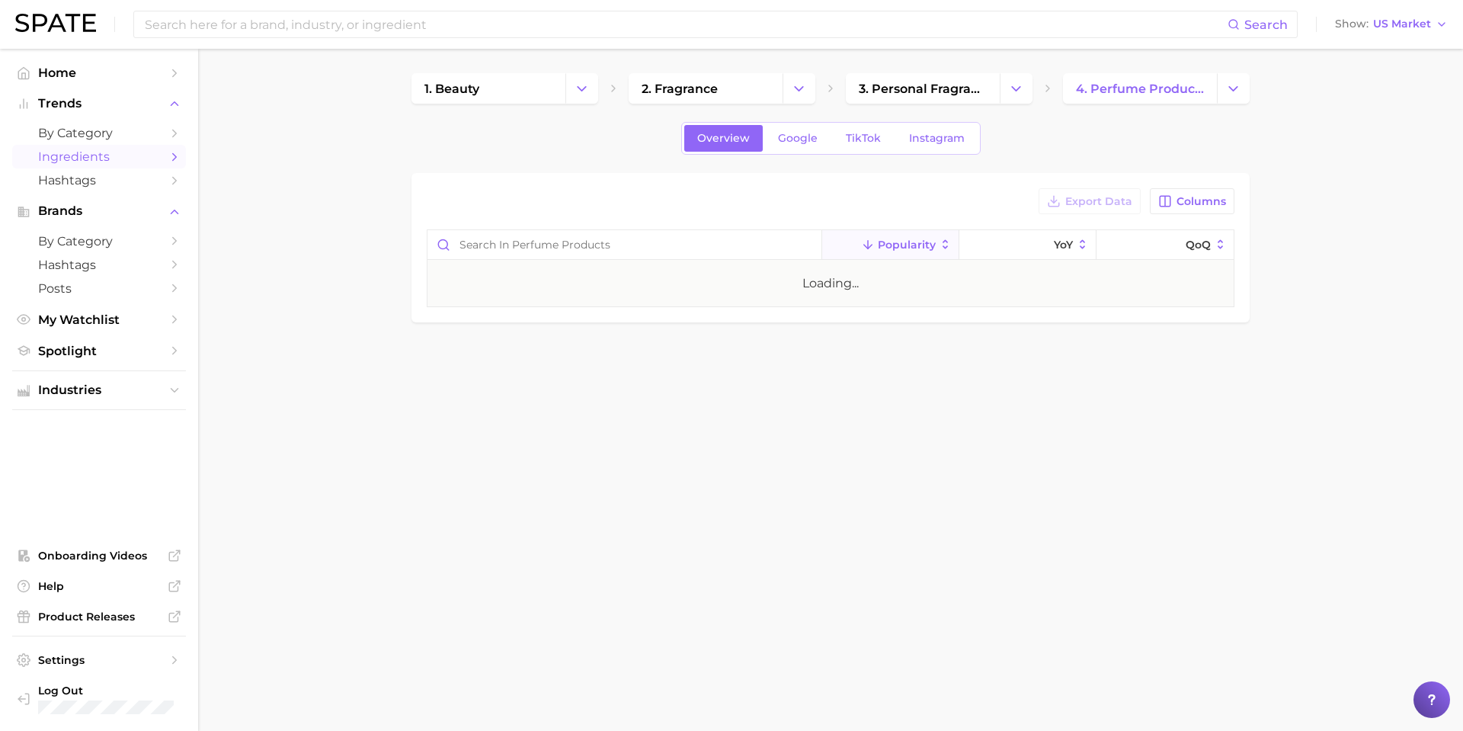
click at [1360, 285] on main "1. beauty 2. fragrance 3. personal fragrance 4. perfume products Overview Googl…" at bounding box center [830, 224] width 1265 height 350
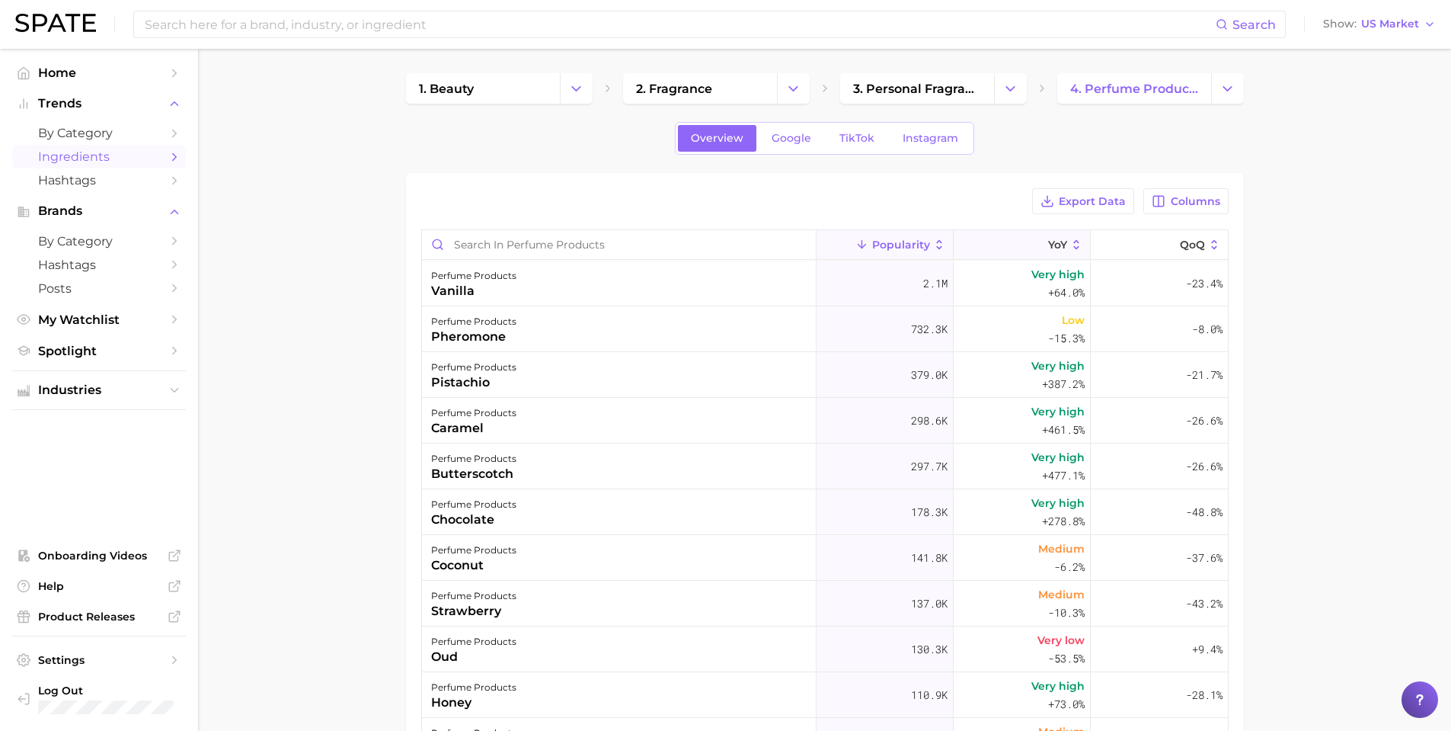
click at [1048, 245] on span "YoY" at bounding box center [1057, 244] width 19 height 12
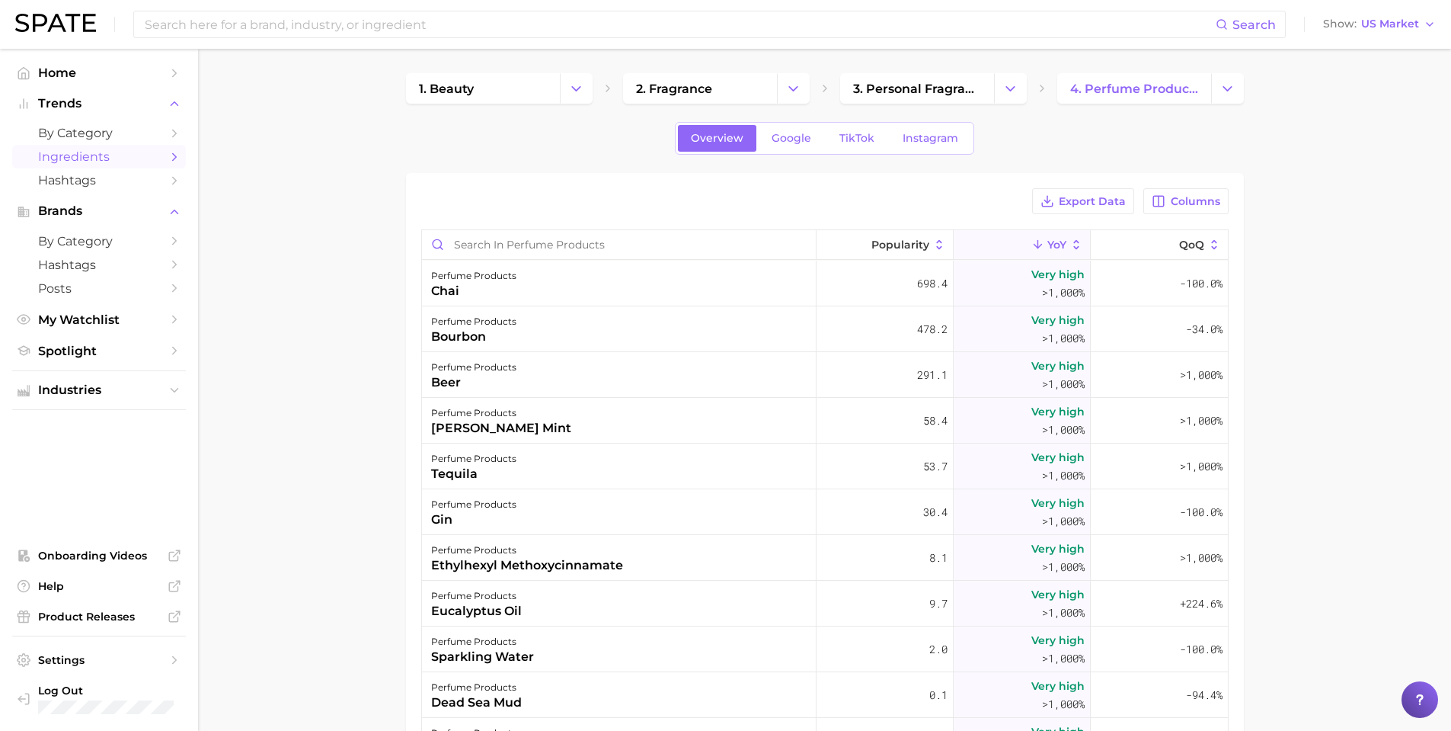
click at [1282, 285] on main "1. beauty 2. fragrance 3. personal fragrance 4. perfume products Overview Googl…" at bounding box center [824, 550] width 1253 height 1003
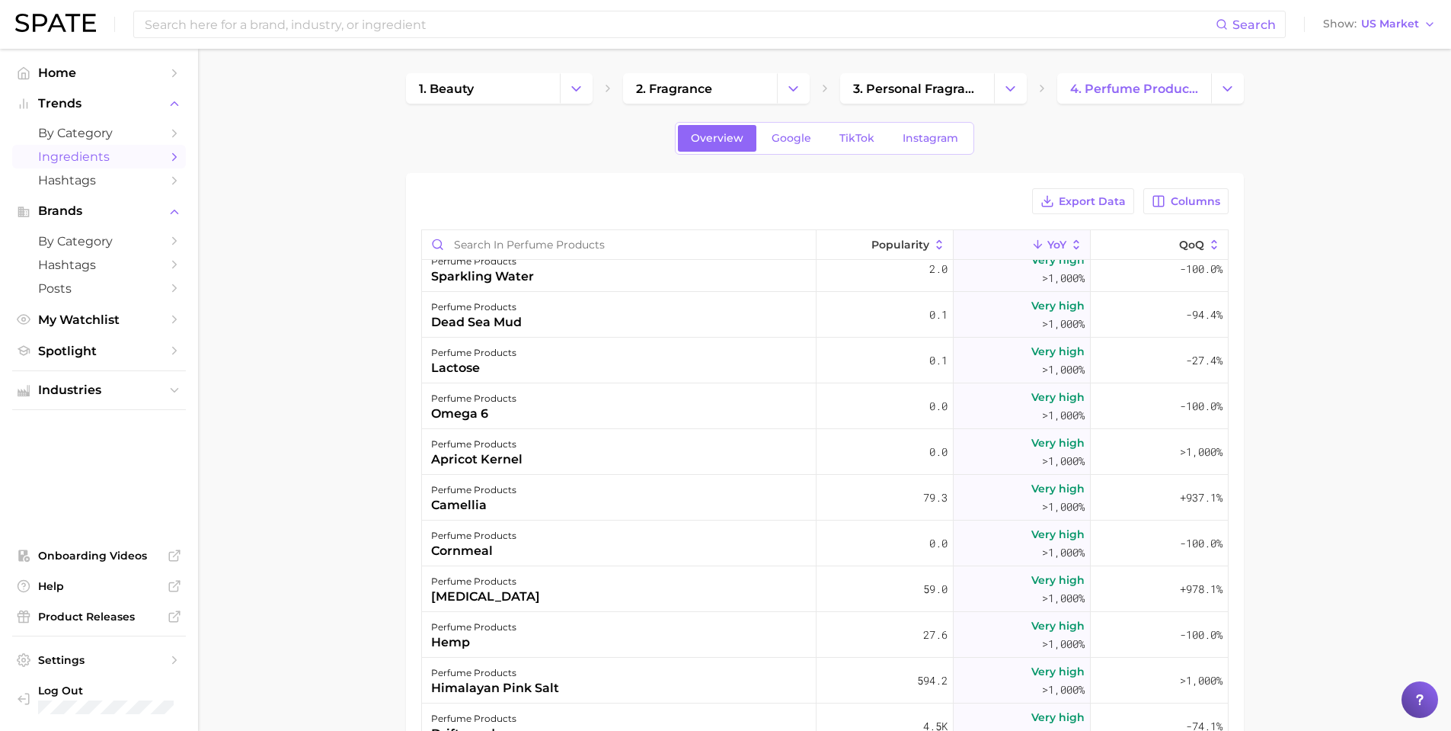
scroll to position [381, 0]
click at [333, 433] on main "1. beauty 2. fragrance 3. personal fragrance 4. perfume products Overview Googl…" at bounding box center [824, 550] width 1253 height 1003
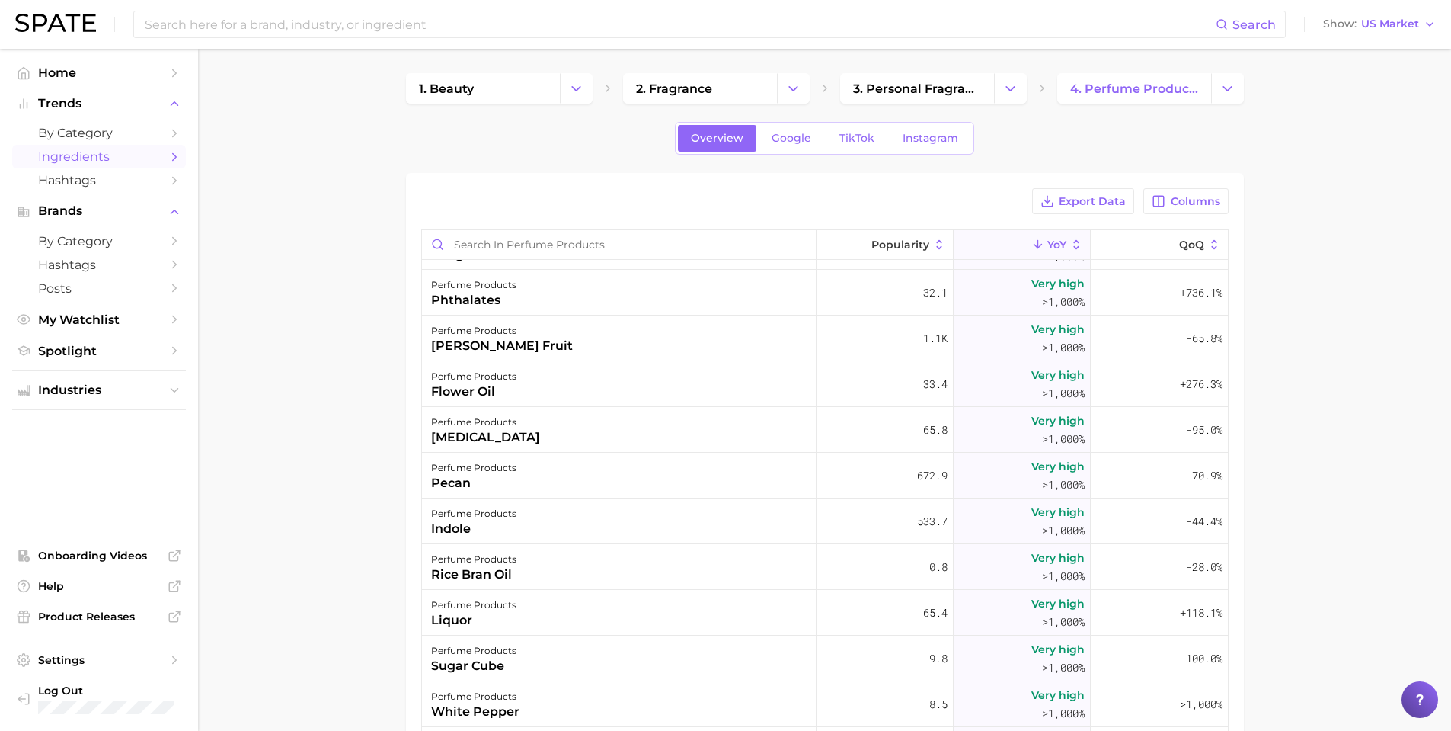
scroll to position [1067, 0]
